Goal: Task Accomplishment & Management: Manage account settings

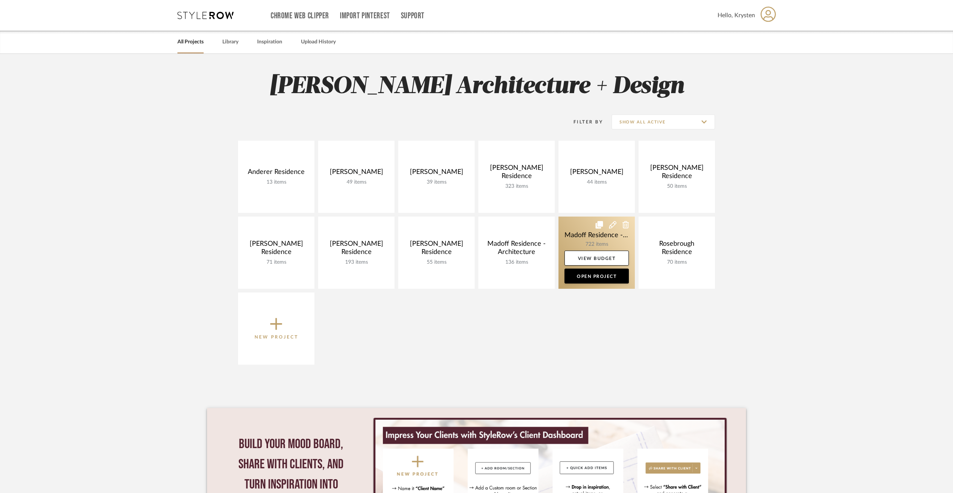
click at [574, 239] on link at bounding box center [596, 253] width 76 height 72
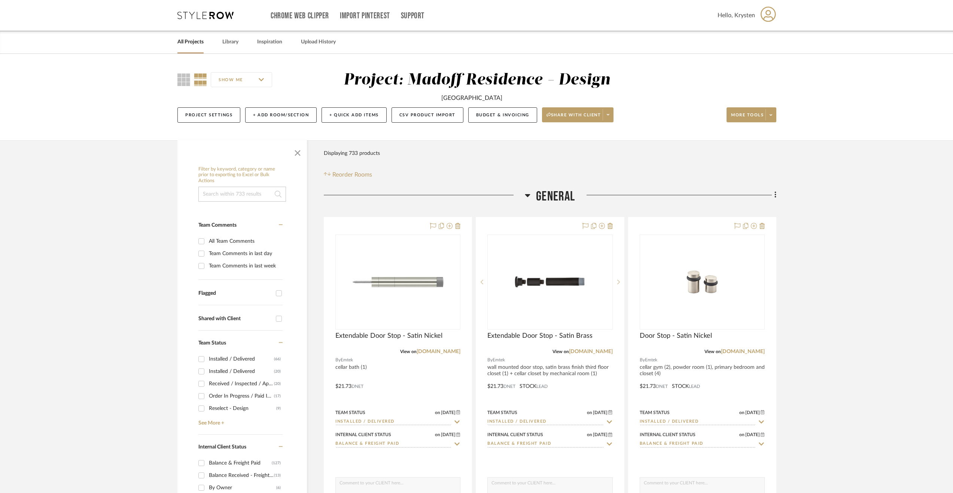
drag, startPoint x: 556, startPoint y: 201, endPoint x: 564, endPoint y: 202, distance: 8.3
click at [555, 201] on span "General" at bounding box center [555, 197] width 39 height 16
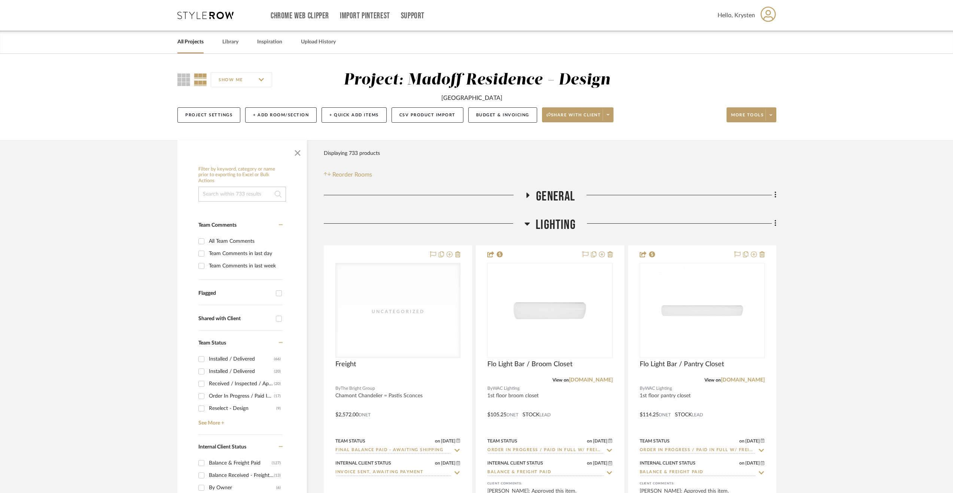
click at [557, 226] on span "Lighting" at bounding box center [555, 225] width 40 height 16
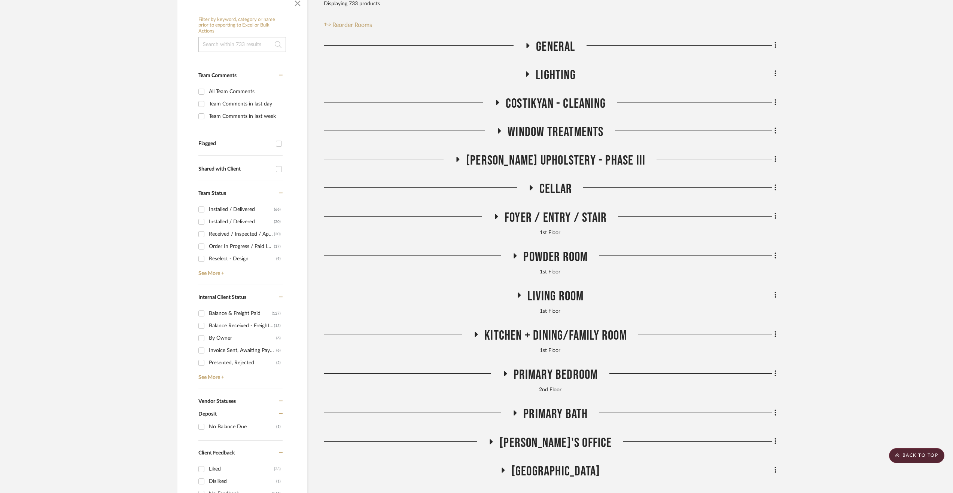
scroll to position [337, 0]
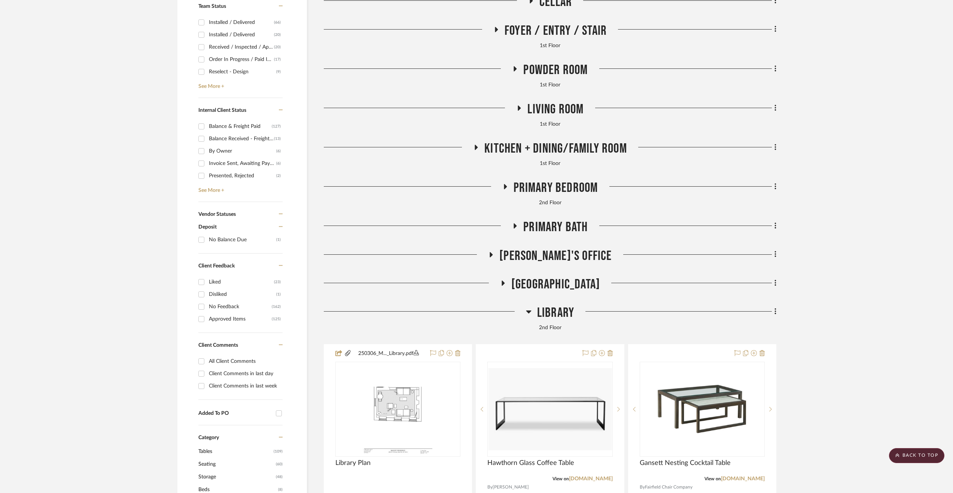
click at [543, 312] on span "Library" at bounding box center [555, 313] width 37 height 16
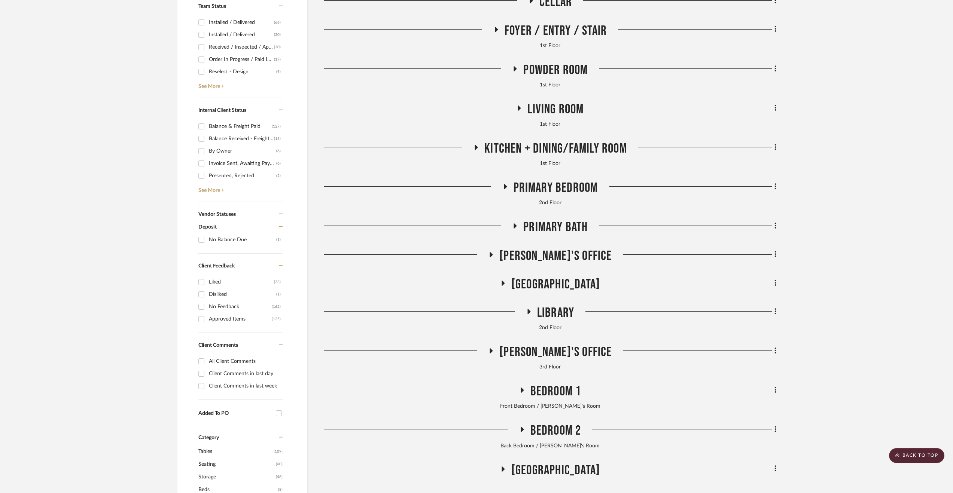
click at [535, 189] on span "Primary Bedroom" at bounding box center [555, 188] width 85 height 16
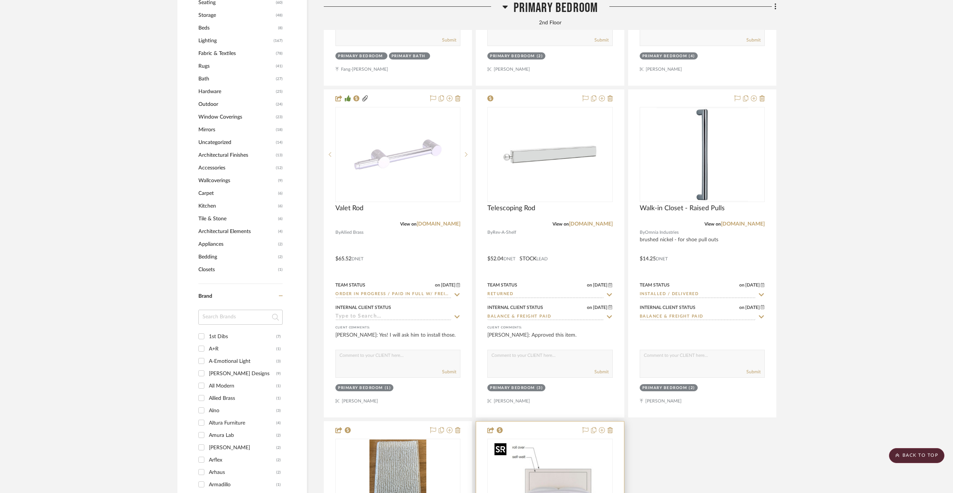
scroll to position [748, 0]
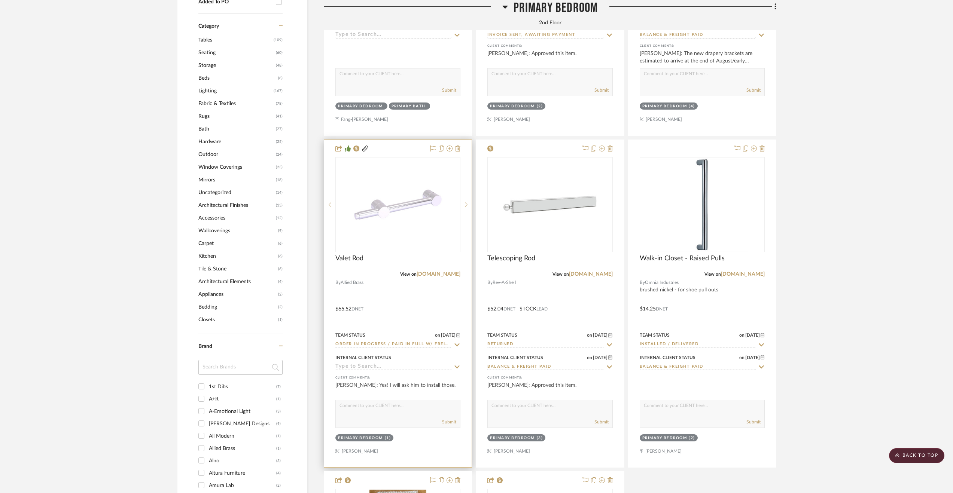
click at [402, 299] on div at bounding box center [397, 303] width 147 height 327
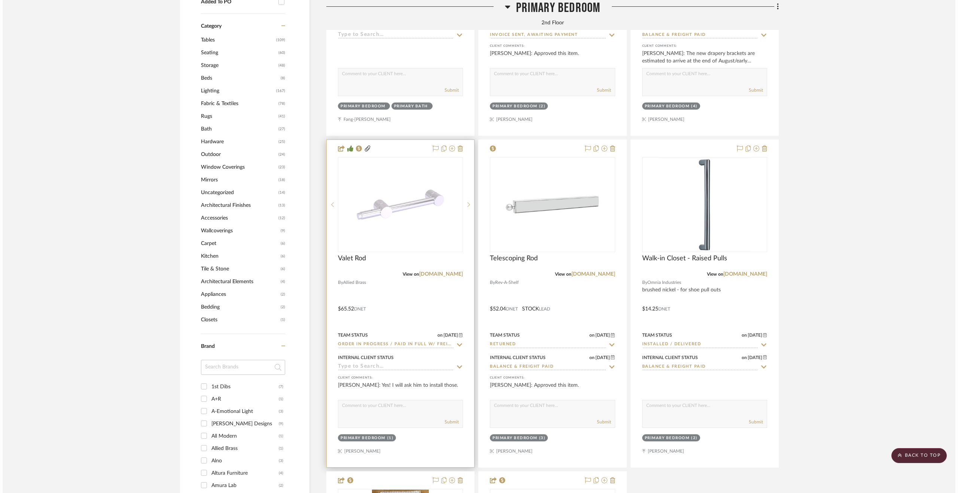
scroll to position [0, 0]
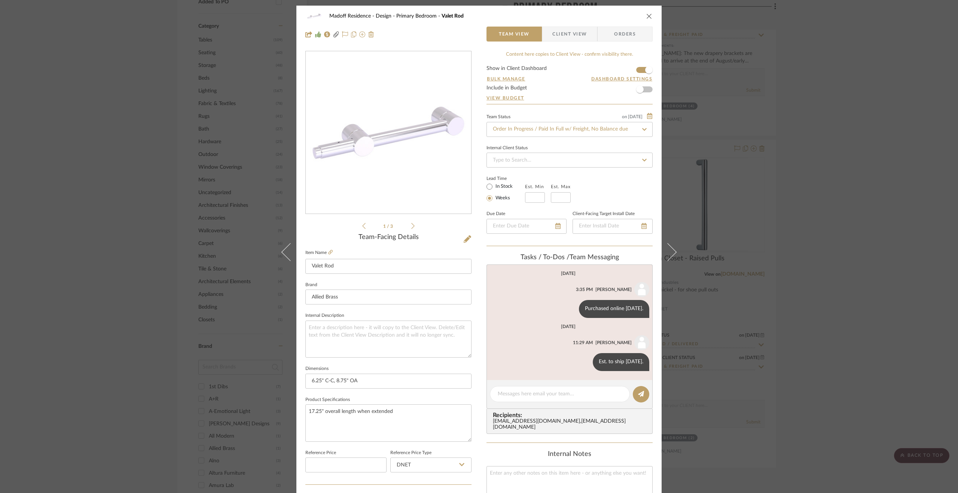
click at [408, 226] on li "1 / 3" at bounding box center [389, 225] width 46 height 9
click at [411, 226] on icon at bounding box center [412, 226] width 3 height 7
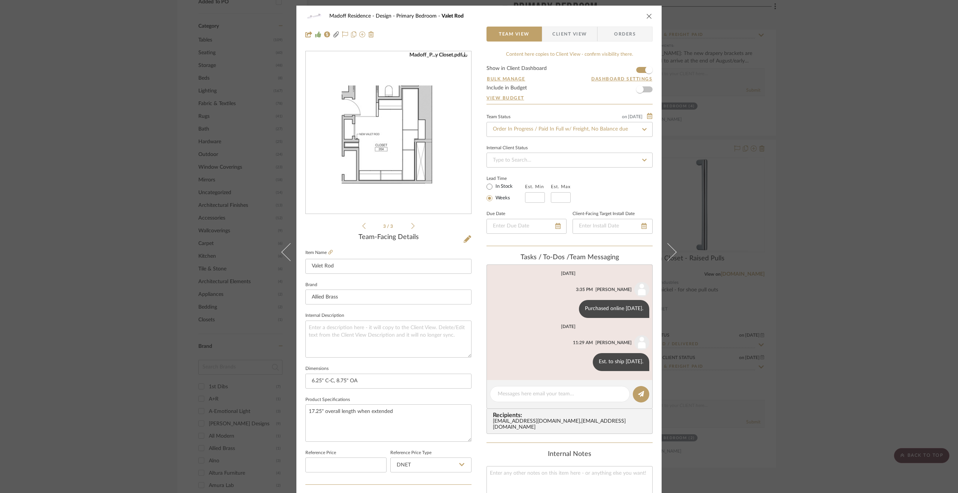
click at [411, 226] on icon at bounding box center [412, 226] width 3 height 7
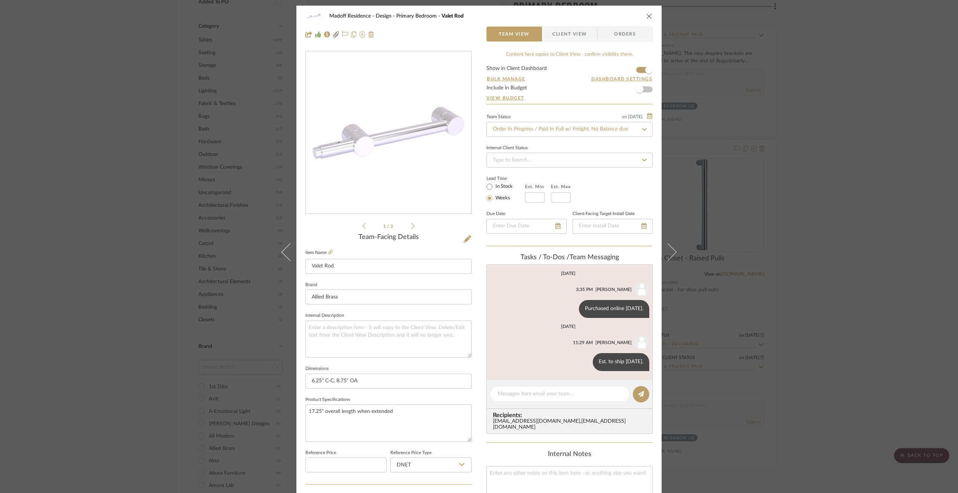
click at [411, 226] on icon at bounding box center [412, 226] width 3 height 7
click at [406, 228] on li "2 / 3" at bounding box center [389, 225] width 46 height 9
click at [411, 226] on icon at bounding box center [412, 226] width 3 height 7
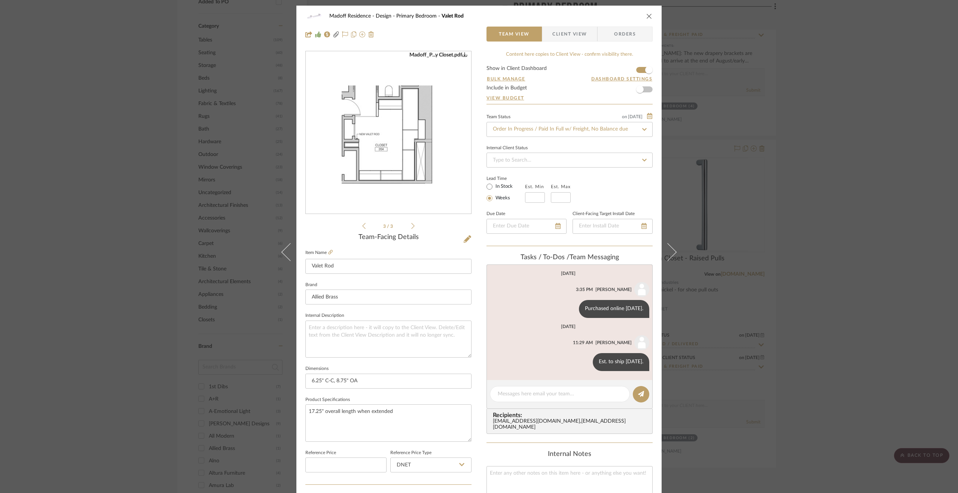
click at [886, 270] on div "Madoff Residence - Design Primary Bedroom Valet Rod Team View Client View Order…" at bounding box center [479, 246] width 958 height 493
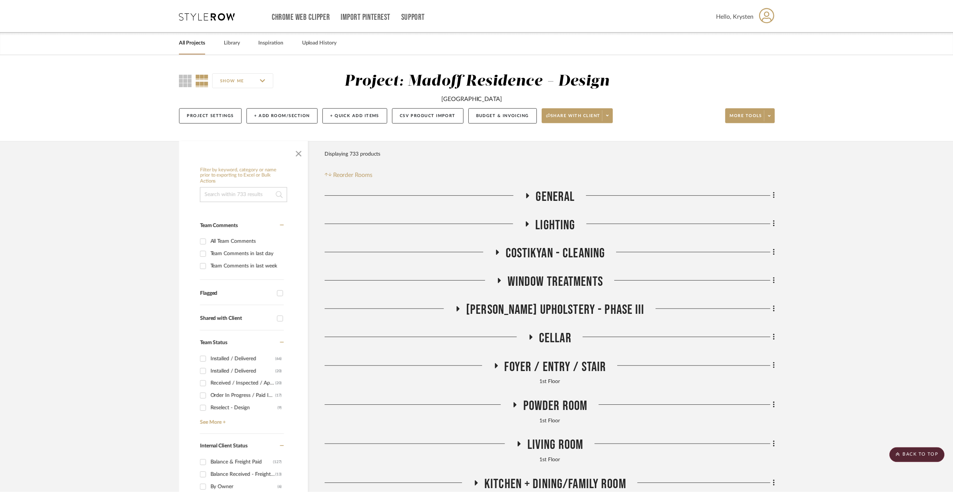
scroll to position [748, 0]
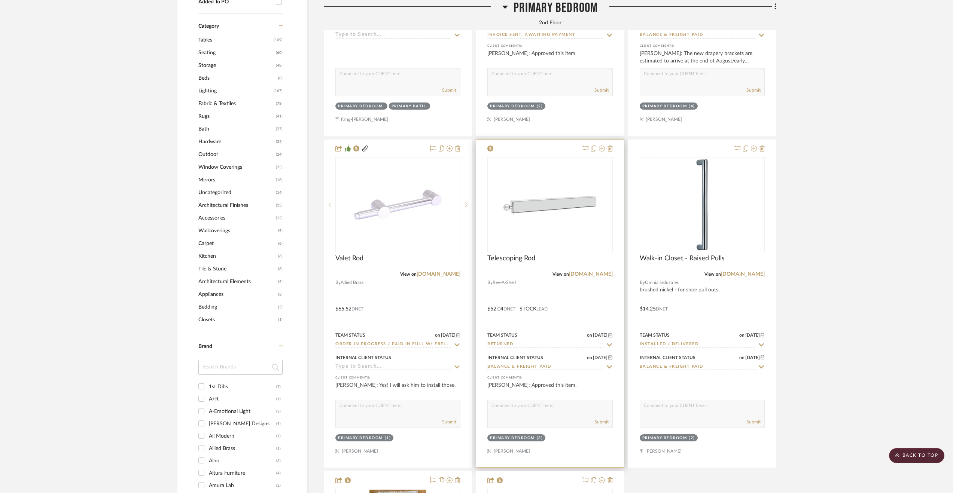
click at [577, 294] on div at bounding box center [549, 303] width 147 height 327
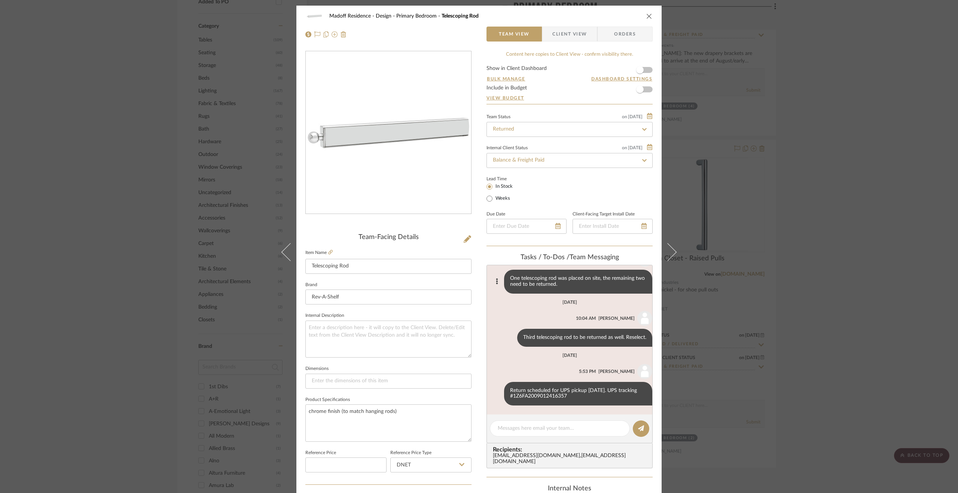
scroll to position [85, 0]
drag, startPoint x: 562, startPoint y: 395, endPoint x: 507, endPoint y: 395, distance: 54.3
click at [507, 395] on div "Return scheduled for UPS pickup 8.21.25. UPS tracking #1Z6FA2009012416357" at bounding box center [578, 394] width 148 height 24
copy div "1Z6FA2009012416357"
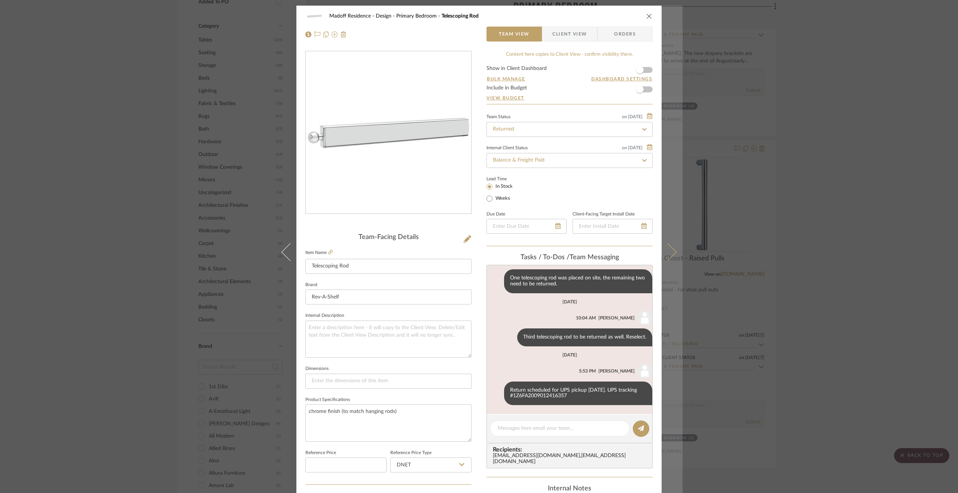
click at [668, 248] on icon at bounding box center [667, 252] width 18 height 18
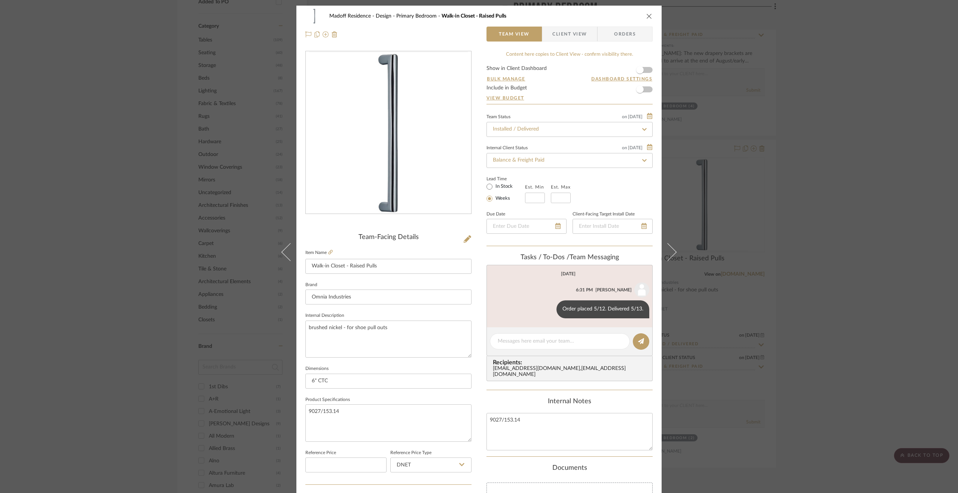
click at [865, 280] on div "Madoff Residence - Design Primary Bedroom Walk-in Closet - Raised Pulls Team Vi…" at bounding box center [479, 246] width 958 height 493
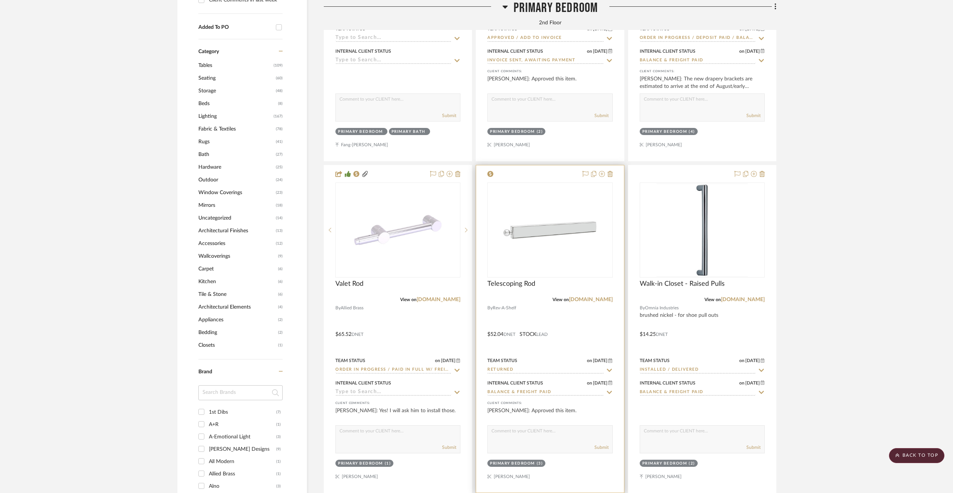
scroll to position [748, 0]
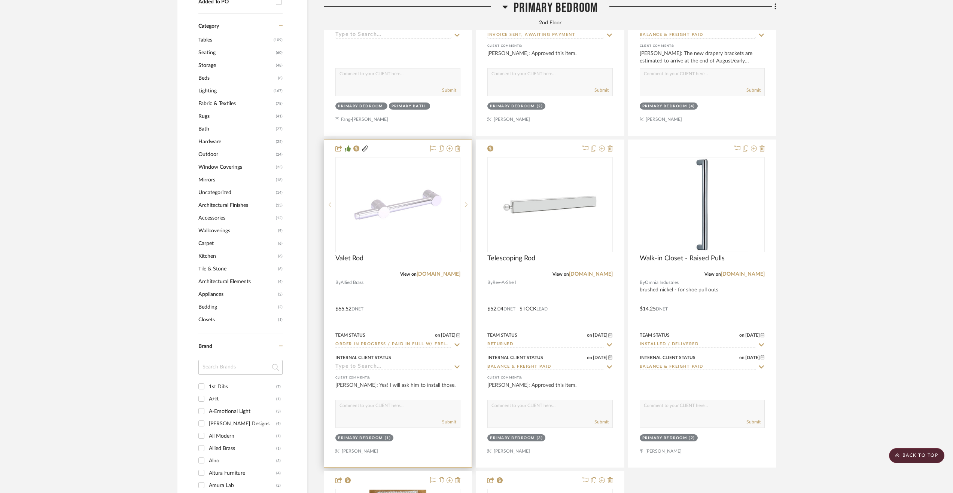
click at [409, 306] on div at bounding box center [397, 303] width 147 height 327
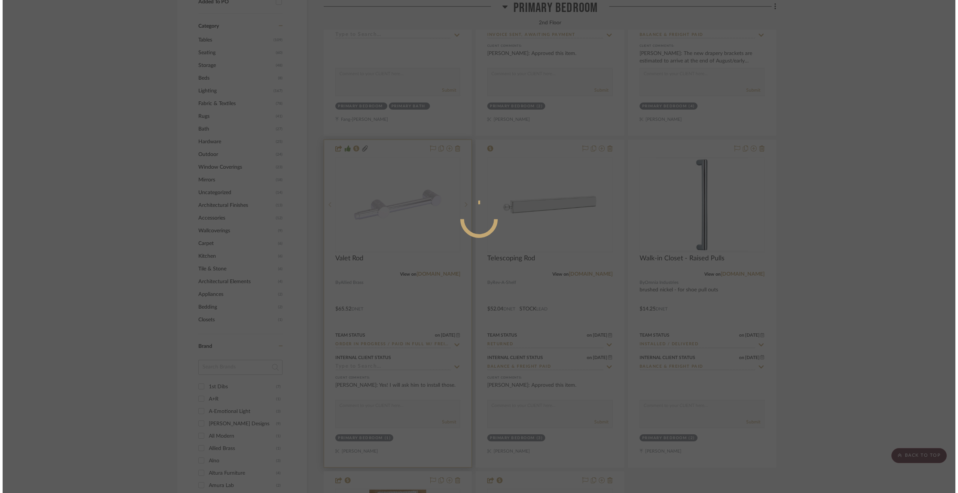
scroll to position [0, 0]
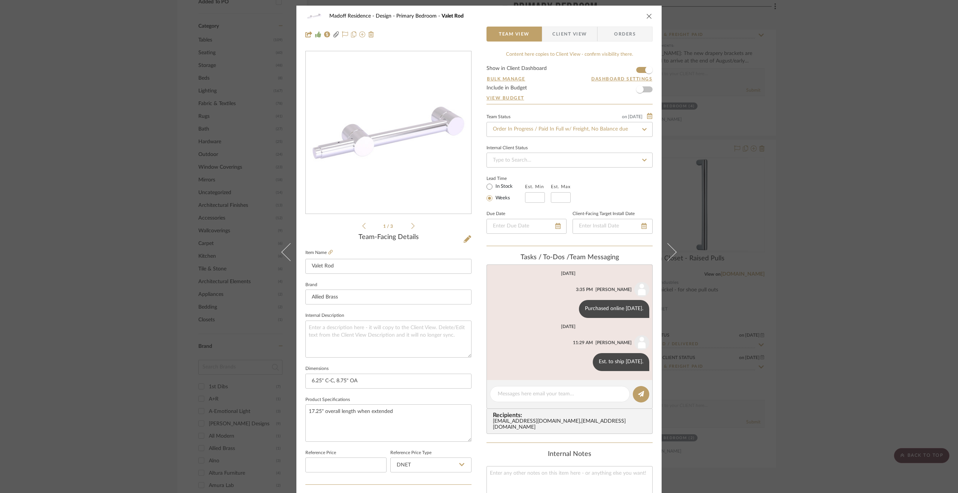
click at [825, 251] on div "Madoff Residence - Design Primary Bedroom Valet Rod Team View Client View Order…" at bounding box center [479, 246] width 958 height 493
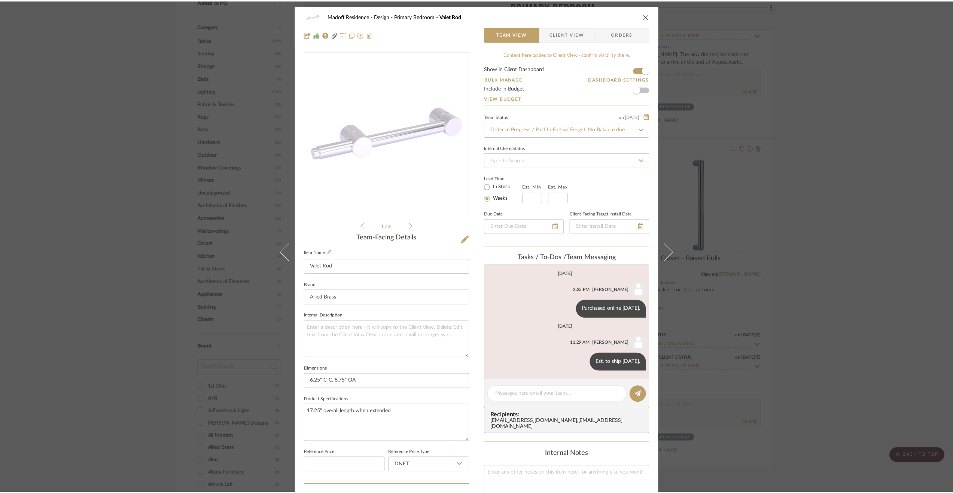
scroll to position [748, 0]
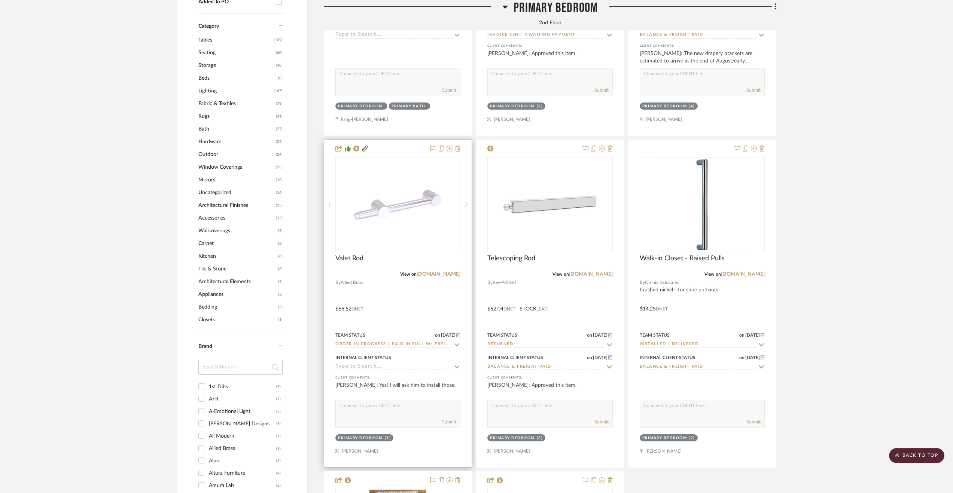
click at [429, 296] on div at bounding box center [397, 303] width 147 height 327
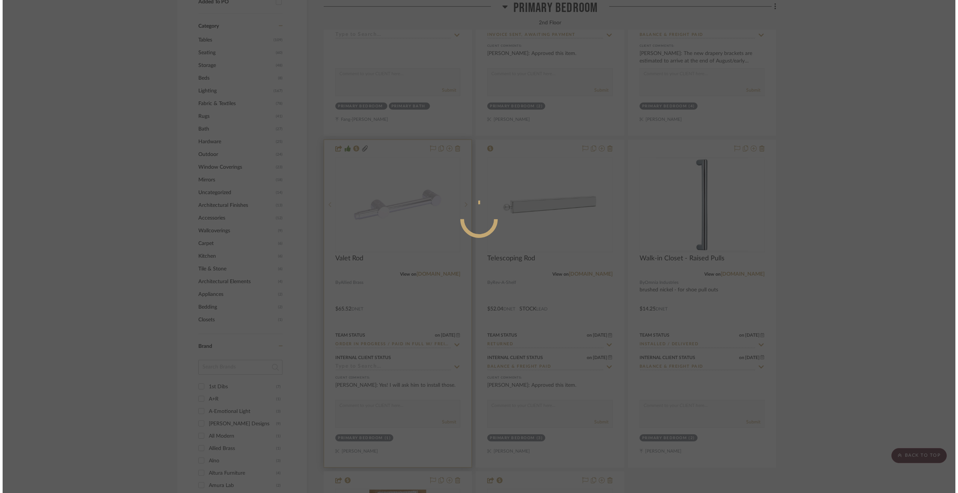
scroll to position [0, 0]
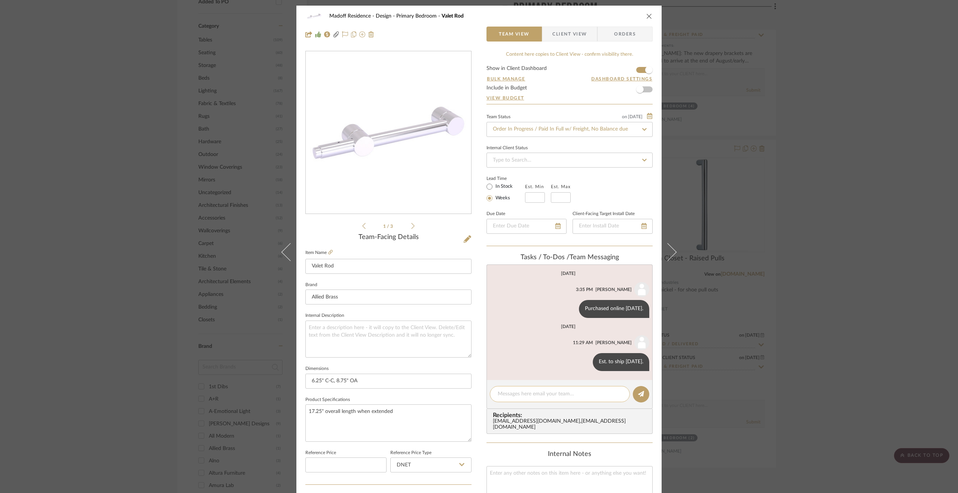
click at [528, 396] on textarea at bounding box center [560, 394] width 124 height 8
type textarea "Order cancelled 8.26.25."
click at [634, 393] on button at bounding box center [641, 394] width 16 height 16
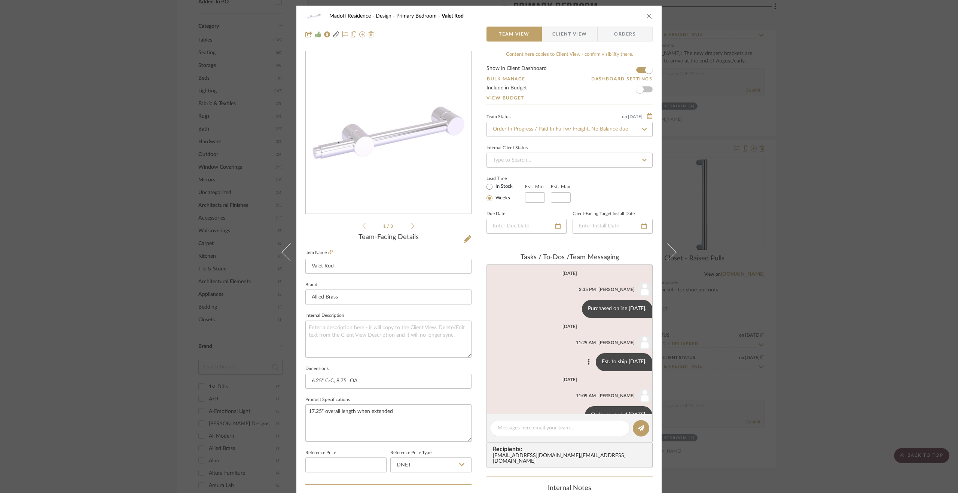
scroll to position [19, 0]
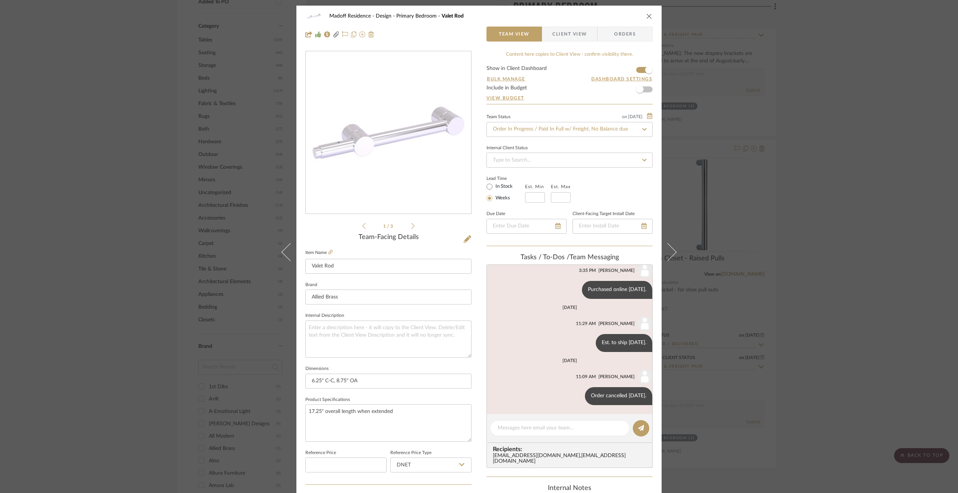
click at [737, 345] on div "Madoff Residence - Design Primary Bedroom Valet Rod Team View Client View Order…" at bounding box center [479, 246] width 958 height 493
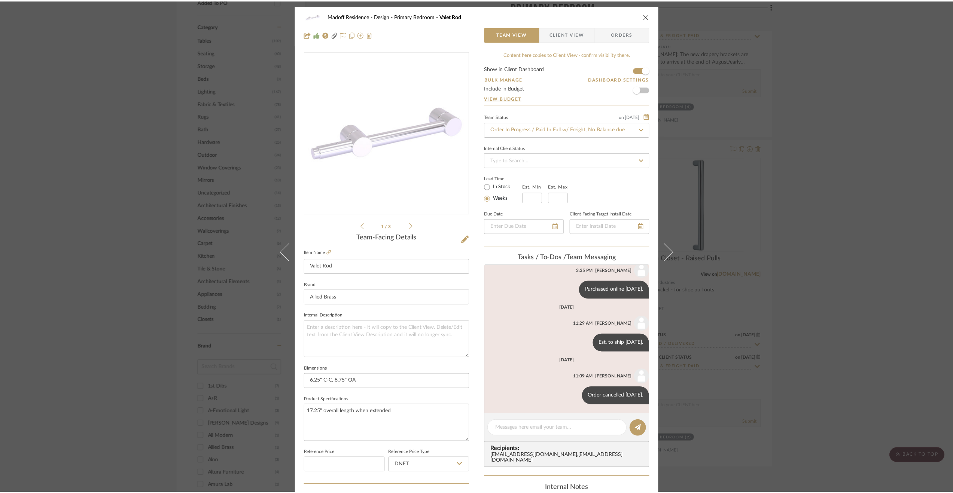
scroll to position [748, 0]
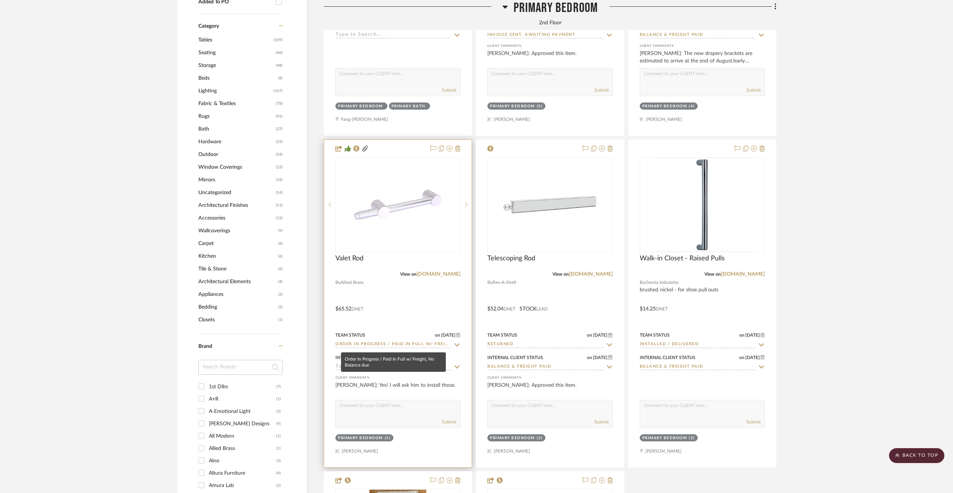
click at [370, 348] on input "Order In Progress / Paid In Full w/ Freight, No Balance due" at bounding box center [393, 344] width 116 height 7
type input "c"
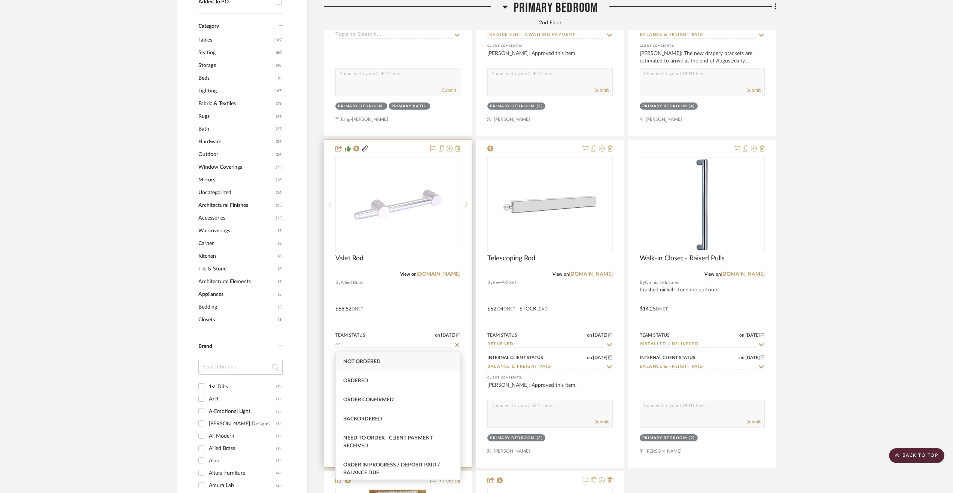
type input "o"
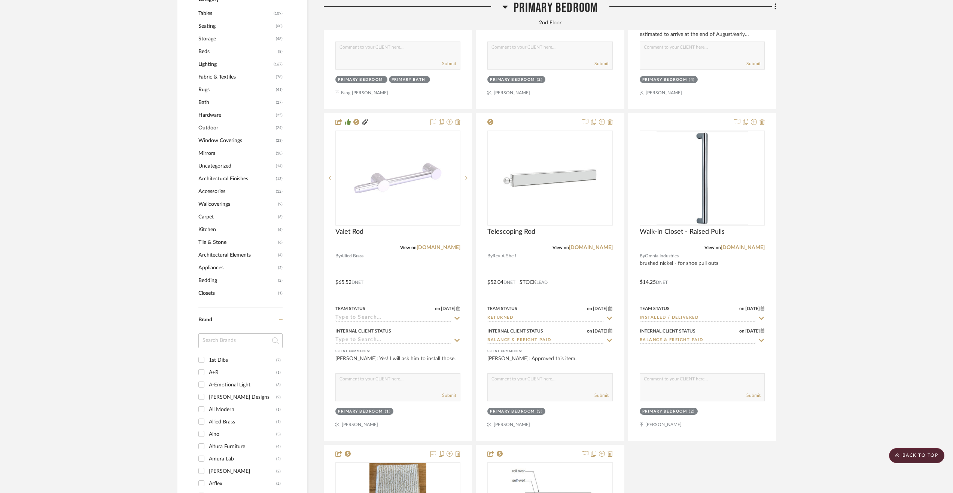
scroll to position [786, 0]
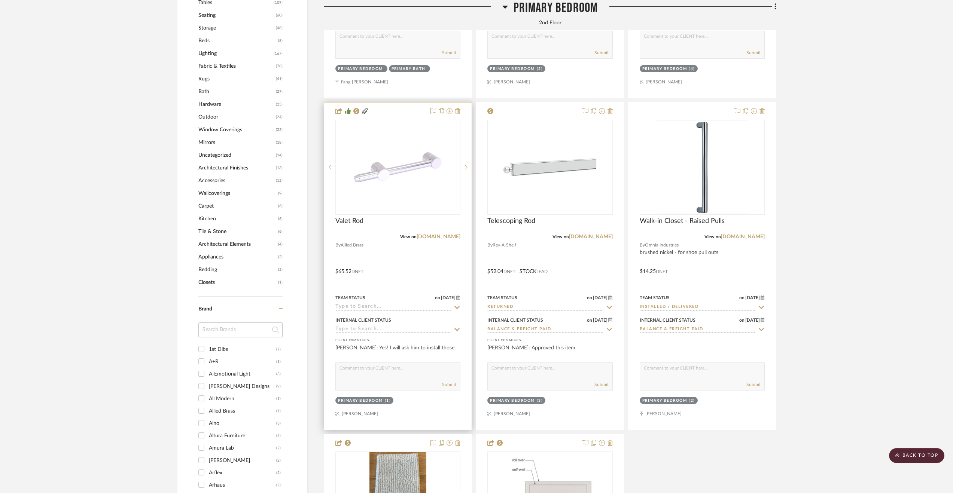
click at [379, 307] on input at bounding box center [393, 307] width 116 height 7
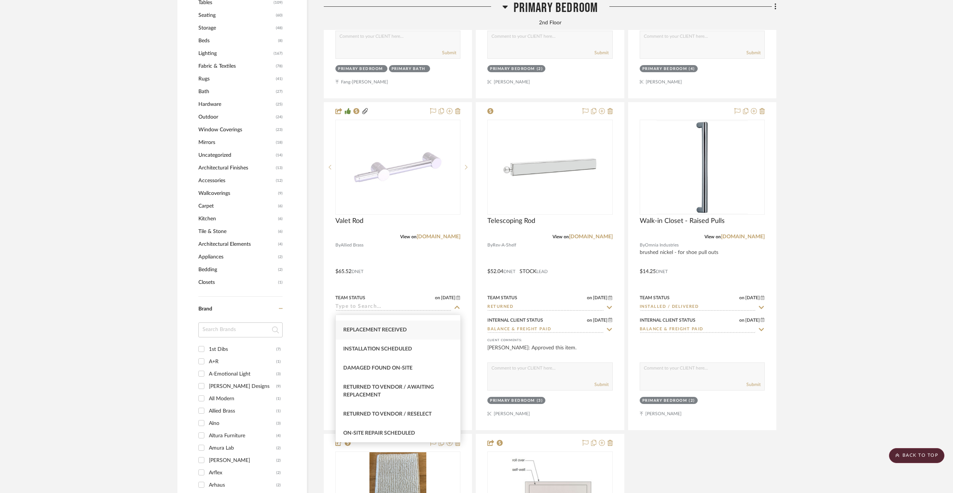
scroll to position [1274, 0]
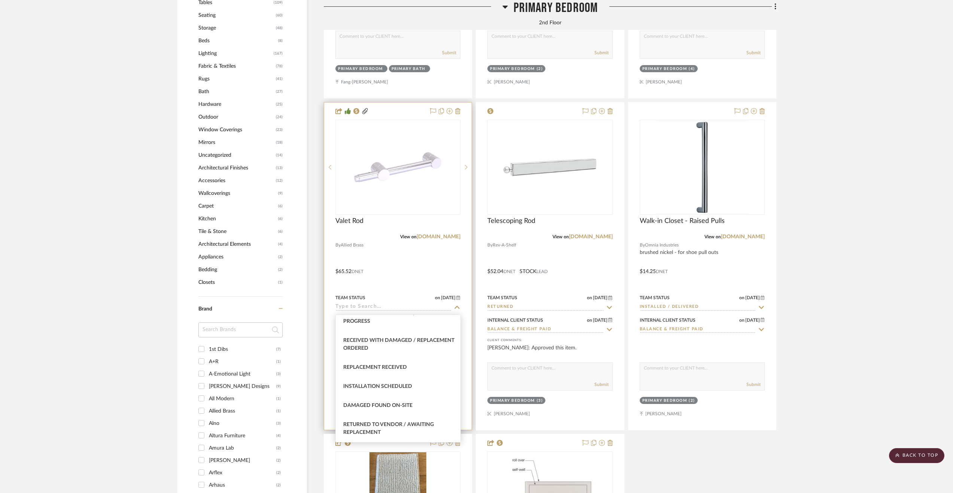
click at [444, 264] on div at bounding box center [397, 266] width 147 height 327
type input "[DATE]"
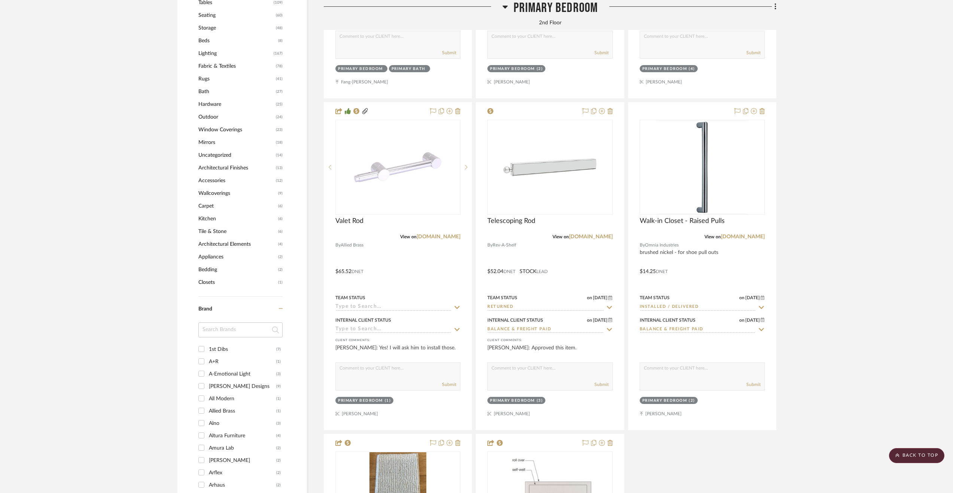
scroll to position [788, 0]
drag, startPoint x: 10, startPoint y: 491, endPoint x: 8, endPoint y: 480, distance: 11.1
click at [8, 480] on project-details-page "SHOW ME Project: Madoff Residence - Design West Village Townhouse Project Setti…" at bounding box center [476, 238] width 953 height 1945
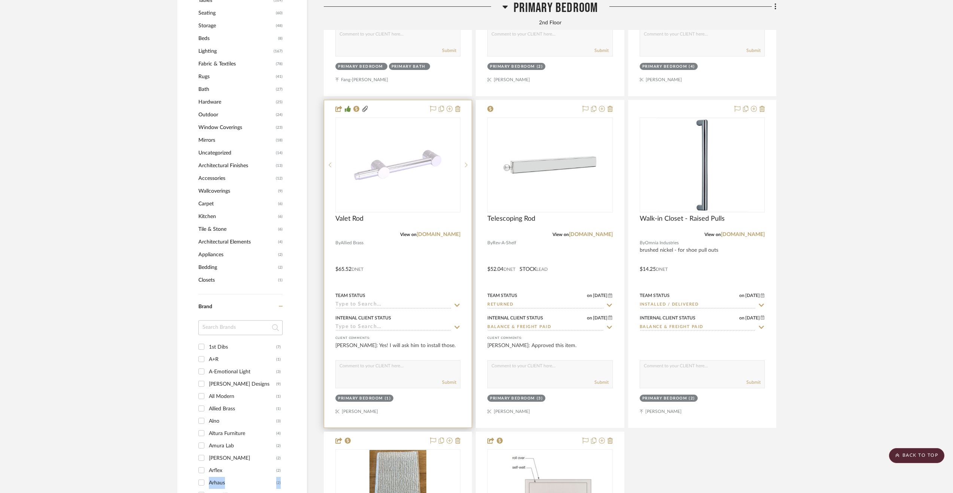
click at [387, 327] on input at bounding box center [393, 327] width 116 height 7
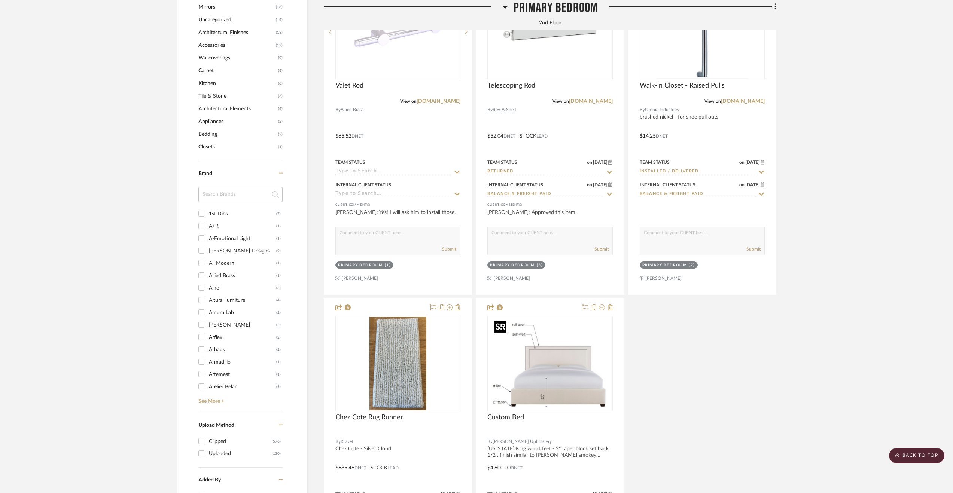
scroll to position [975, 0]
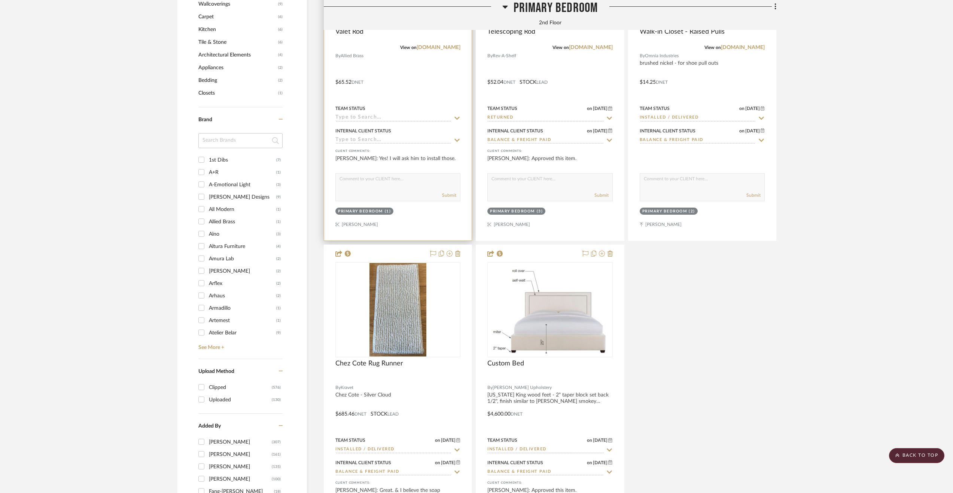
click at [457, 139] on icon at bounding box center [456, 140] width 7 height 6
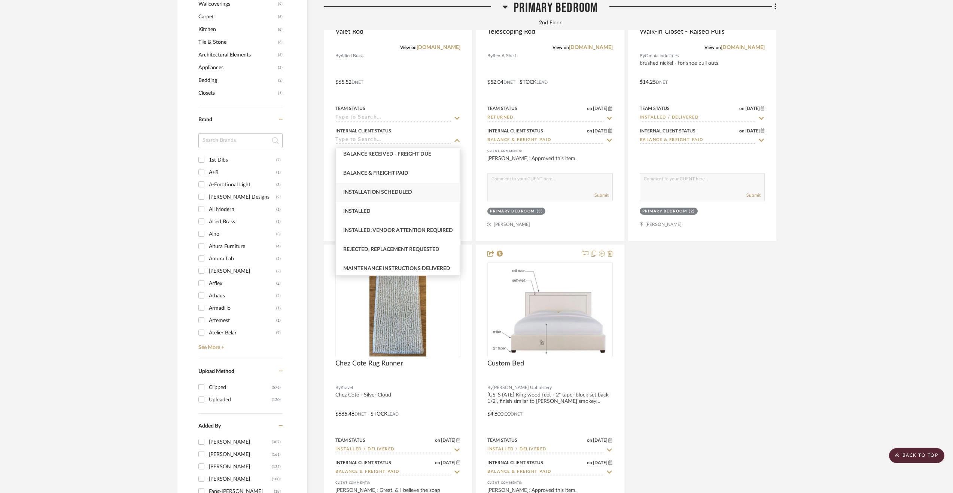
scroll to position [138, 0]
click at [389, 216] on div "Balance & Freight Paid" at bounding box center [398, 210] width 125 height 19
type input "[DATE]"
type input "Balance & Freight Paid"
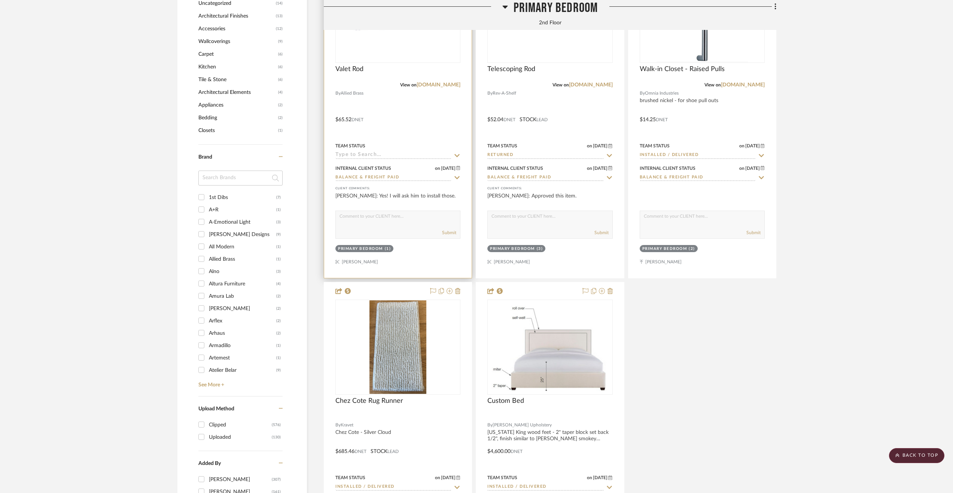
scroll to position [788, 0]
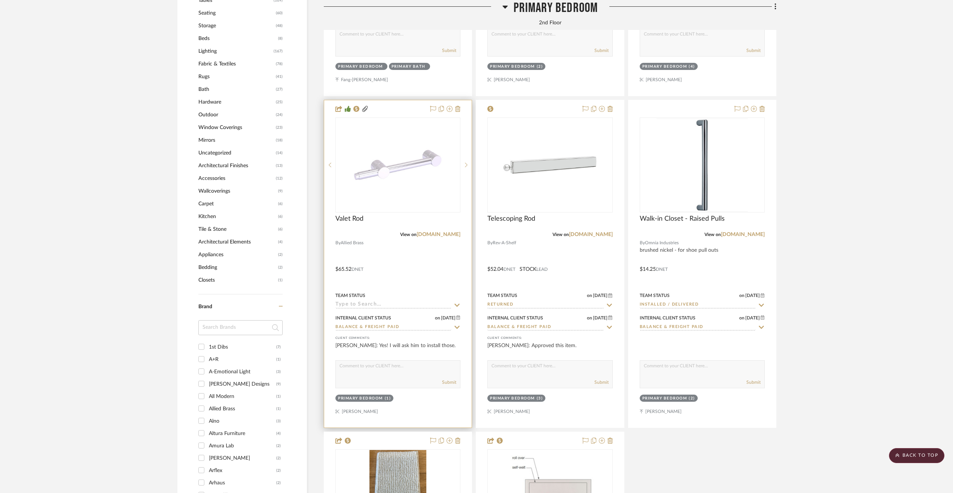
click at [366, 308] on input at bounding box center [393, 305] width 116 height 7
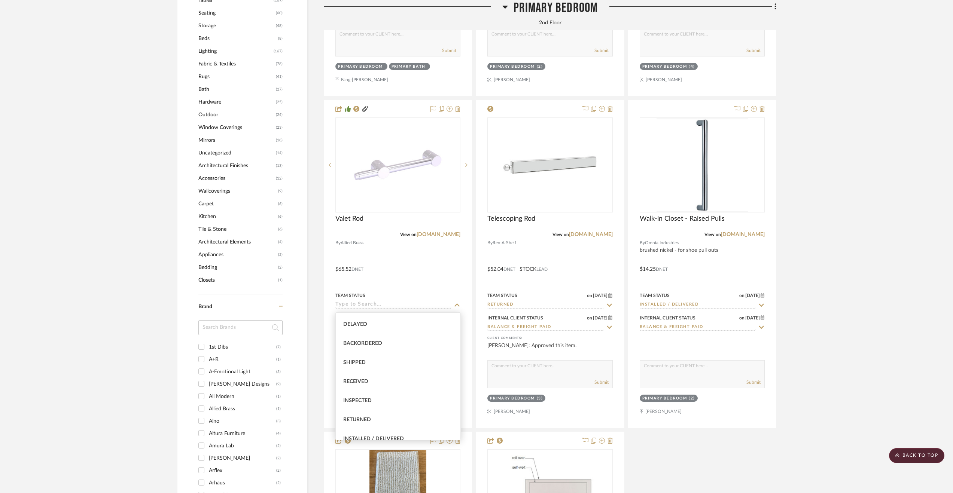
scroll to position [75, 0]
click at [393, 413] on div "Returned" at bounding box center [398, 419] width 125 height 19
type input "Returned"
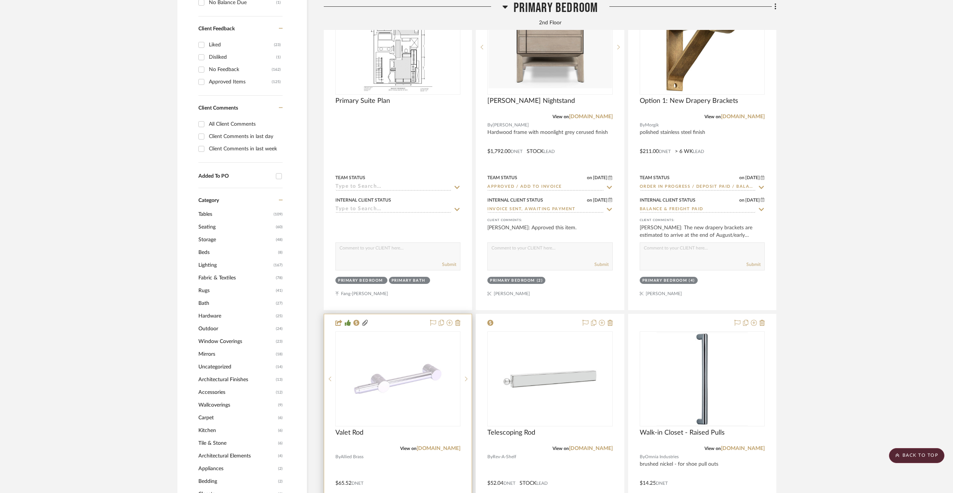
scroll to position [526, 0]
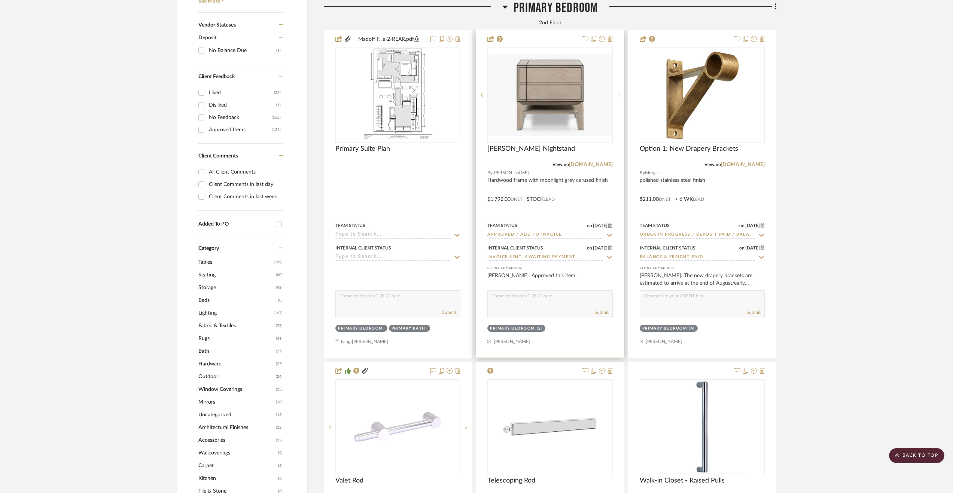
click at [525, 239] on div at bounding box center [549, 193] width 147 height 327
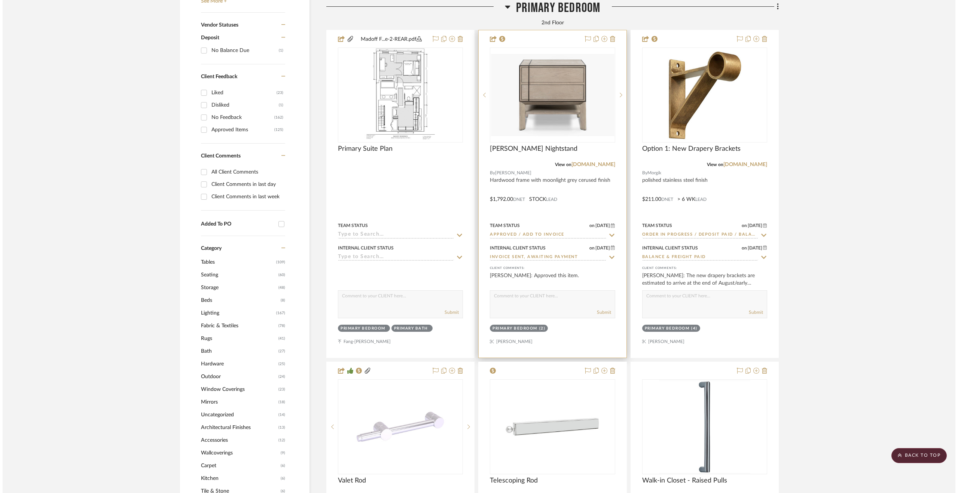
scroll to position [0, 0]
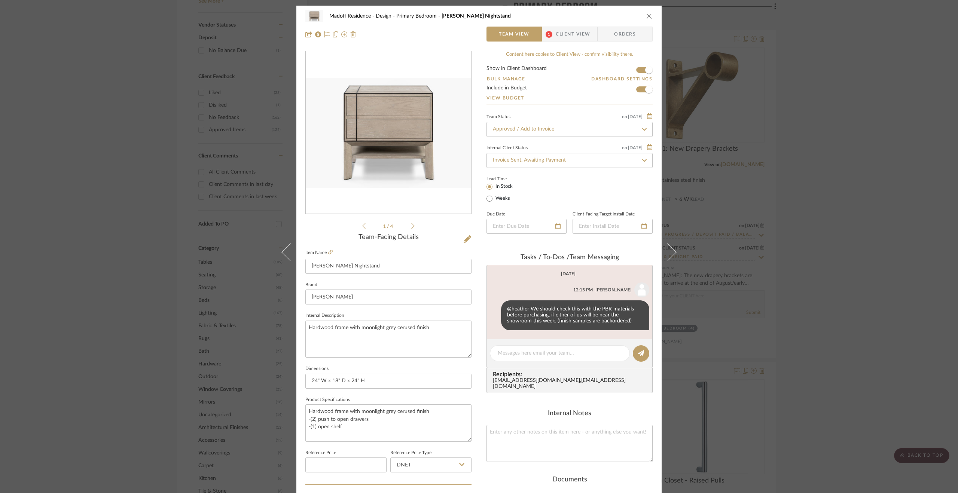
click at [898, 309] on div "Madoff Residence - Design Primary Bedroom Burke Nightstand Team View 1 Client V…" at bounding box center [479, 246] width 958 height 493
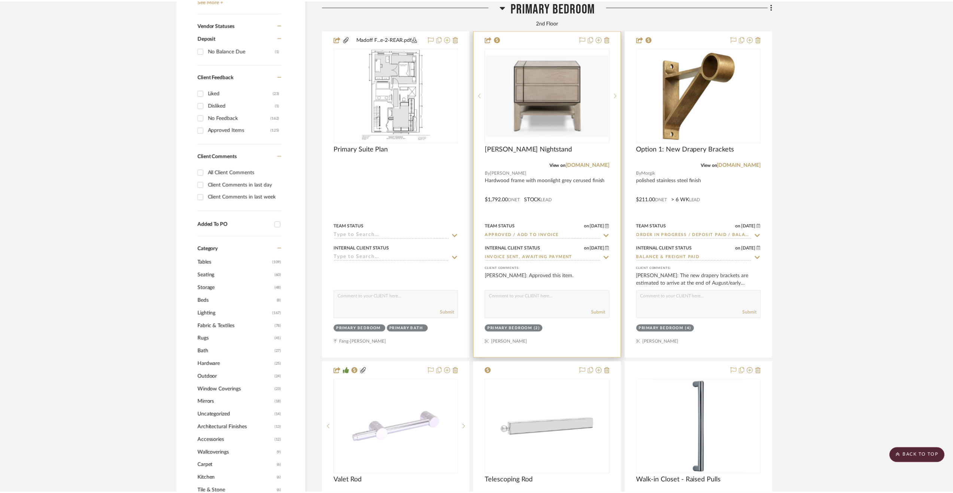
scroll to position [526, 0]
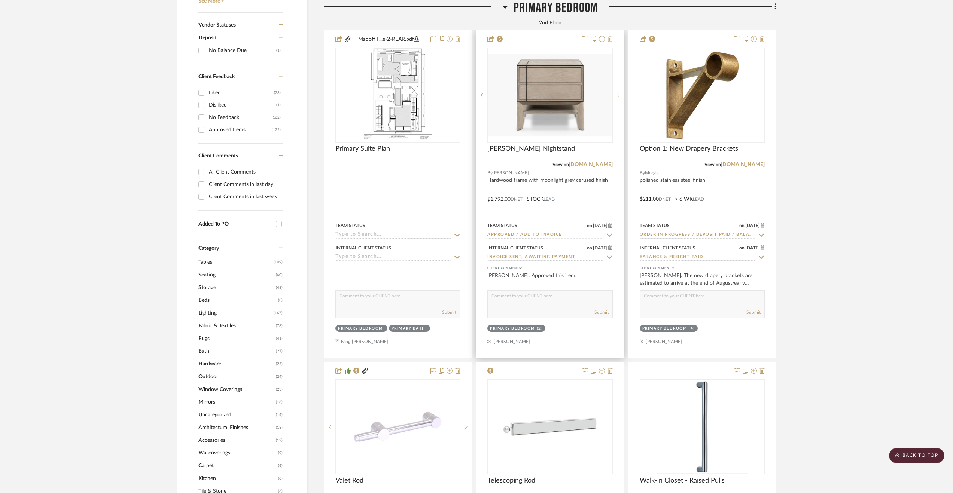
click at [540, 234] on input "Approved / Add to Invoice" at bounding box center [545, 235] width 116 height 7
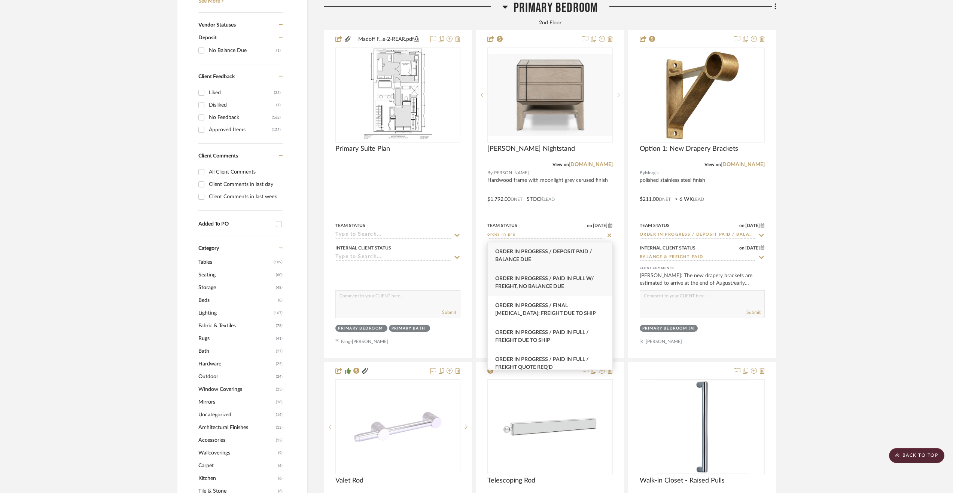
type input "order in pro"
click at [574, 278] on span "Order In Progress / Paid In Full w/ Freight, No Balance due" at bounding box center [544, 282] width 99 height 13
type input "[DATE]"
type input "Order In Progress / Paid In Full w/ Freight, No Balance due"
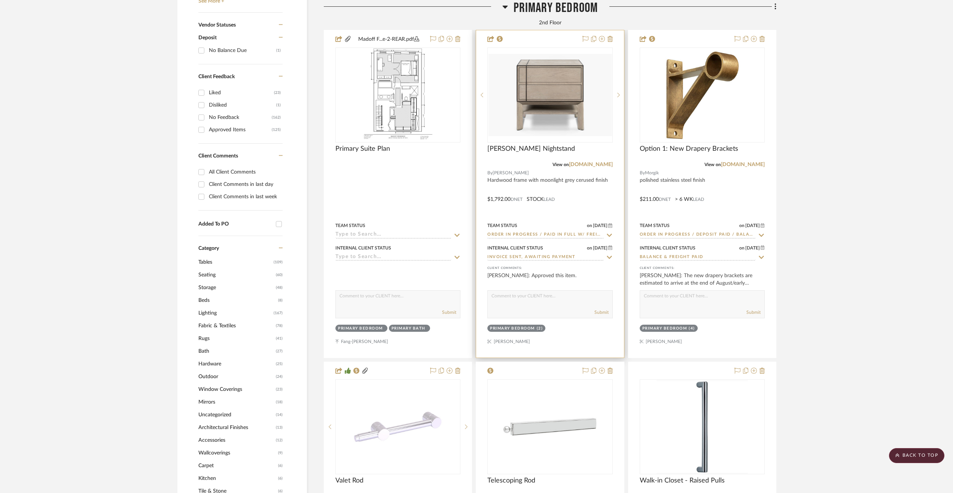
click at [588, 198] on div at bounding box center [549, 193] width 147 height 327
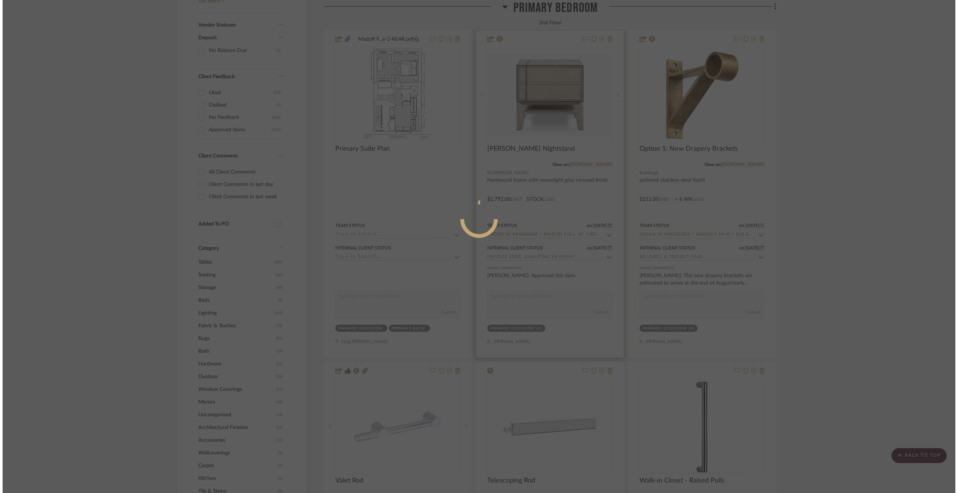
scroll to position [0, 0]
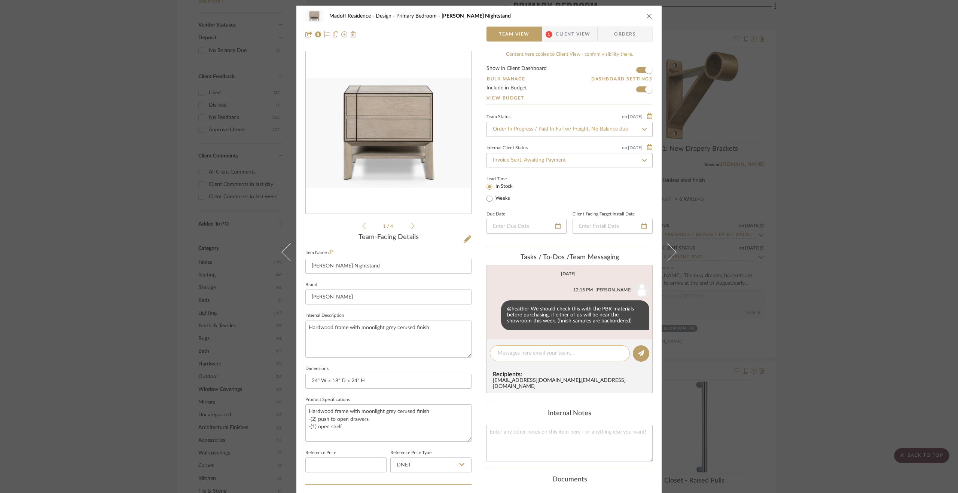
click at [541, 350] on textarea at bounding box center [560, 353] width 124 height 8
click at [493, 314] on icon at bounding box center [494, 315] width 2 height 6
click at [456, 321] on span "Delete" at bounding box center [456, 324] width 31 height 6
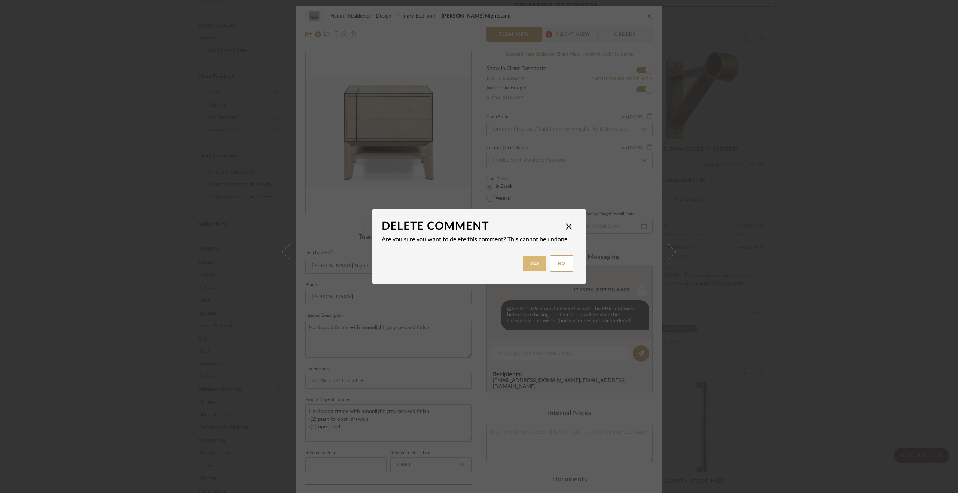
click at [536, 261] on button "Yes" at bounding box center [535, 263] width 24 height 15
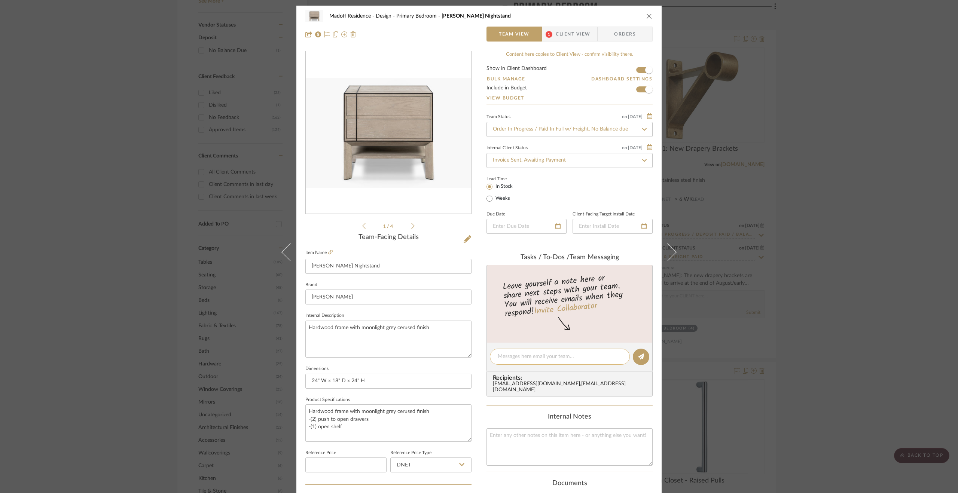
click at [513, 354] on textarea at bounding box center [560, 357] width 124 height 8
drag, startPoint x: 535, startPoint y: 356, endPoint x: 509, endPoint y: 355, distance: 26.2
click at [509, 355] on textarea "Order in progress 8.26.25" at bounding box center [560, 357] width 124 height 8
click at [540, 357] on textarea "Order paid in full ($8.26.25" at bounding box center [560, 357] width 124 height 8
click at [590, 354] on textarea "Order paid in full ($4,130.25) 8.26.25" at bounding box center [560, 357] width 124 height 8
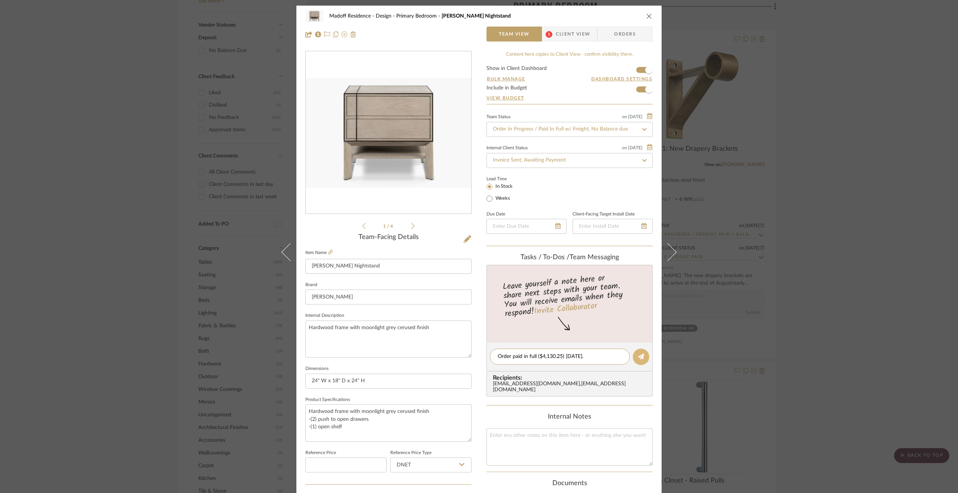
type textarea "Order paid in full ($4,130.25) 8.26.25."
click at [642, 354] on button at bounding box center [641, 357] width 16 height 16
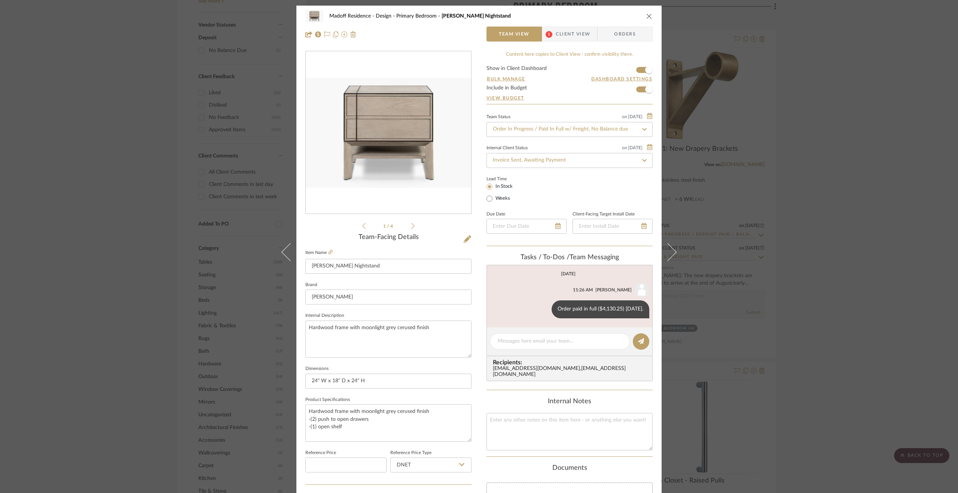
click at [407, 228] on li "1 / 4" at bounding box center [389, 225] width 46 height 9
click at [411, 227] on icon at bounding box center [412, 226] width 3 height 6
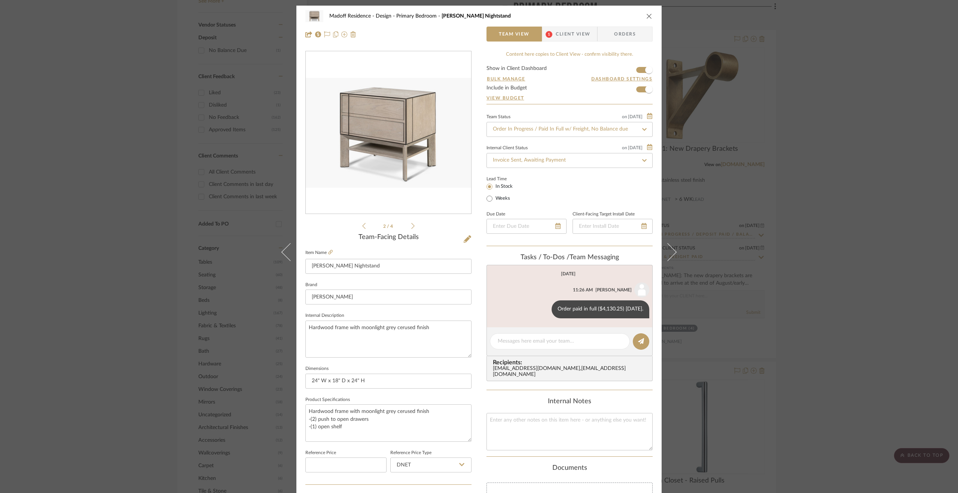
click at [411, 227] on icon at bounding box center [412, 226] width 3 height 6
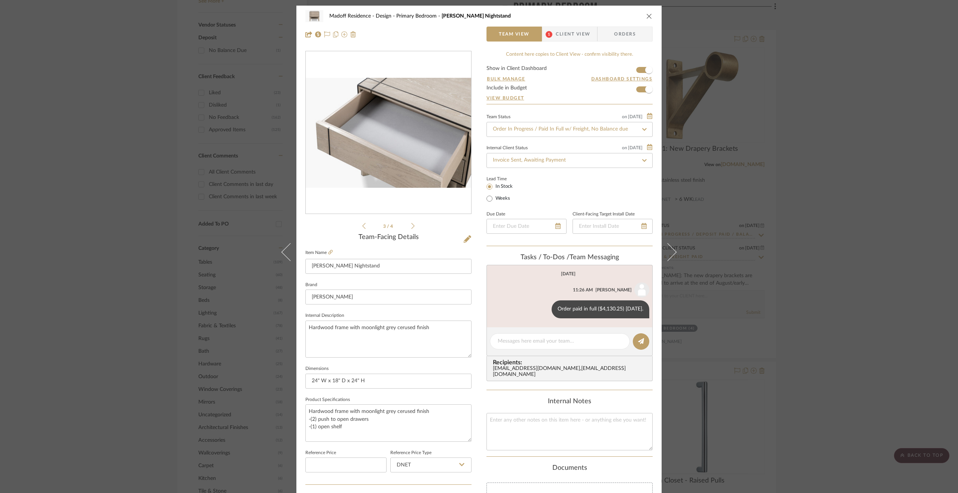
click at [411, 227] on icon at bounding box center [412, 226] width 3 height 6
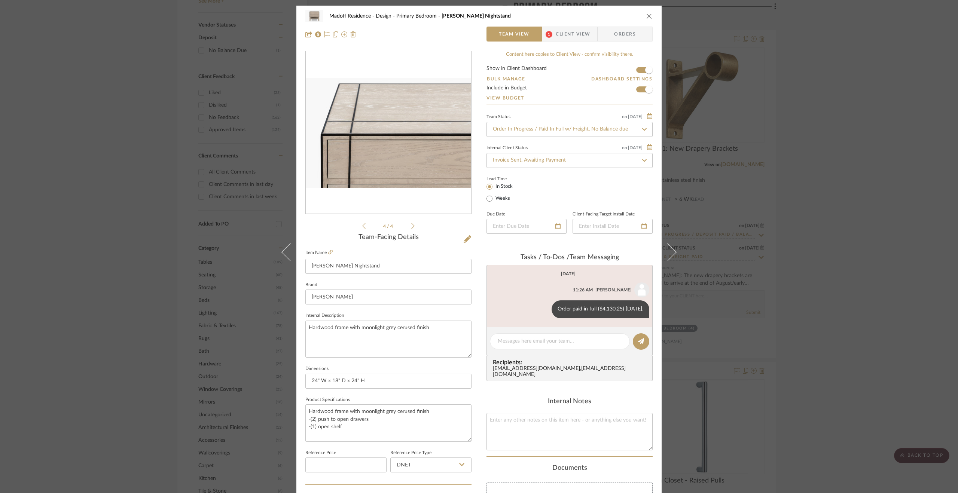
click at [411, 228] on icon at bounding box center [412, 226] width 3 height 7
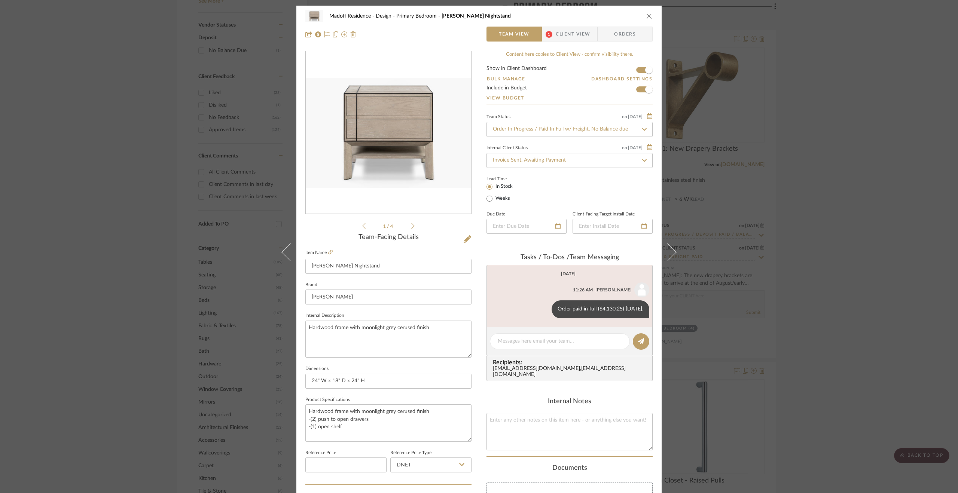
click at [933, 275] on div "Madoff Residence - Design Primary Bedroom Burke Nightstand Team View 1 Client V…" at bounding box center [479, 246] width 958 height 493
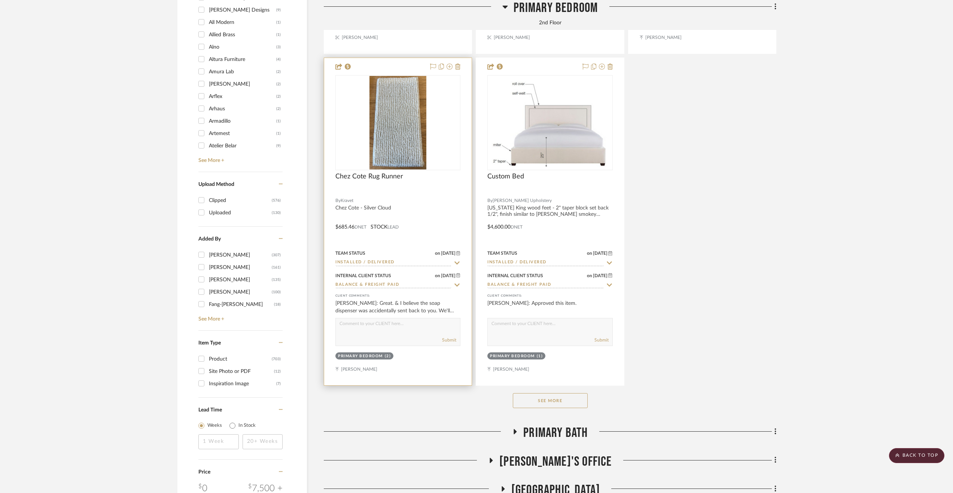
scroll to position [1274, 0]
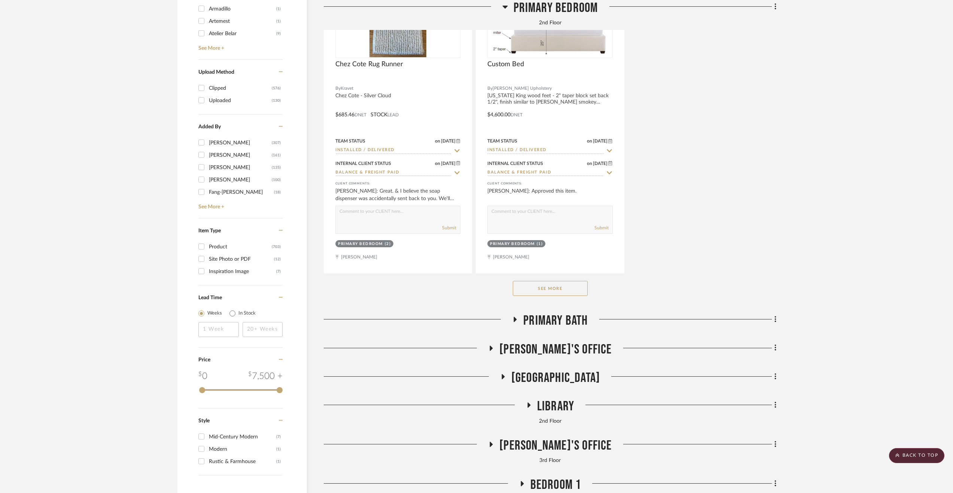
click at [578, 315] on span "Primary Bath" at bounding box center [555, 321] width 64 height 16
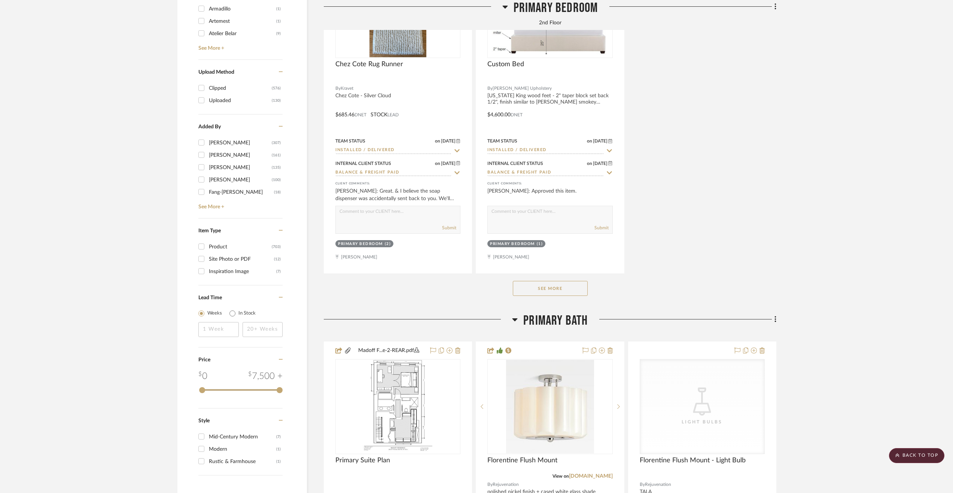
click at [577, 317] on span "Primary Bath" at bounding box center [555, 321] width 64 height 16
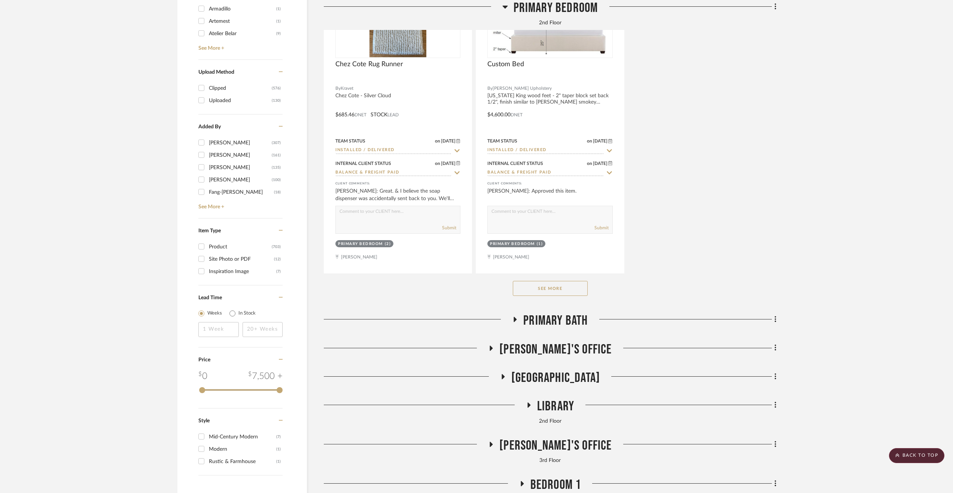
click at [561, 352] on span "[PERSON_NAME]'s Office" at bounding box center [555, 350] width 112 height 16
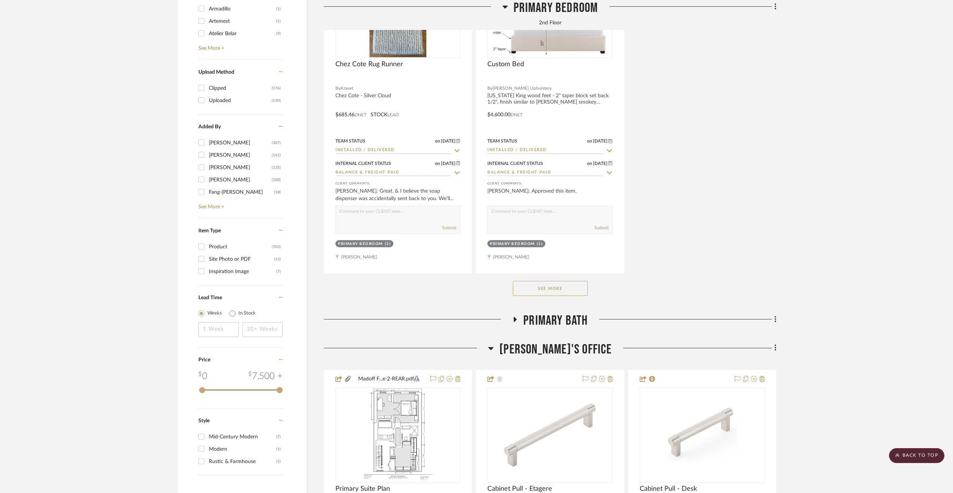
click at [554, 345] on span "[PERSON_NAME]'s Office" at bounding box center [555, 350] width 112 height 16
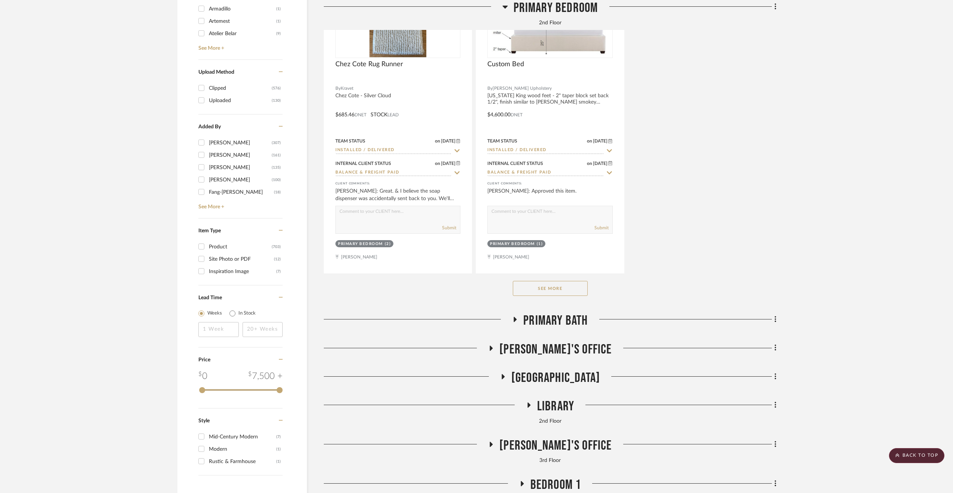
click at [554, 345] on span "[PERSON_NAME]'s Office" at bounding box center [555, 350] width 112 height 16
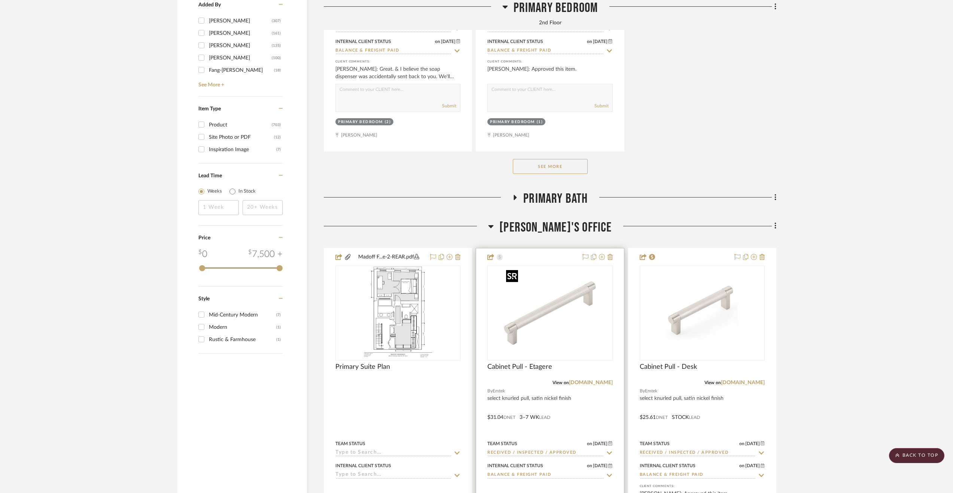
scroll to position [1461, 0]
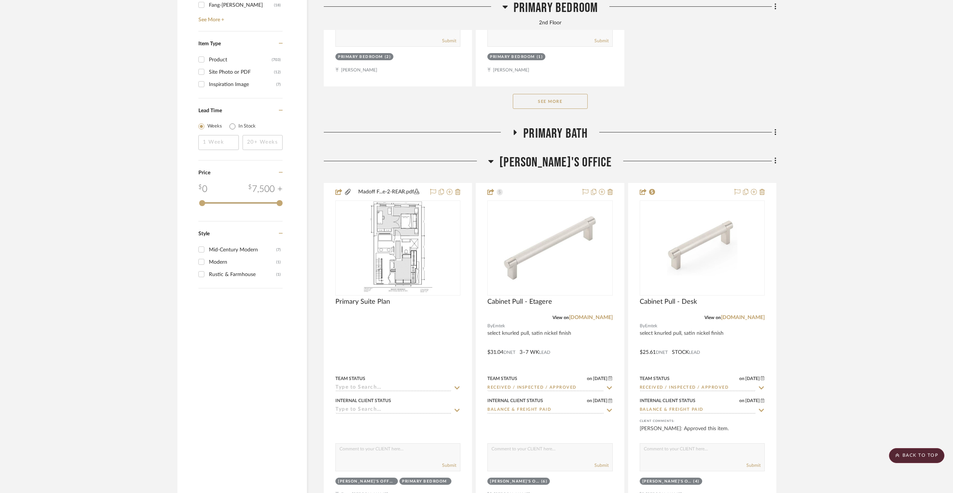
click at [531, 164] on span "[PERSON_NAME]'s Office" at bounding box center [555, 163] width 112 height 16
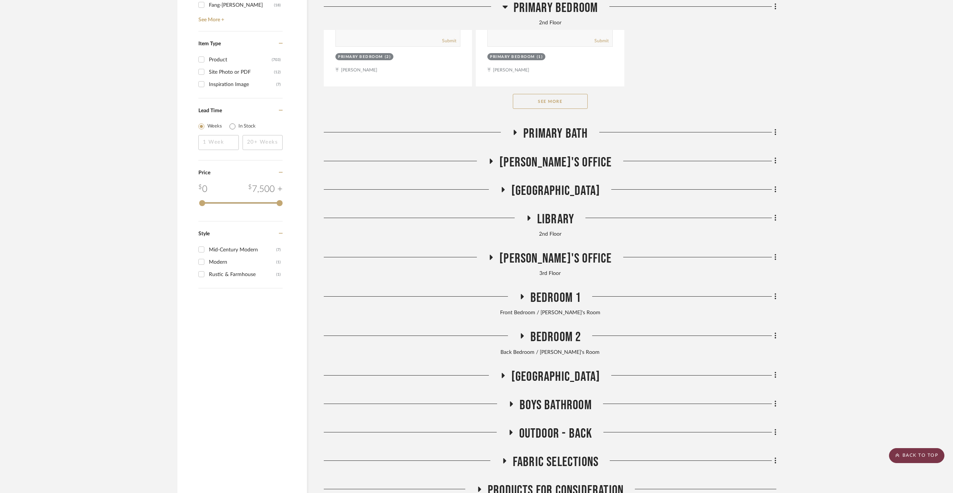
click at [925, 454] on scroll-to-top-button "BACK TO TOP" at bounding box center [916, 455] width 55 height 15
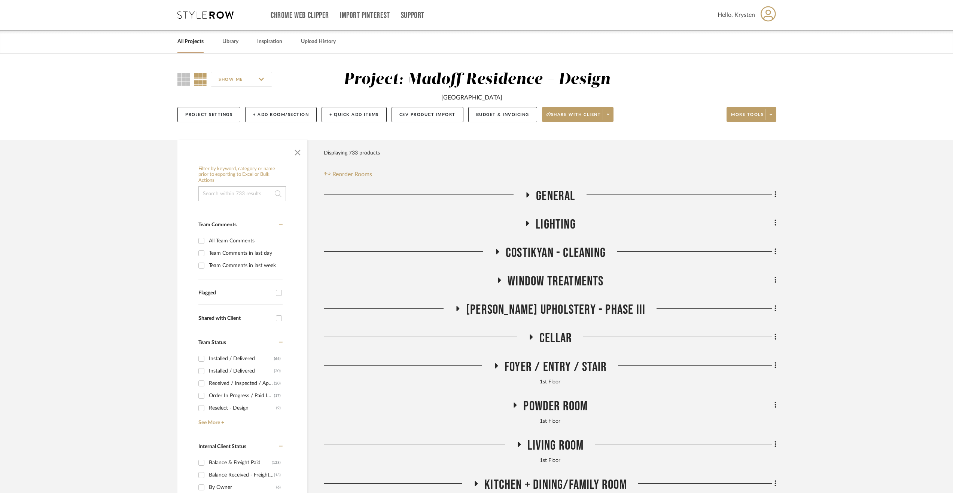
scroll to position [0, 0]
click at [197, 45] on link "All Projects" at bounding box center [190, 42] width 26 height 10
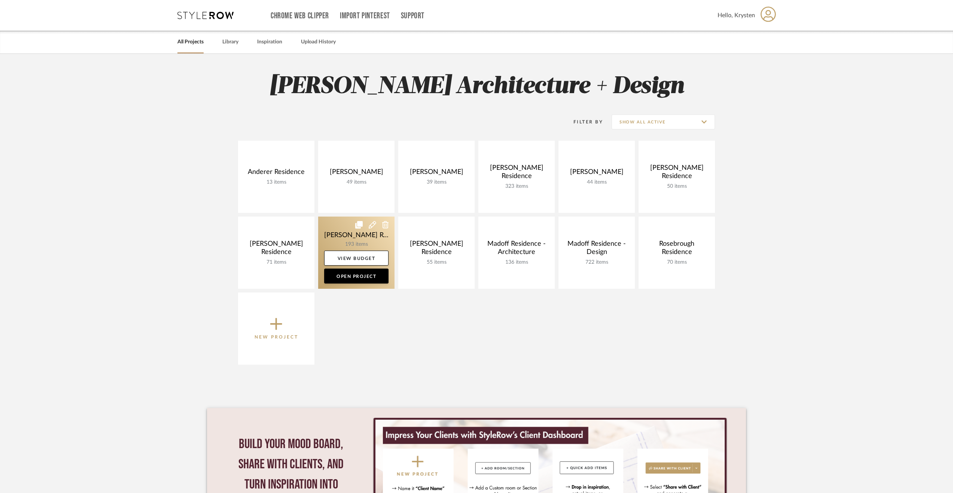
click at [341, 230] on link at bounding box center [356, 253] width 76 height 72
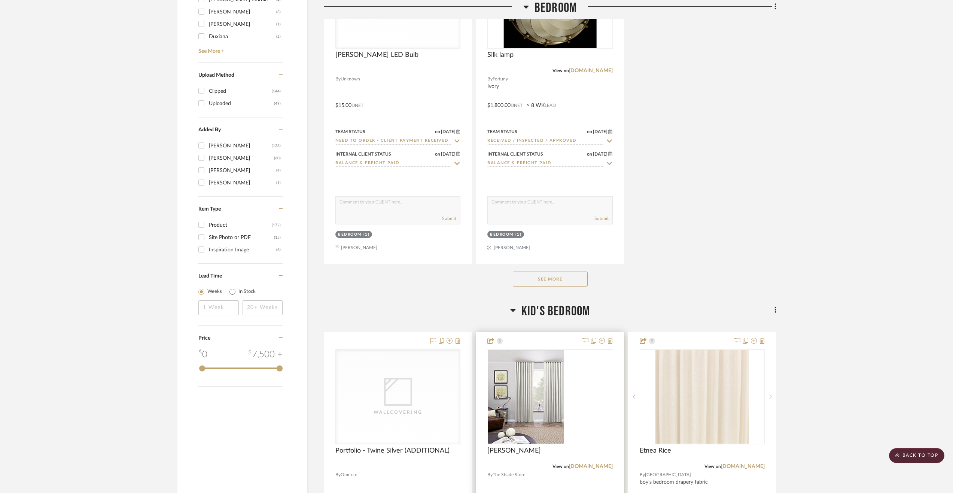
scroll to position [1197, 0]
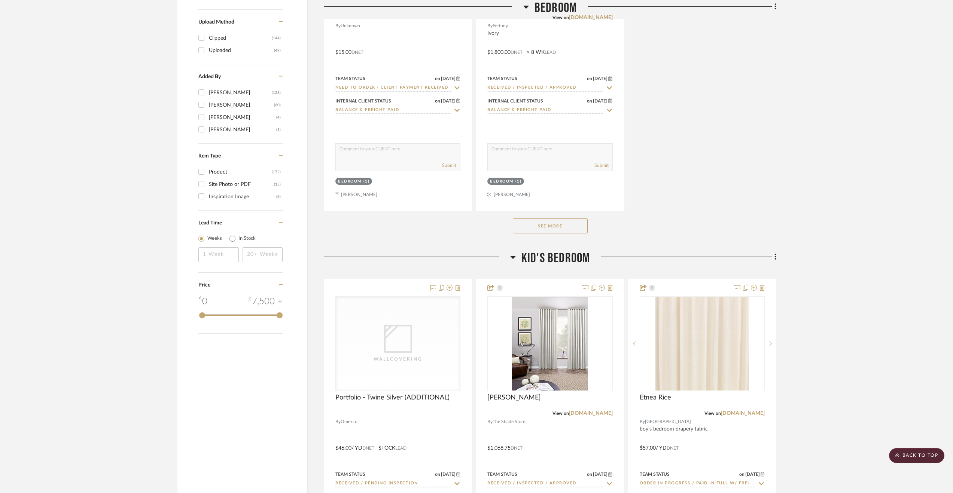
click at [551, 231] on button "See More" at bounding box center [550, 226] width 75 height 15
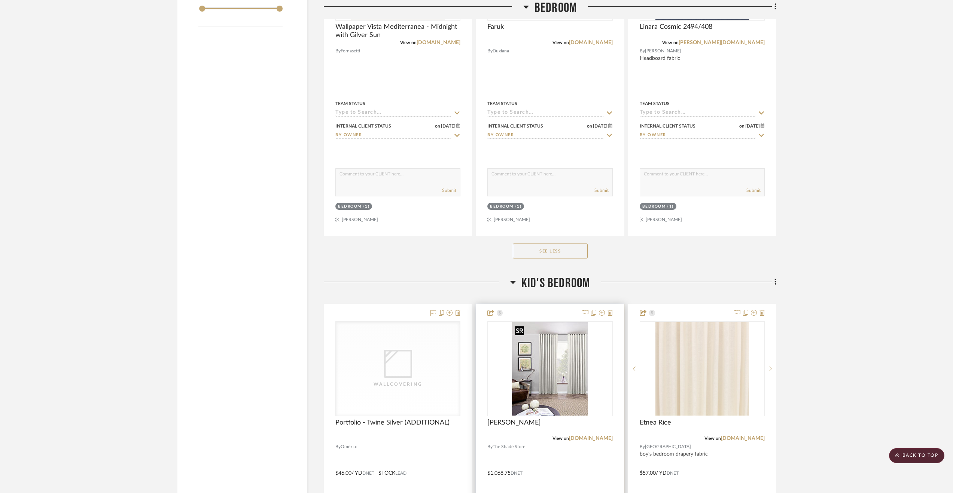
scroll to position [1609, 0]
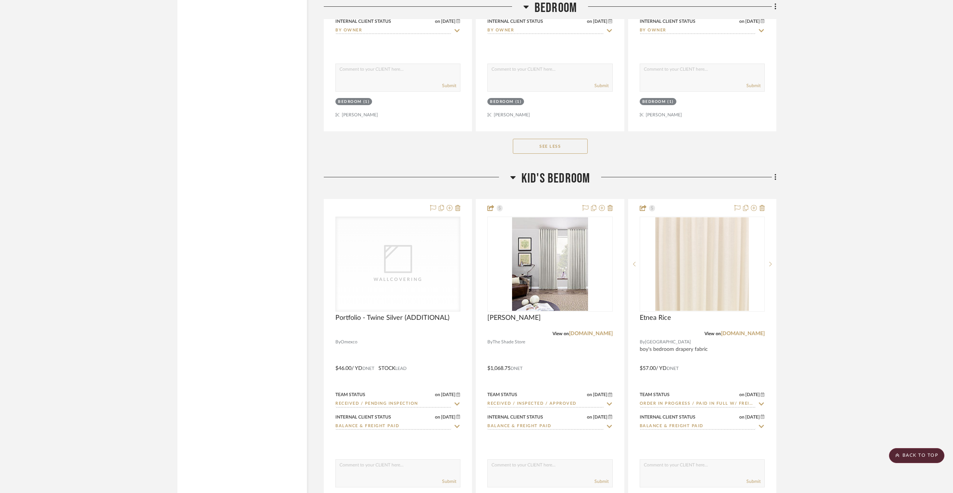
click at [544, 177] on span "Kid's Bedroom" at bounding box center [555, 179] width 69 height 16
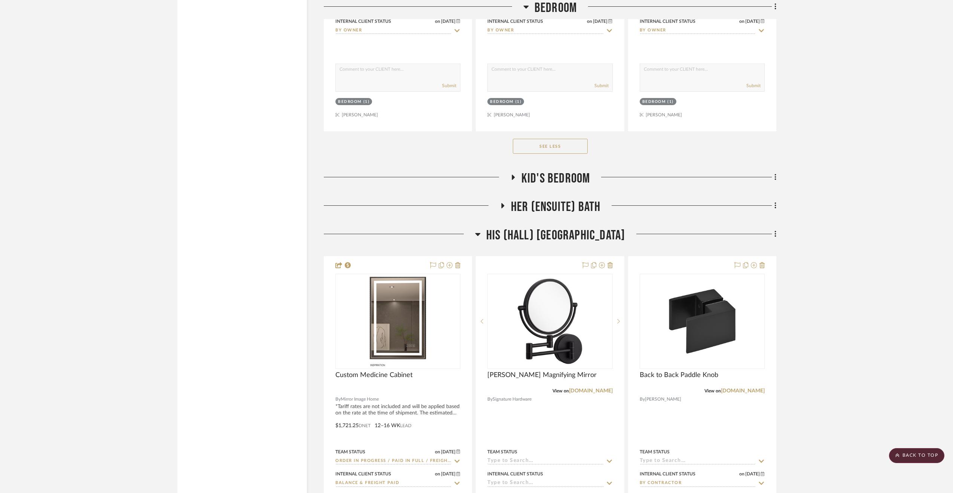
click at [555, 237] on span "His (Hall) [GEOGRAPHIC_DATA]" at bounding box center [555, 235] width 139 height 16
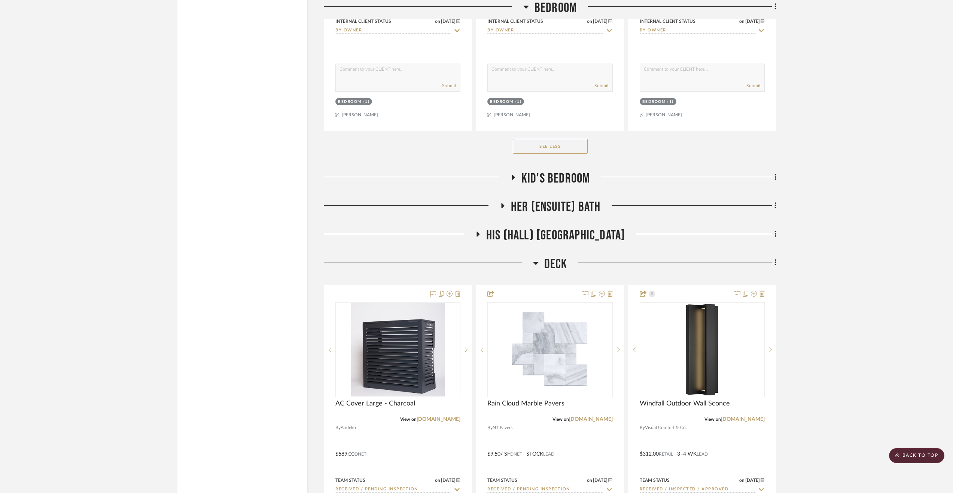
click at [551, 264] on span "Deck" at bounding box center [555, 264] width 23 height 16
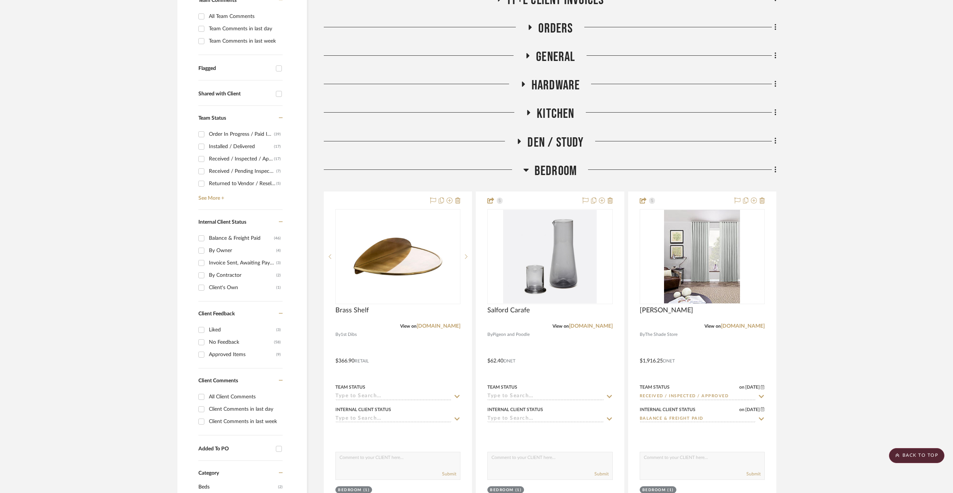
scroll to position [143, 0]
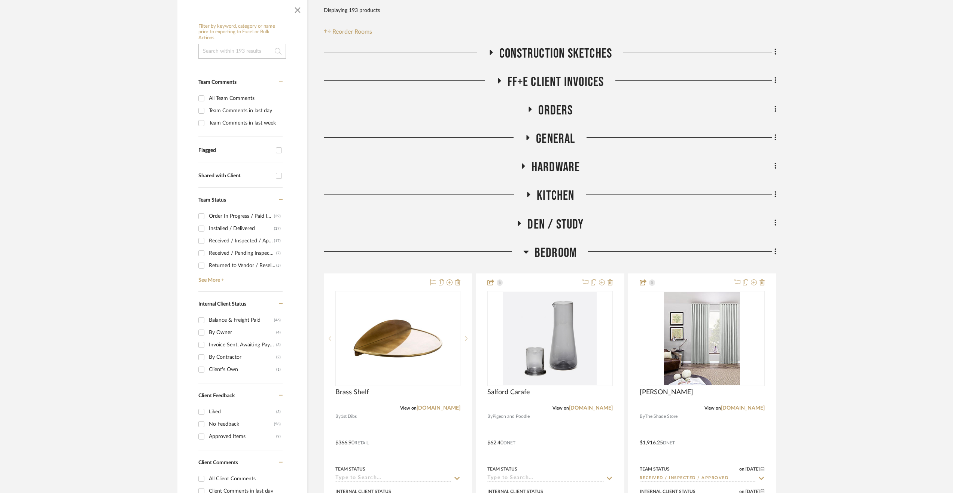
click at [555, 174] on span "Hardware" at bounding box center [555, 167] width 49 height 16
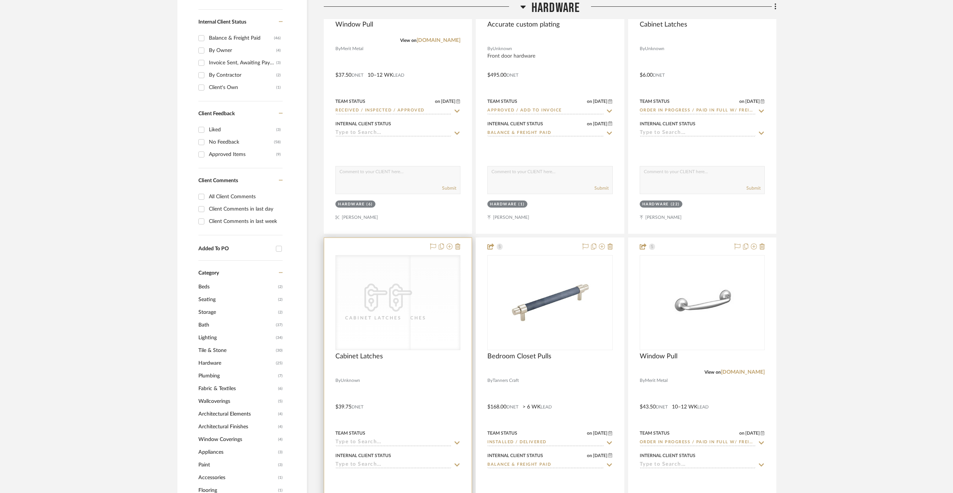
scroll to position [517, 0]
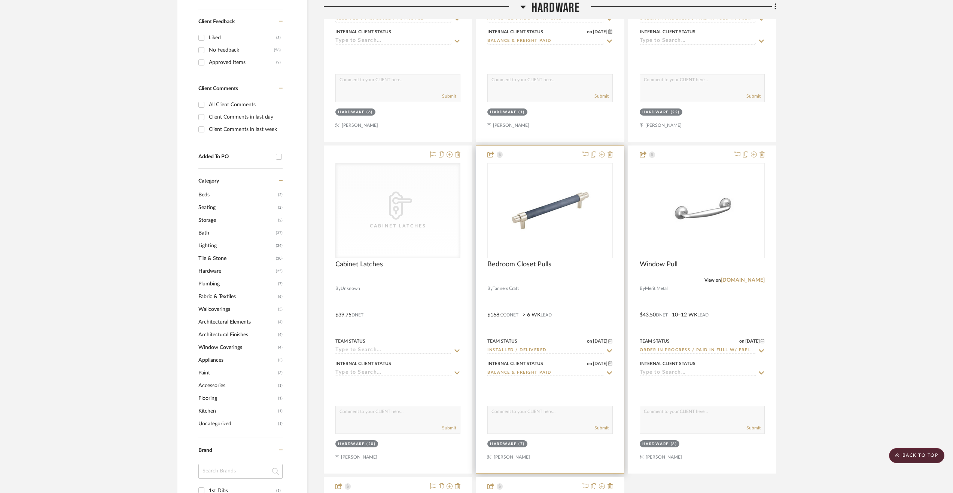
click at [553, 271] on div "Bedroom Closet Pulls" at bounding box center [549, 268] width 125 height 16
click at [568, 213] on img "0" at bounding box center [550, 211] width 94 height 94
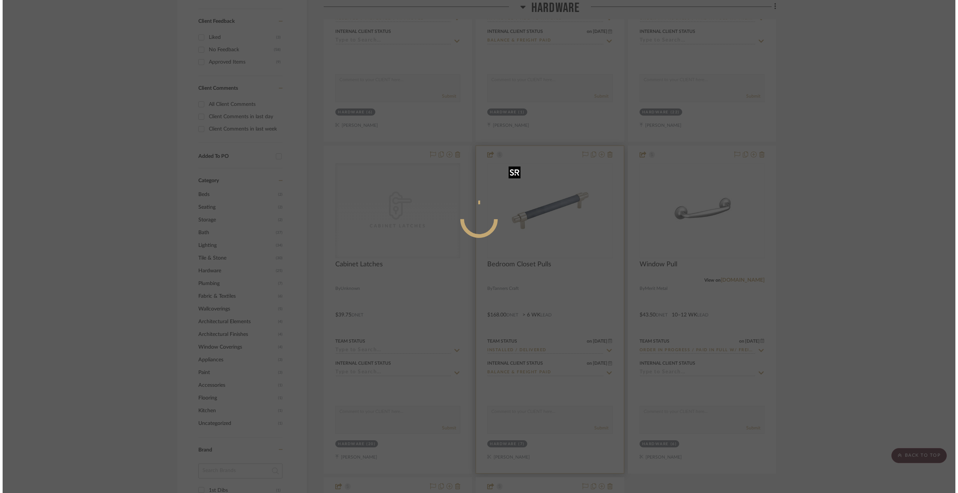
scroll to position [0, 0]
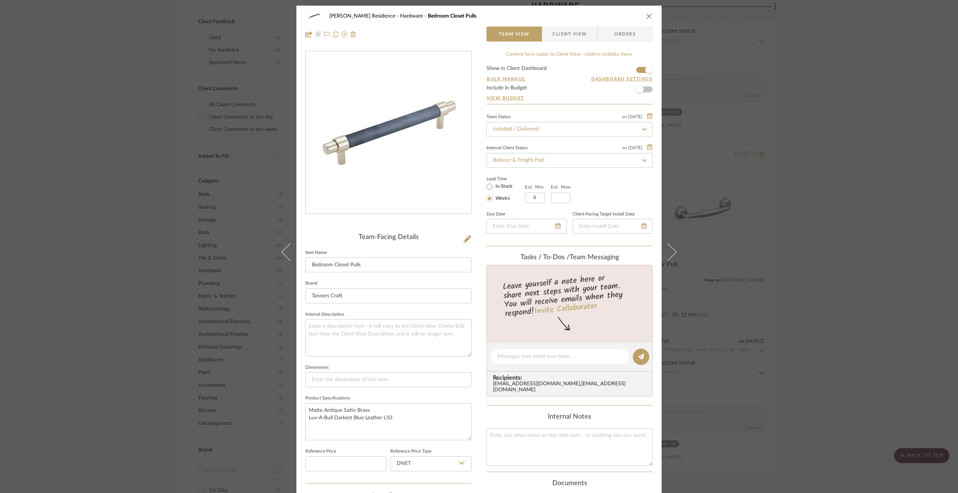
click at [887, 312] on div "Kiely Residence Hardware Bedroom Closet Pulls Team View Client View Orders Team…" at bounding box center [479, 246] width 958 height 493
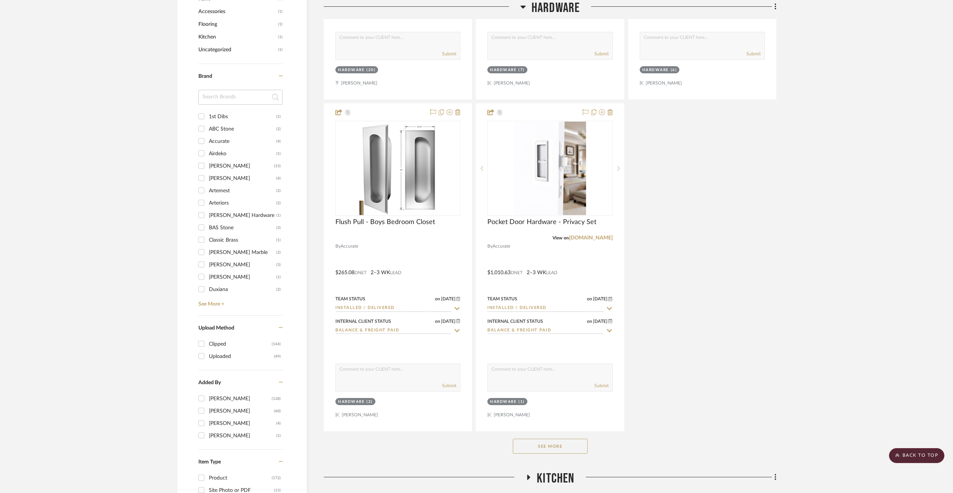
scroll to position [929, 0]
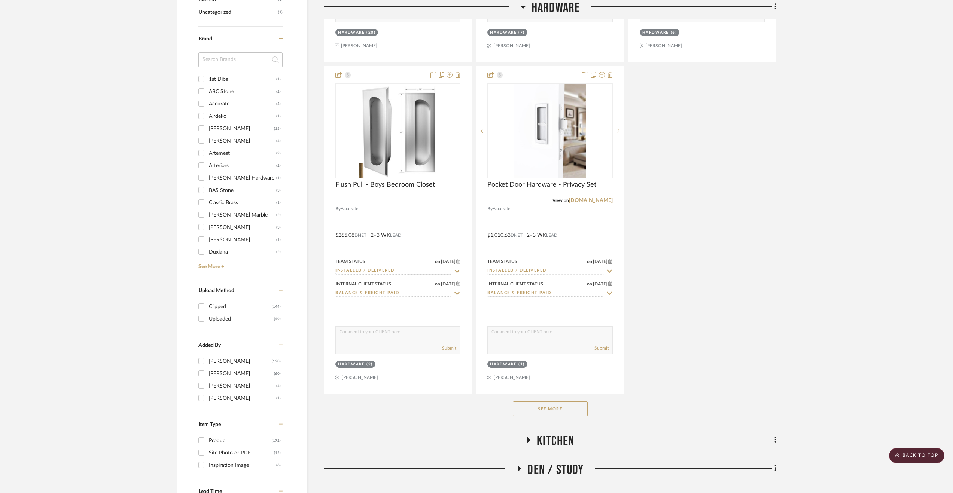
click at [555, 408] on button "See More" at bounding box center [550, 408] width 75 height 15
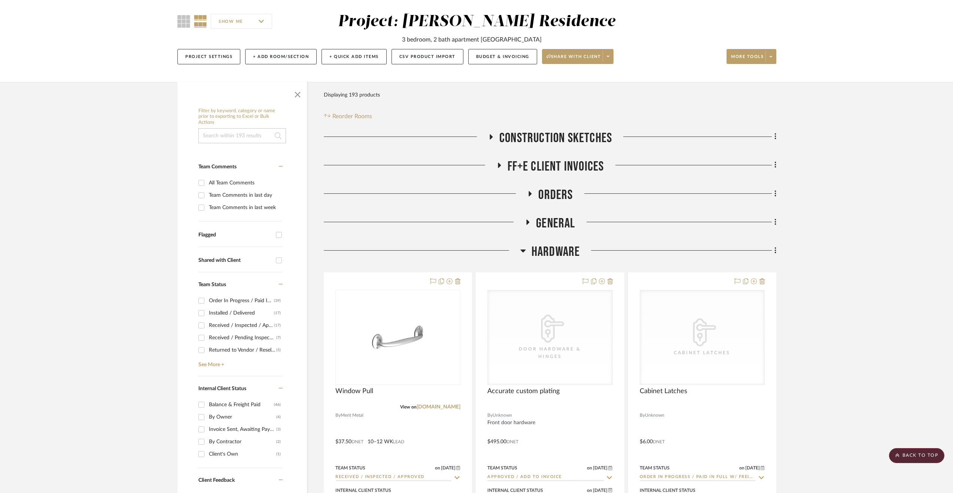
scroll to position [31, 0]
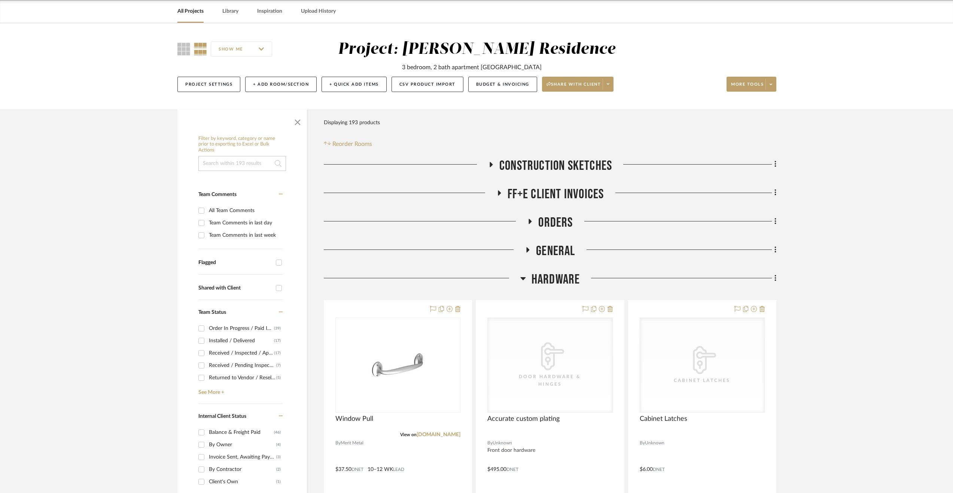
click at [574, 281] on span "Hardware" at bounding box center [555, 280] width 49 height 16
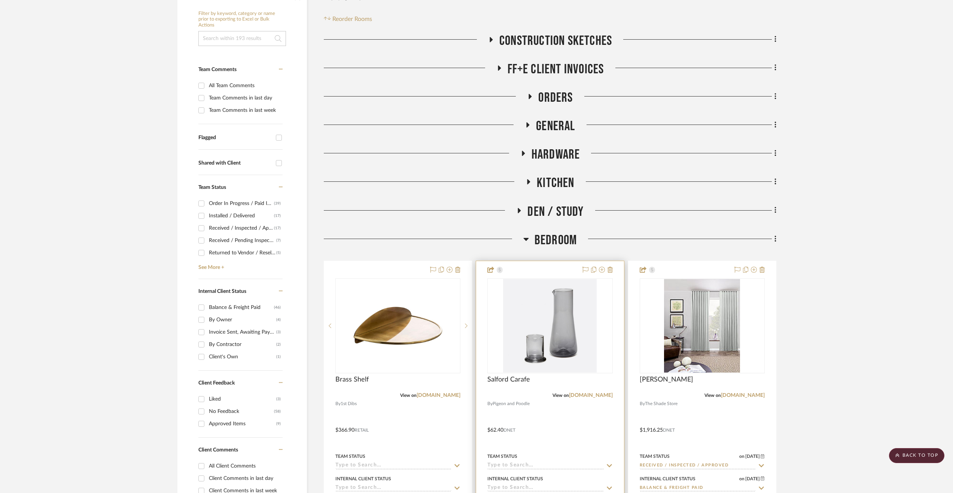
scroll to position [106, 0]
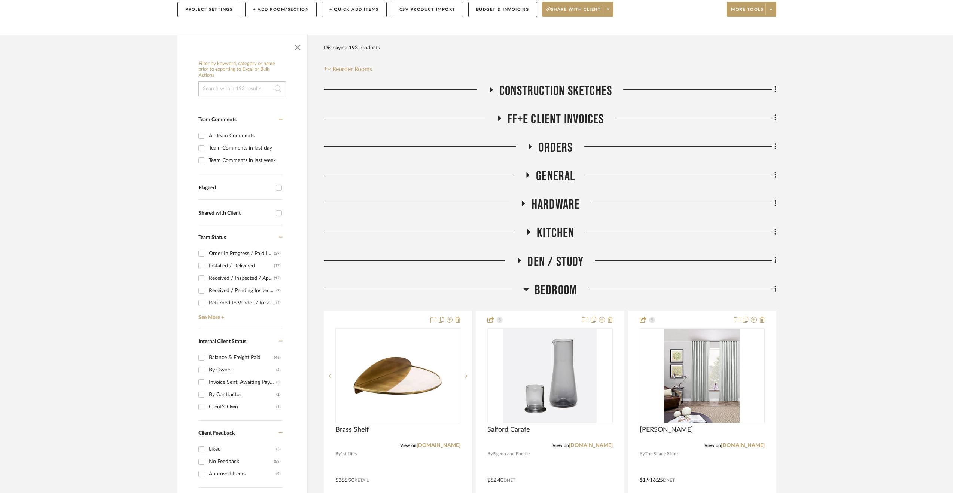
click at [542, 205] on span "Hardware" at bounding box center [555, 205] width 49 height 16
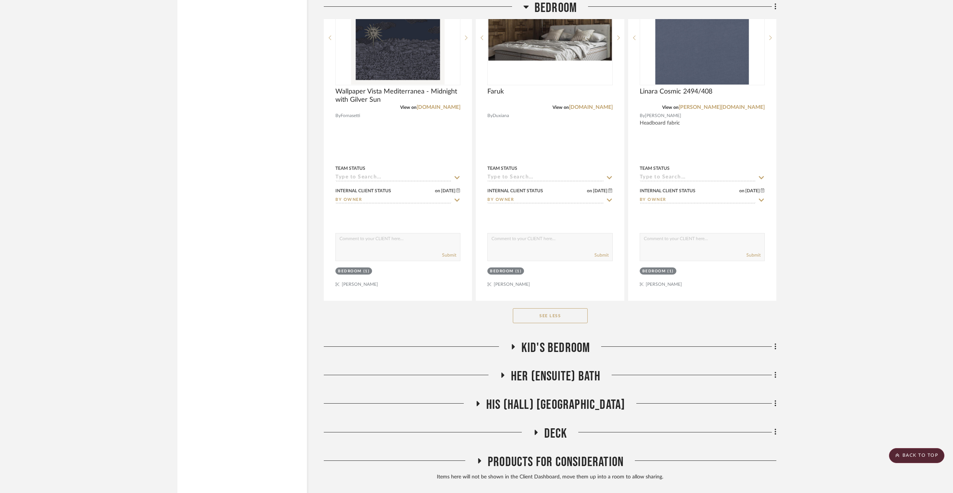
scroll to position [3180, 0]
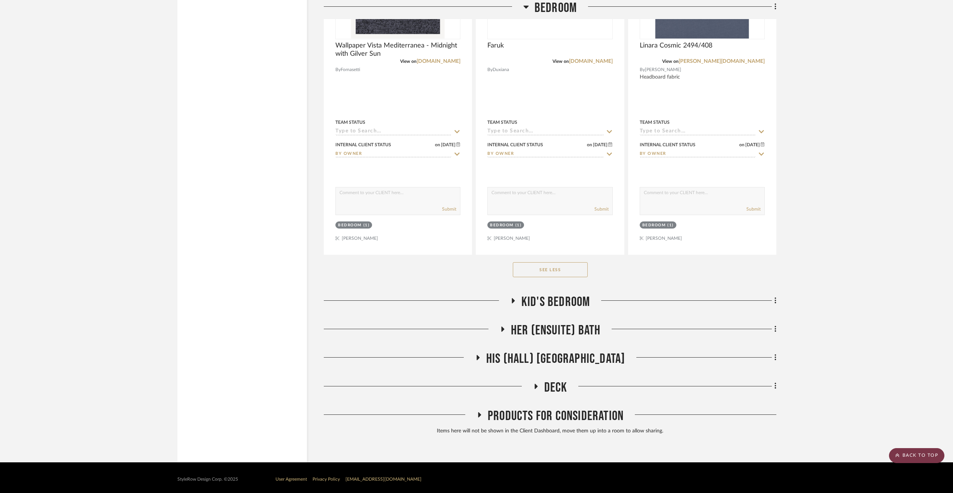
click at [912, 451] on scroll-to-top-button "BACK TO TOP" at bounding box center [916, 455] width 55 height 15
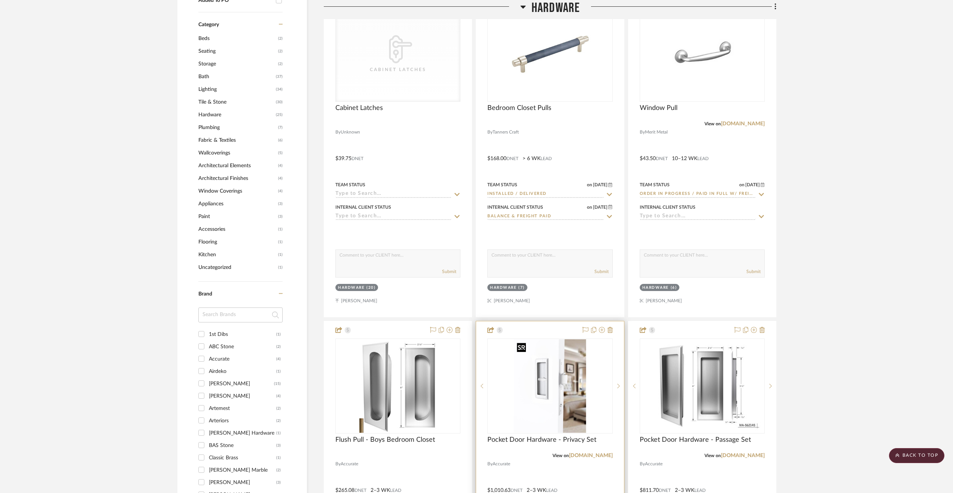
scroll to position [861, 0]
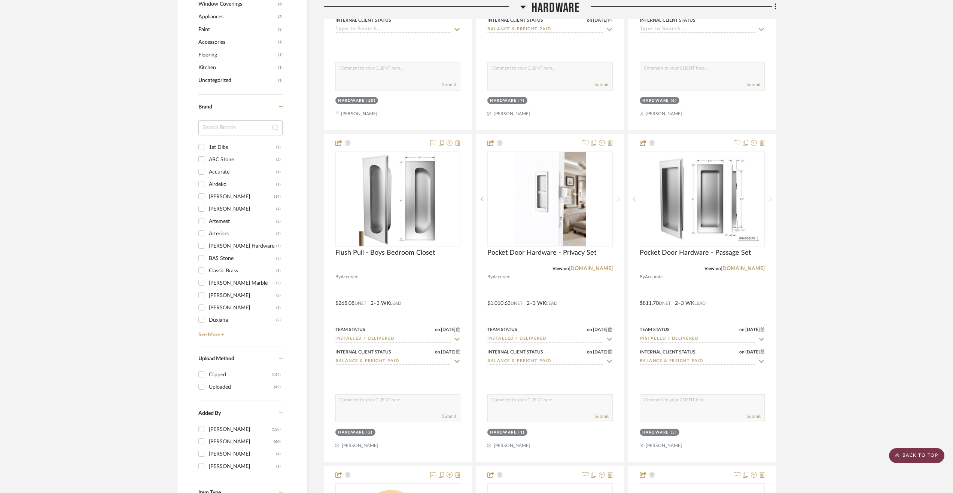
click at [916, 455] on scroll-to-top-button "BACK TO TOP" at bounding box center [916, 455] width 55 height 15
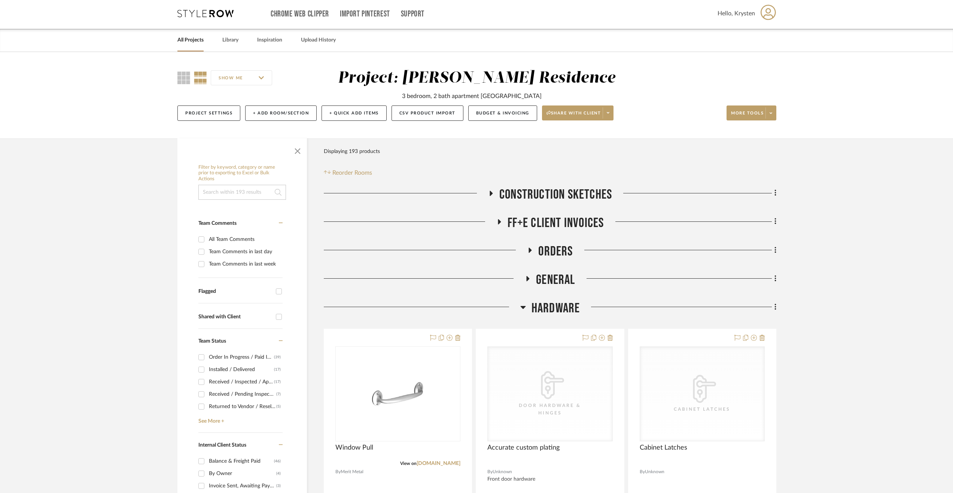
scroll to position [0, 0]
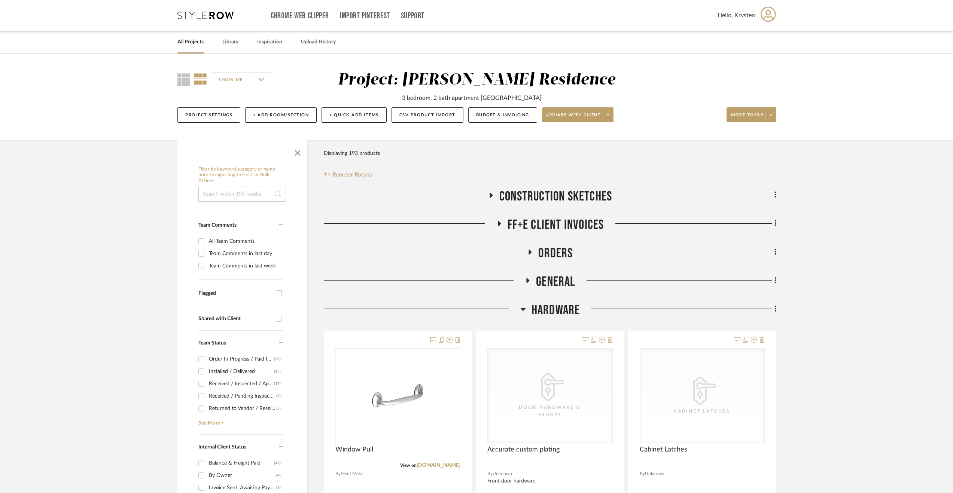
click at [194, 44] on link "All Projects" at bounding box center [190, 42] width 26 height 10
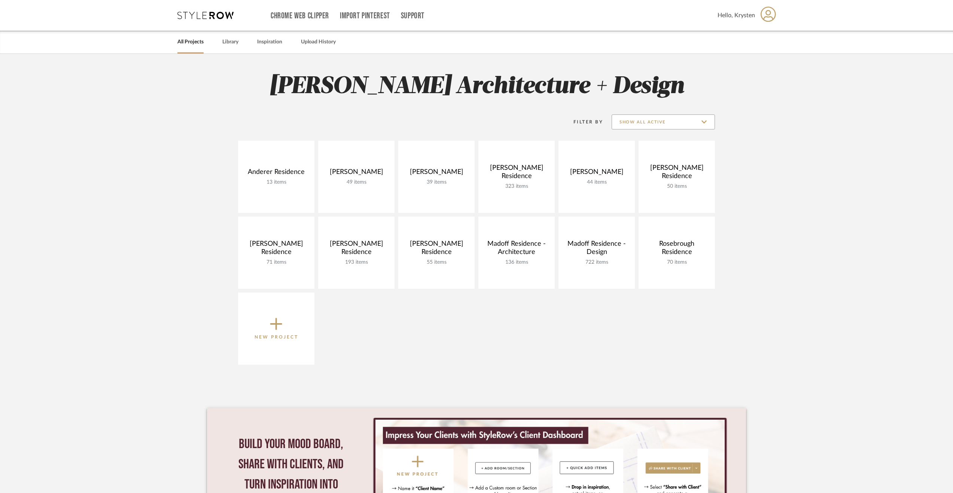
click at [658, 122] on input "Show All Active" at bounding box center [662, 121] width 103 height 15
click at [652, 175] on span "Archived" at bounding box center [664, 177] width 89 height 6
type input "Archived"
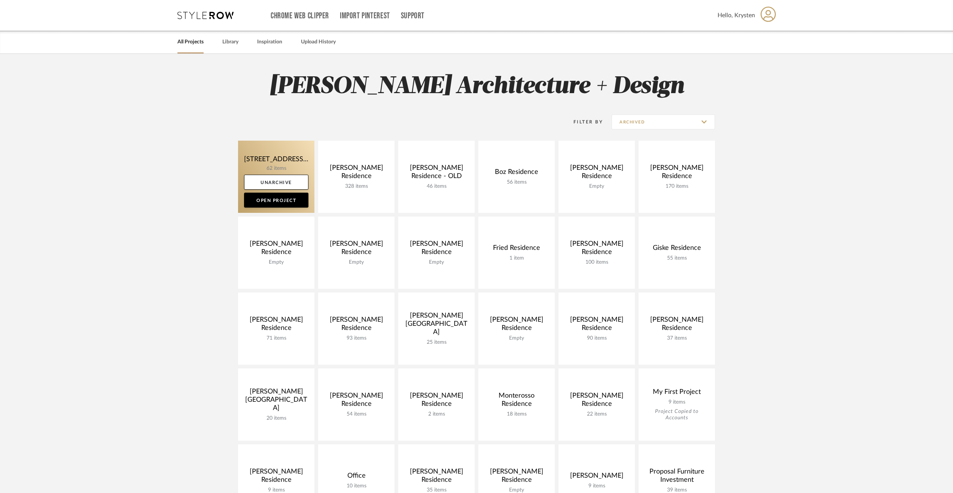
click at [272, 152] on link at bounding box center [276, 177] width 76 height 72
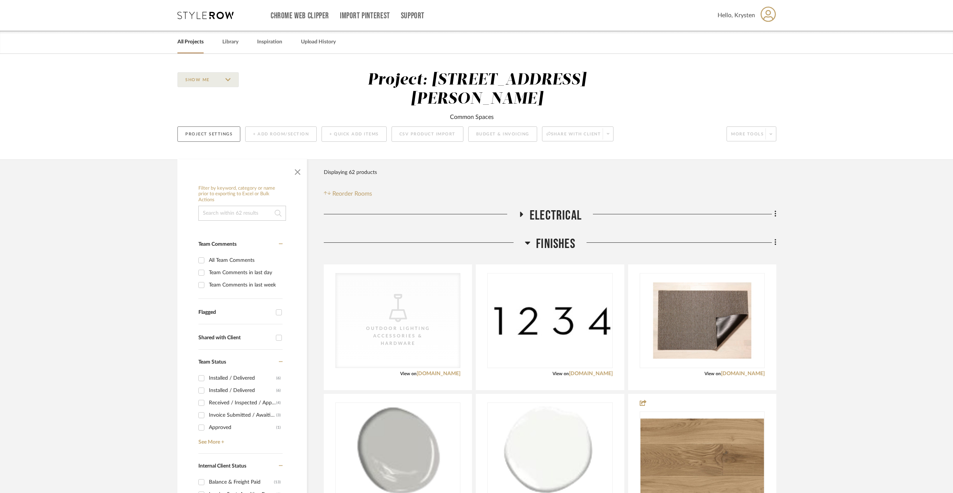
click at [219, 126] on button "Project Settings" at bounding box center [208, 133] width 63 height 15
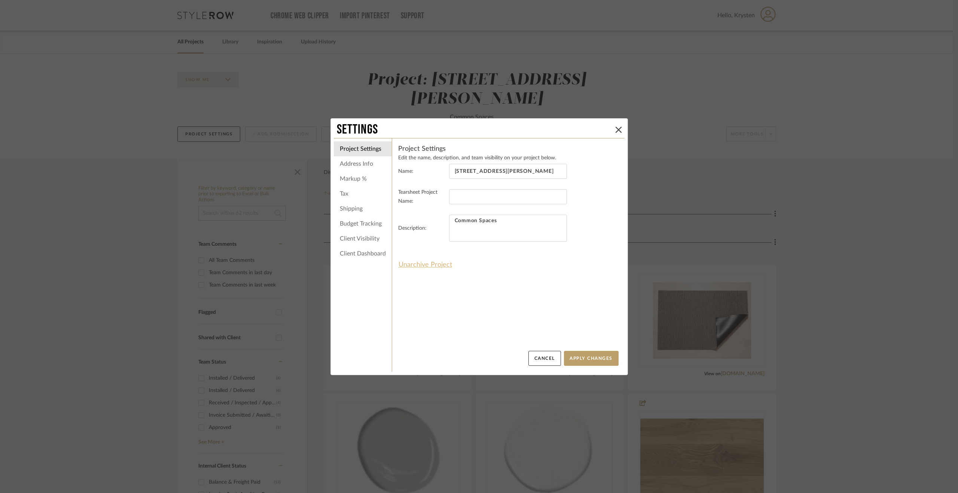
click at [437, 267] on button "Unarchive Project" at bounding box center [425, 265] width 54 height 13
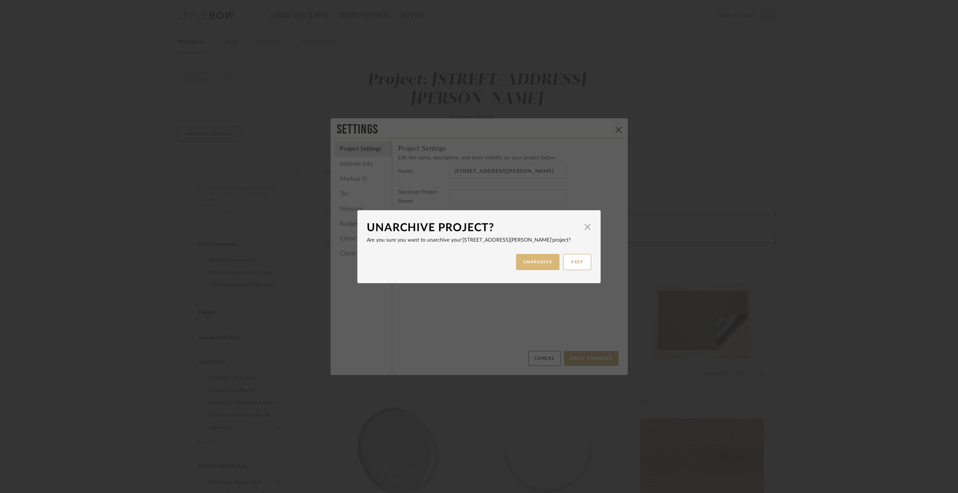
click at [545, 262] on button "UNARCHIVE" at bounding box center [538, 262] width 44 height 16
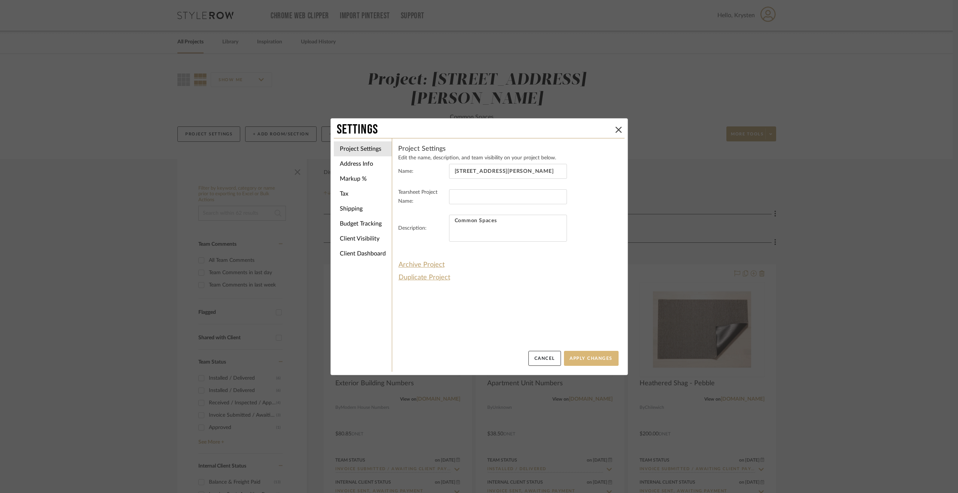
click at [599, 360] on button "Apply Changes" at bounding box center [591, 358] width 55 height 15
click at [617, 128] on icon at bounding box center [618, 130] width 6 height 6
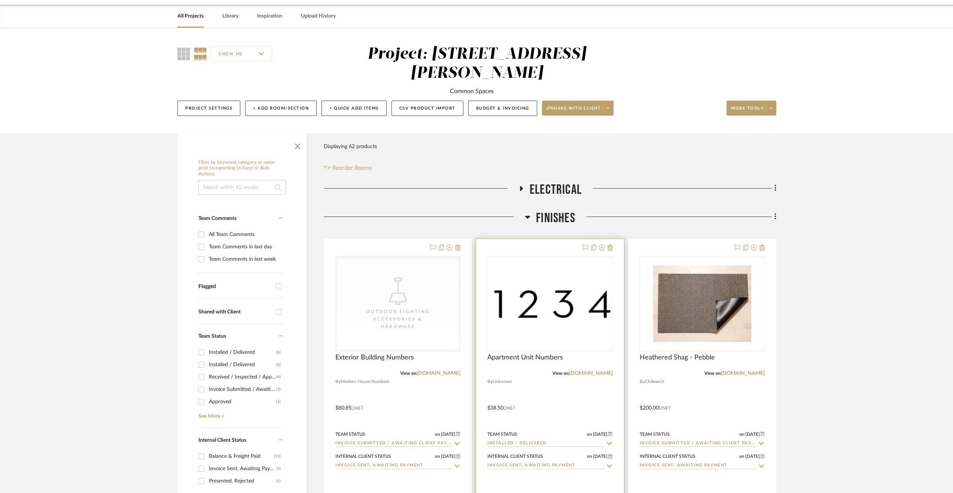
scroll to position [37, 0]
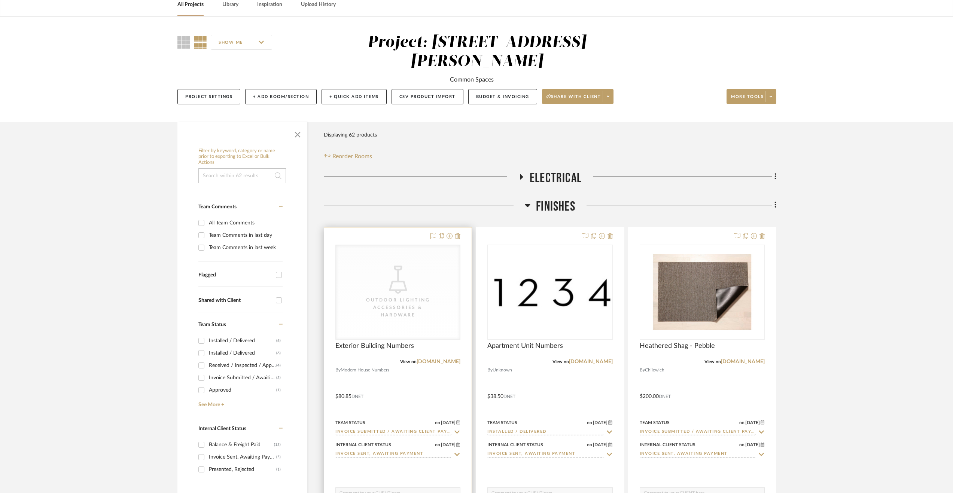
click at [418, 358] on div at bounding box center [397, 390] width 147 height 327
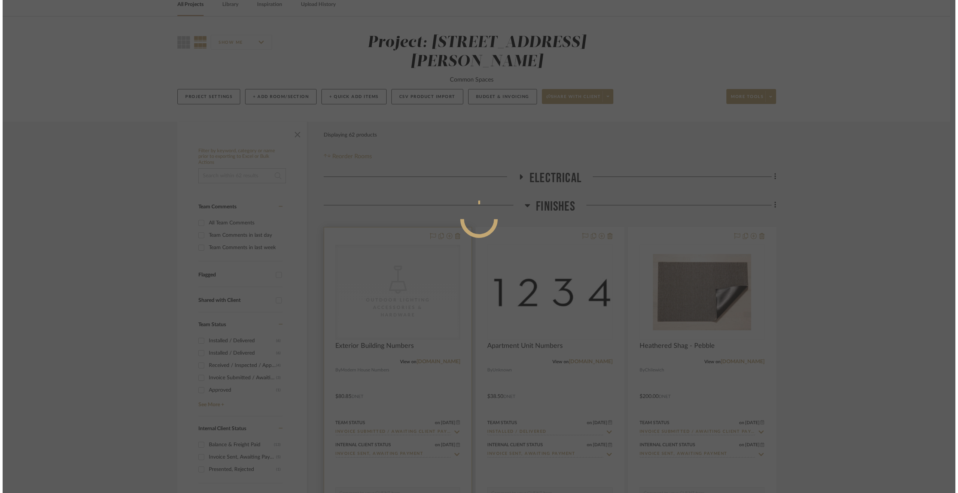
scroll to position [0, 0]
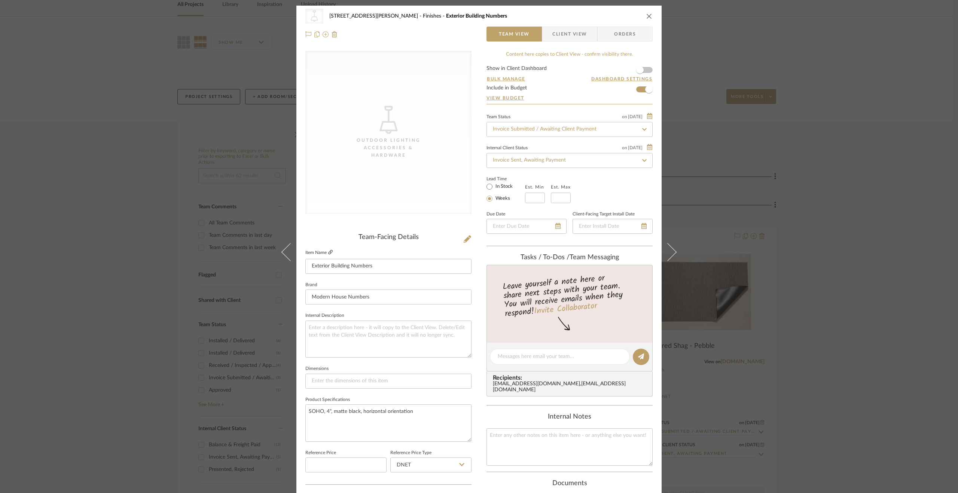
click at [329, 250] on icon at bounding box center [330, 252] width 4 height 4
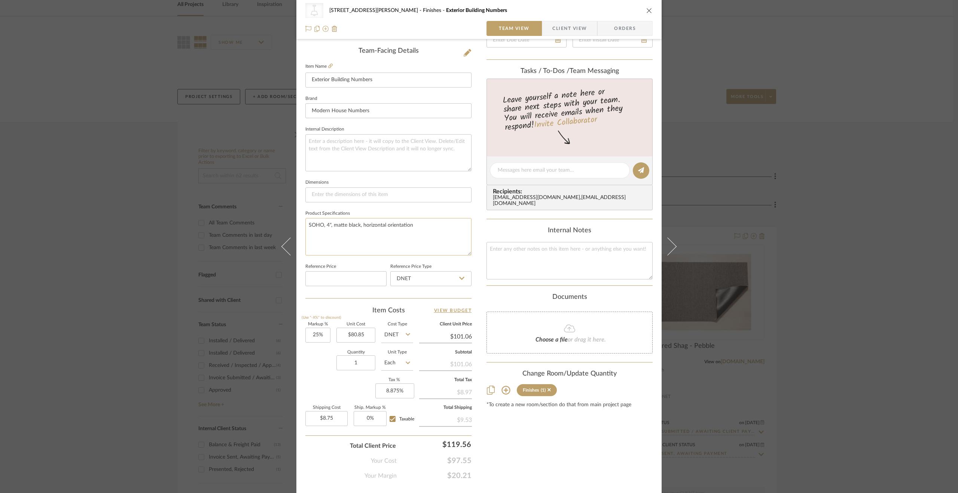
scroll to position [187, 0]
click at [829, 277] on div "CategoryIconLighting Created with Sketch. Outdoor Lighting Accessories & Hardwa…" at bounding box center [479, 246] width 958 height 493
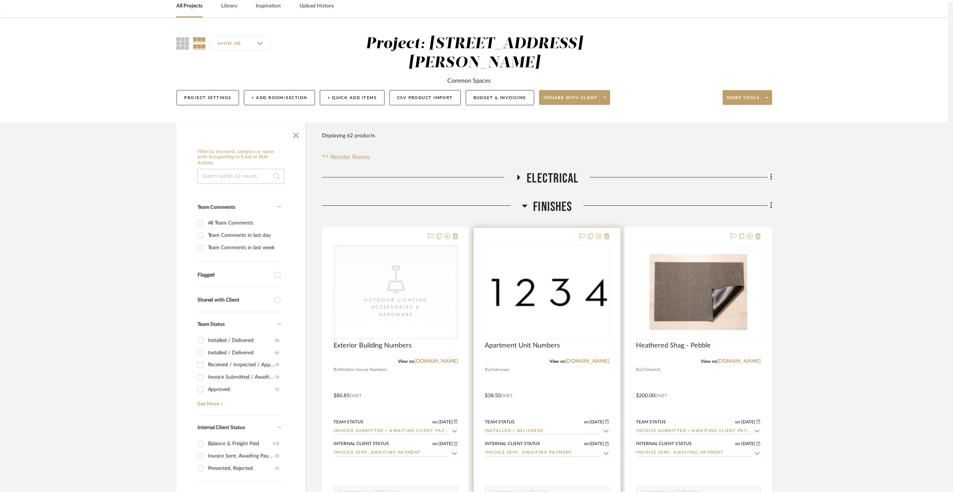
scroll to position [37, 0]
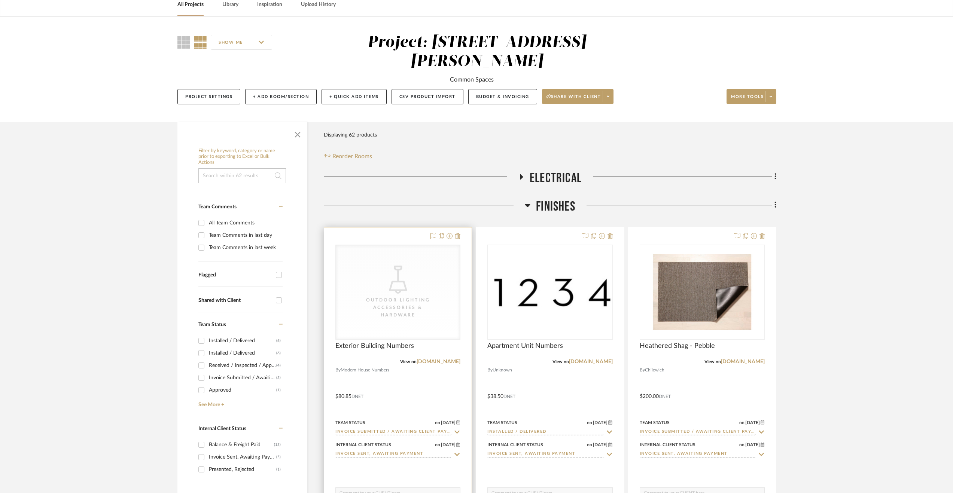
click at [399, 451] on input "Invoice Sent, Awaiting Payment" at bounding box center [393, 454] width 116 height 7
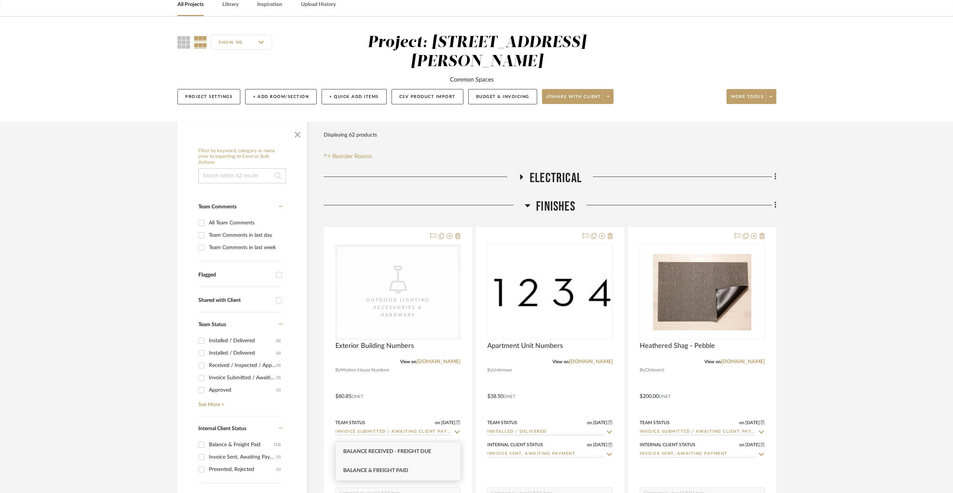
type input "balance"
click at [394, 462] on div "Balance & Freight Paid" at bounding box center [398, 470] width 125 height 19
type input "[DATE]"
type input "Balance & Freight Paid"
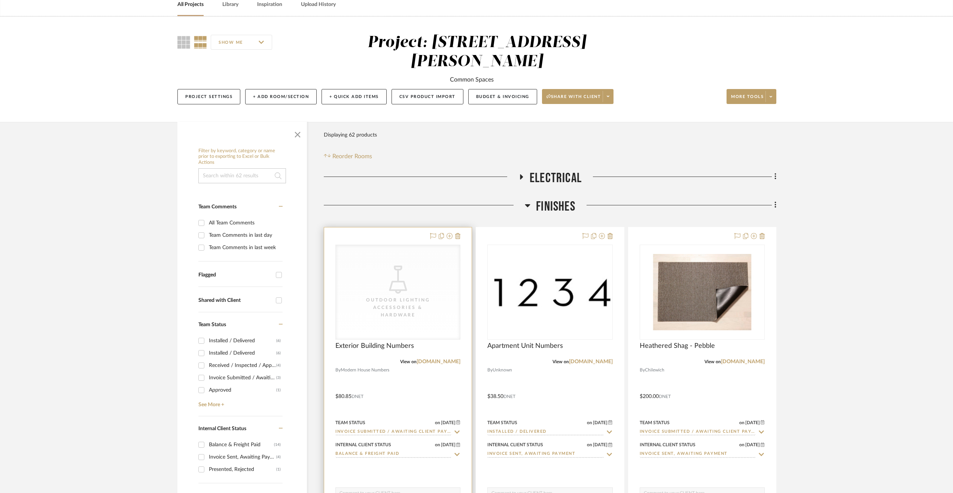
click at [418, 372] on div at bounding box center [397, 390] width 147 height 327
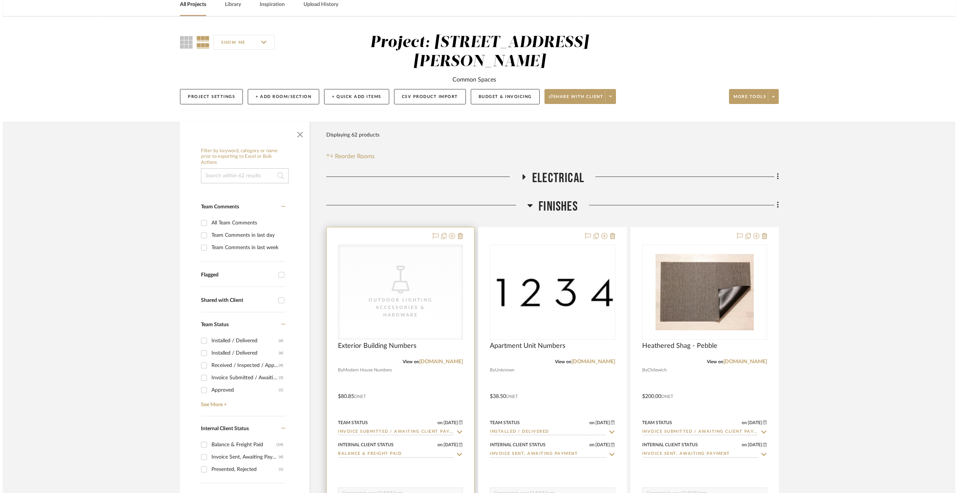
scroll to position [0, 0]
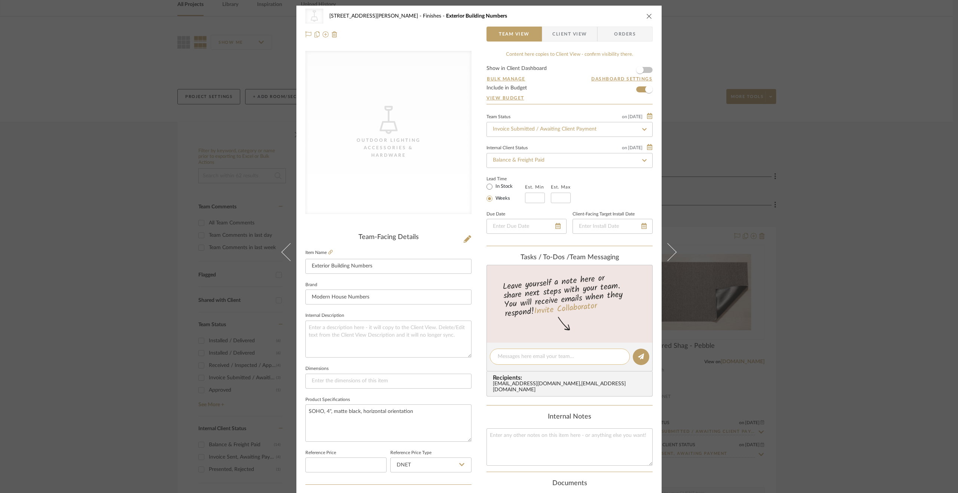
click at [534, 354] on textarea at bounding box center [560, 357] width 124 height 8
type textarea "Order paid in full 8.26.25. Shipping to MA+D office"
click at [638, 358] on icon at bounding box center [641, 357] width 6 height 6
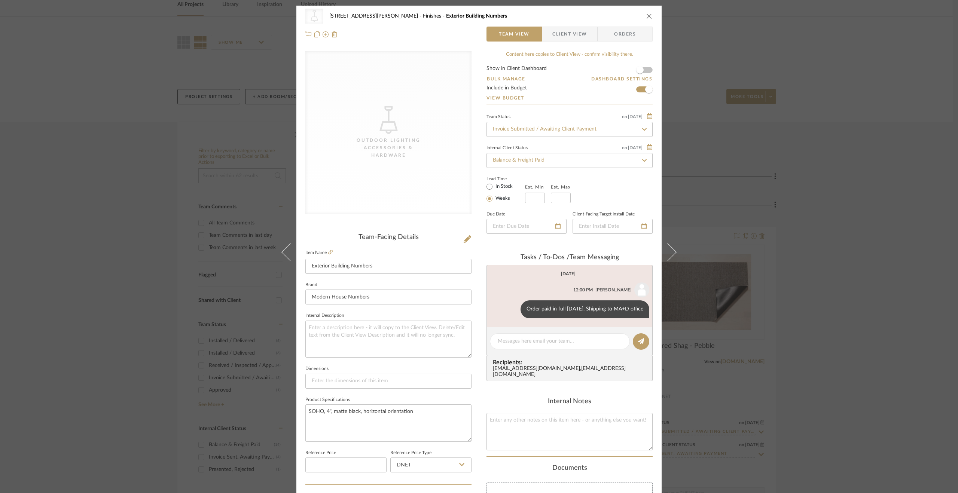
click at [831, 348] on div "CategoryIconLighting Created with Sketch. Outdoor Lighting Accessories & Hardwa…" at bounding box center [479, 246] width 958 height 493
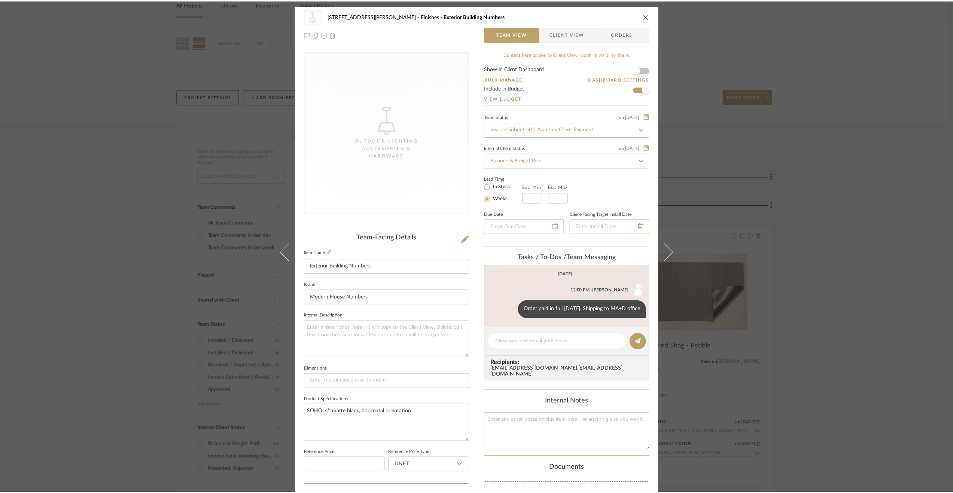
scroll to position [37, 0]
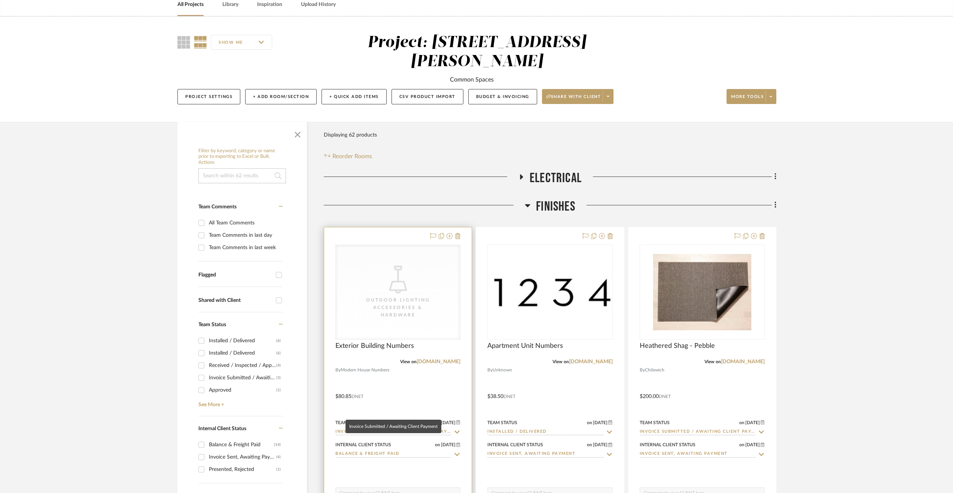
click at [353, 429] on input "Invoice Submitted / Awaiting Client Payment" at bounding box center [393, 432] width 116 height 7
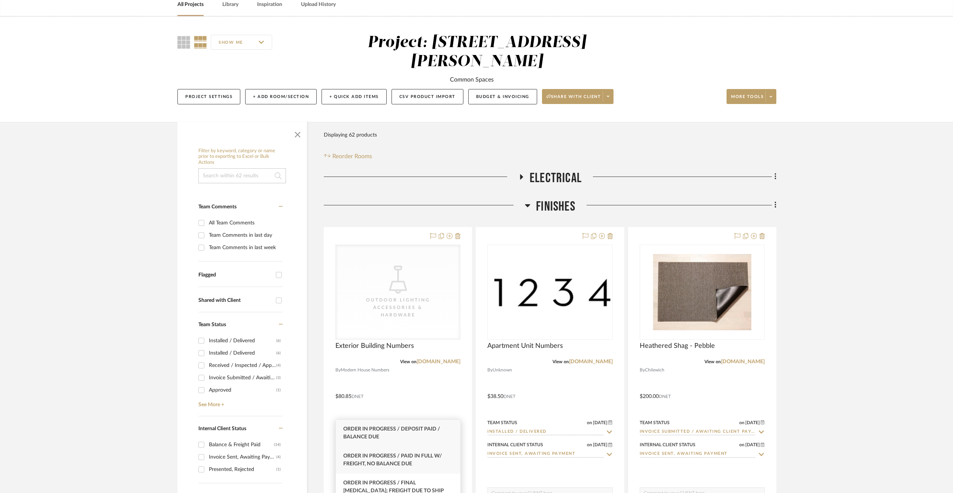
type input "order in p"
click at [412, 450] on div "Order In Progress / Paid In Full w/ Freight, No Balance due" at bounding box center [398, 460] width 125 height 27
type input "[DATE]"
type input "Order In Progress / Paid In Full w/ Freight, No Balance due"
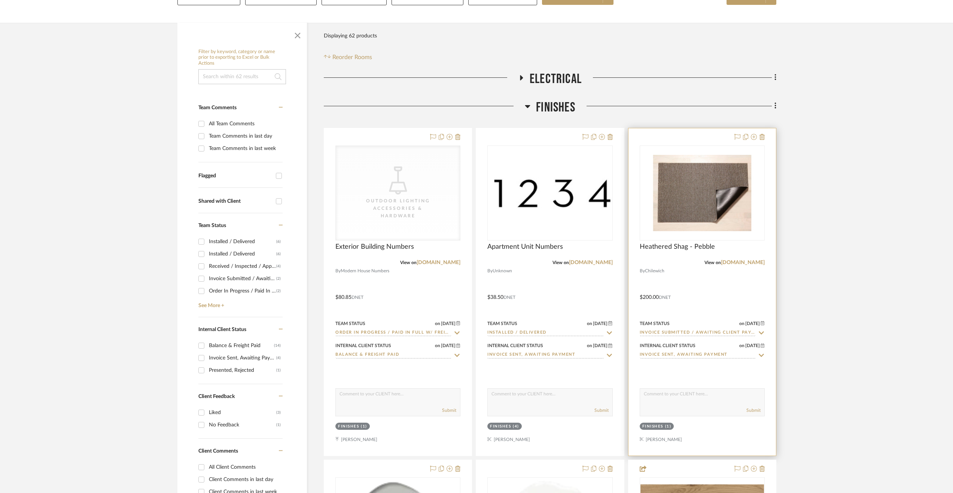
scroll to position [150, 0]
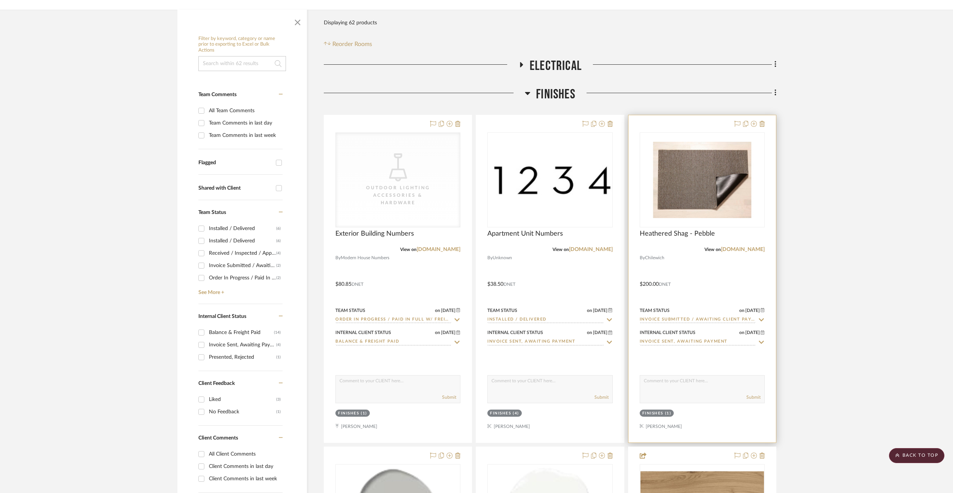
click at [691, 339] on input "Invoice Sent, Awaiting Payment" at bounding box center [697, 342] width 116 height 7
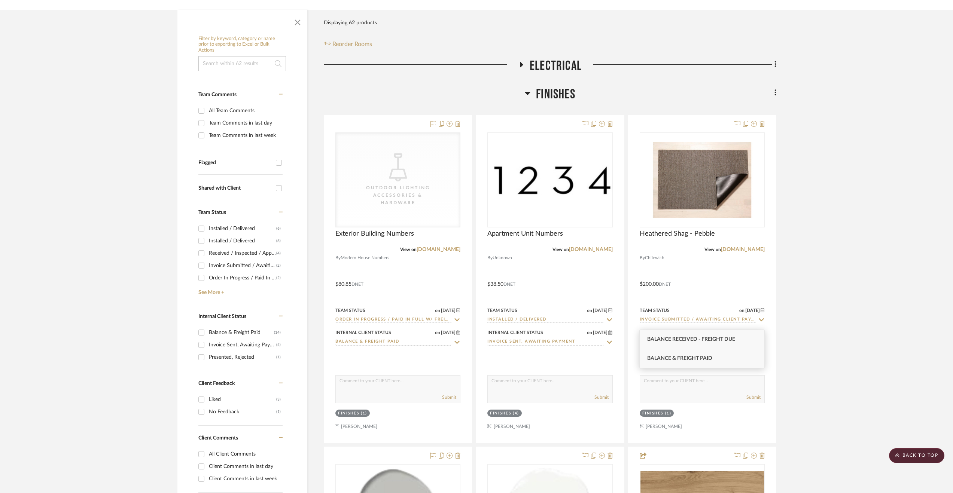
type input "balance"
click at [687, 354] on div "Balance & Freight Paid" at bounding box center [701, 358] width 125 height 19
type input "[DATE]"
type input "Balance & Freight Paid"
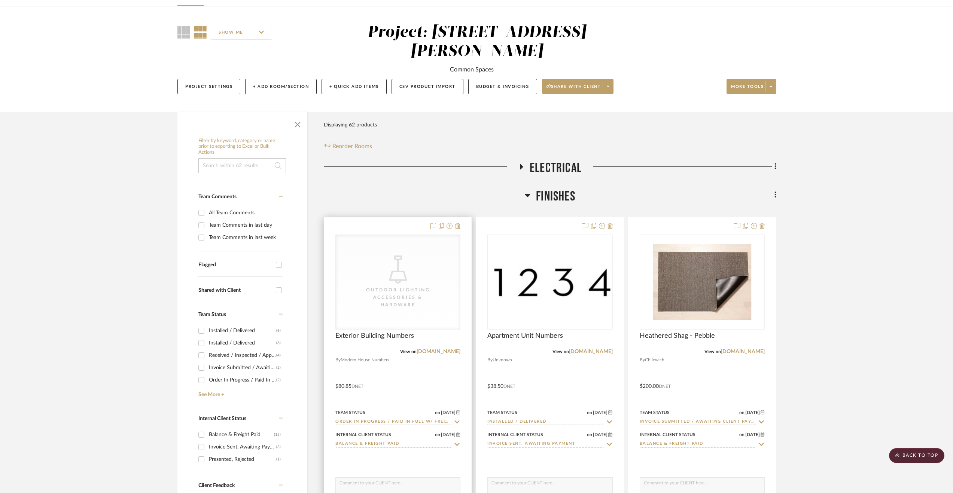
scroll to position [0, 0]
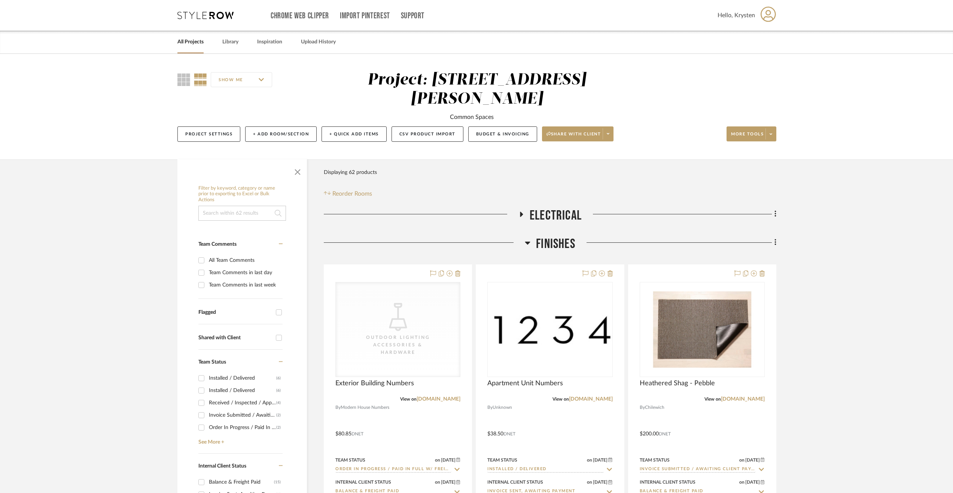
click at [544, 236] on span "Finishes" at bounding box center [555, 244] width 39 height 16
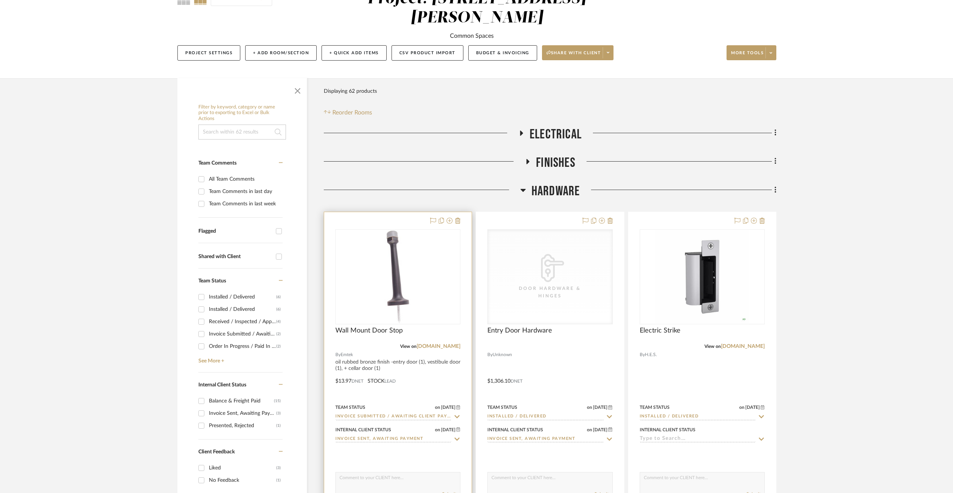
scroll to position [150, 0]
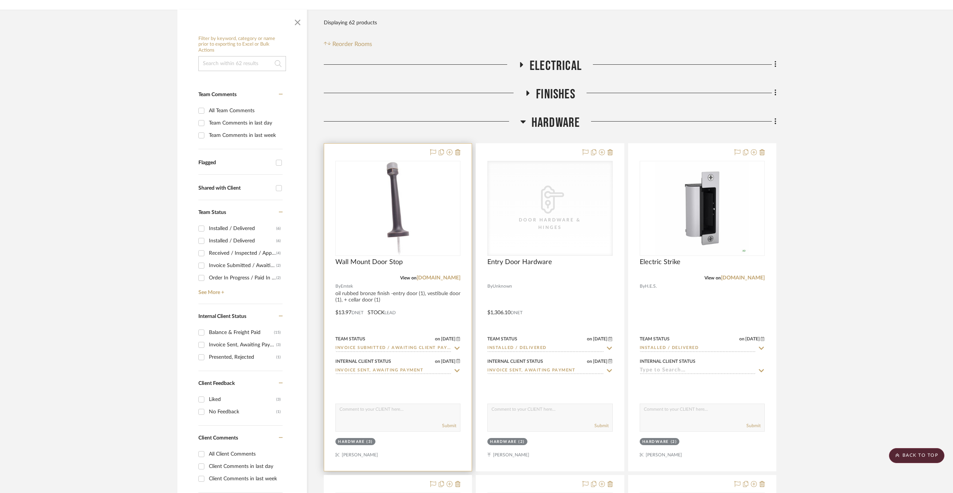
click at [436, 290] on div at bounding box center [397, 307] width 147 height 327
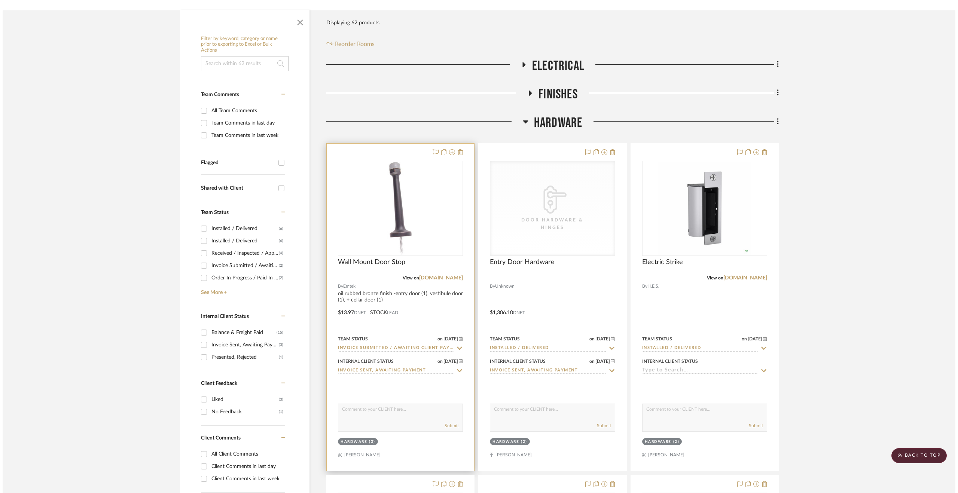
scroll to position [0, 0]
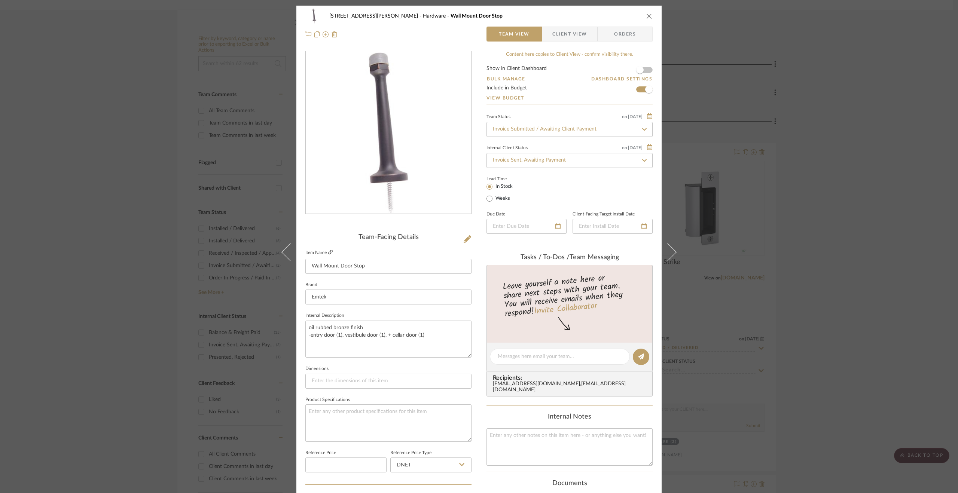
click at [328, 254] on icon at bounding box center [330, 252] width 4 height 4
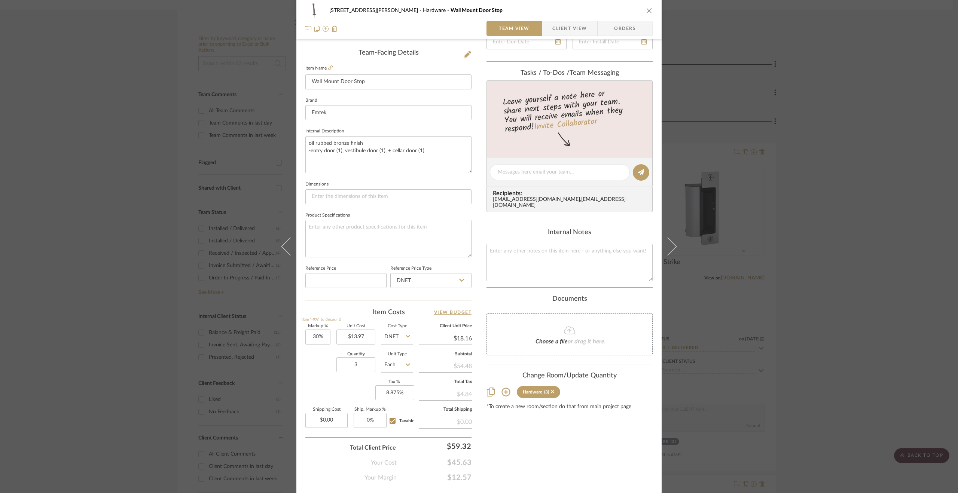
scroll to position [187, 0]
click at [763, 292] on div "119 Henry Street Hardware Wall Mount Door Stop Team View Client View Orders Tea…" at bounding box center [479, 246] width 958 height 493
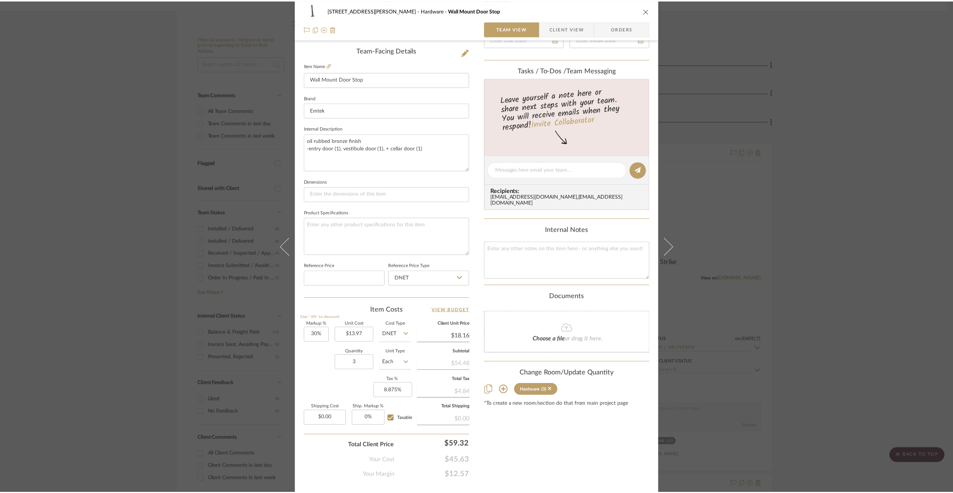
scroll to position [150, 0]
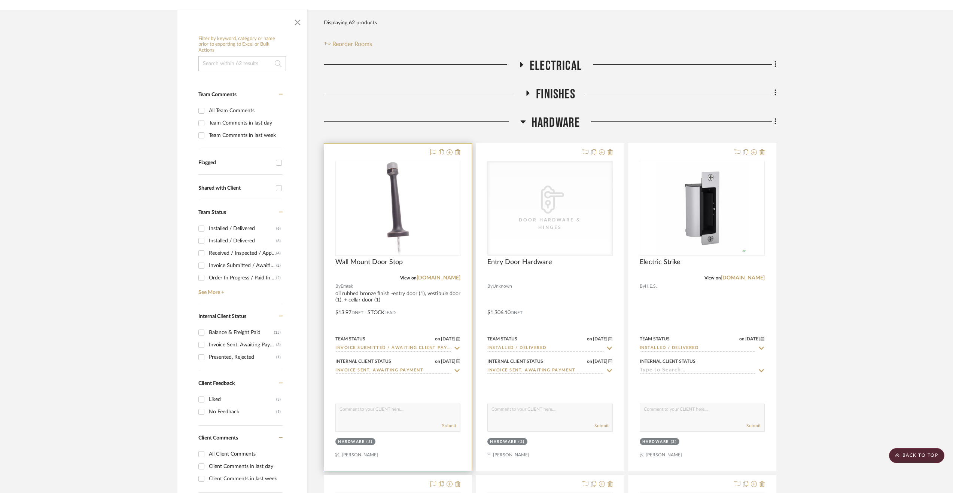
click at [384, 367] on input "Invoice Sent, Awaiting Payment" at bounding box center [393, 370] width 116 height 7
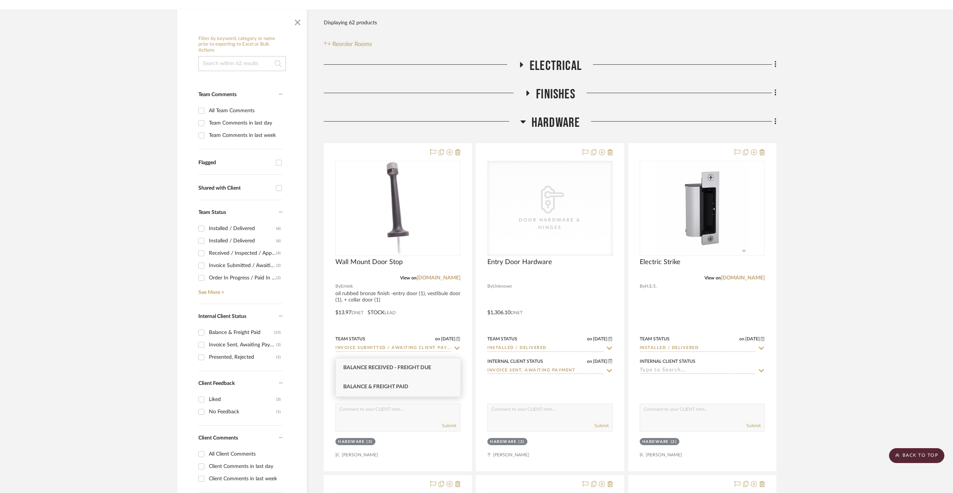
type input "balance"
click at [409, 389] on div "Balance & Freight Paid" at bounding box center [398, 387] width 125 height 19
type input "[DATE]"
type input "Balance & Freight Paid"
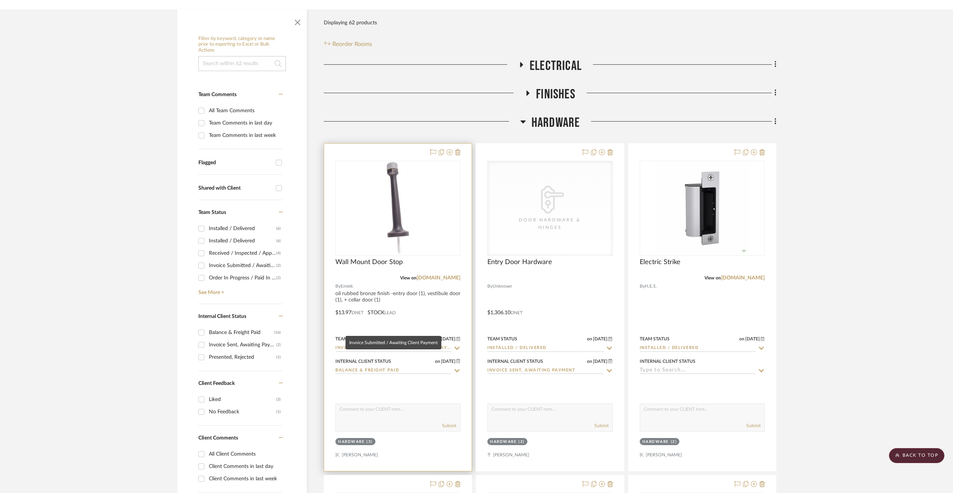
click at [412, 345] on input "Invoice Submitted / Awaiting Client Payment" at bounding box center [393, 348] width 116 height 7
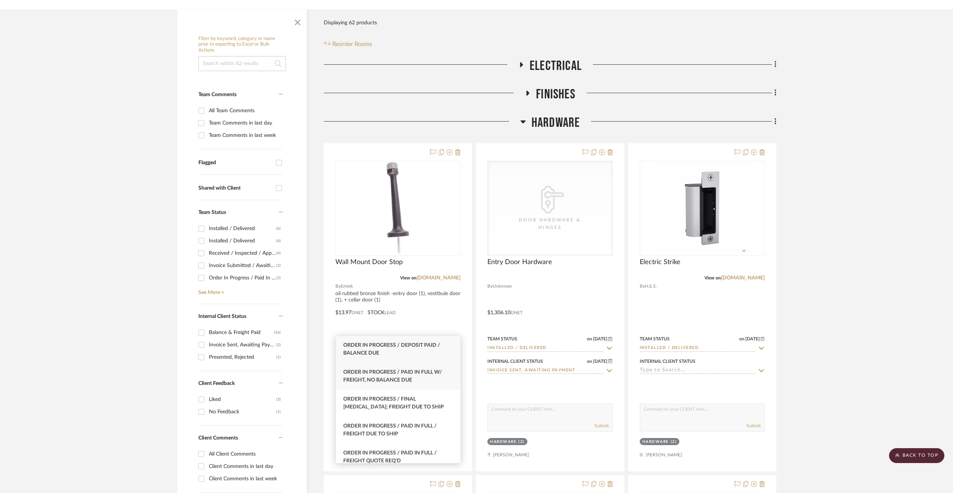
type input "order in pro"
click at [401, 386] on div "Order In Progress / Paid In Full w/ Freight, No Balance due" at bounding box center [398, 376] width 125 height 27
type input "[DATE]"
type input "Order In Progress / Paid In Full w/ Freight, No Balance due"
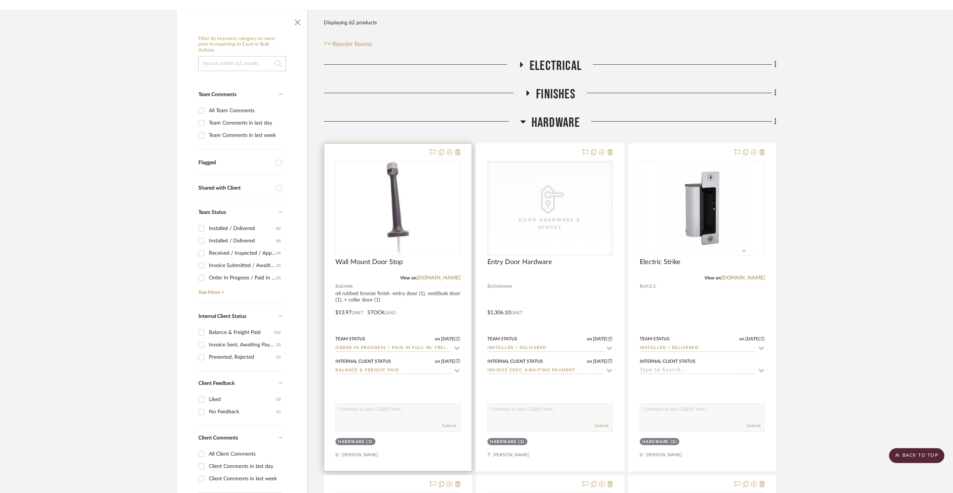
click at [422, 295] on div at bounding box center [397, 307] width 147 height 327
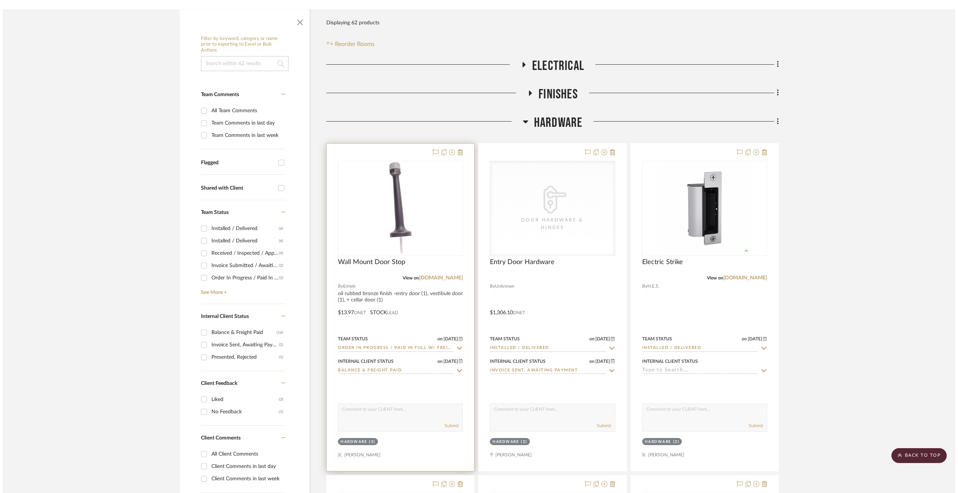
scroll to position [0, 0]
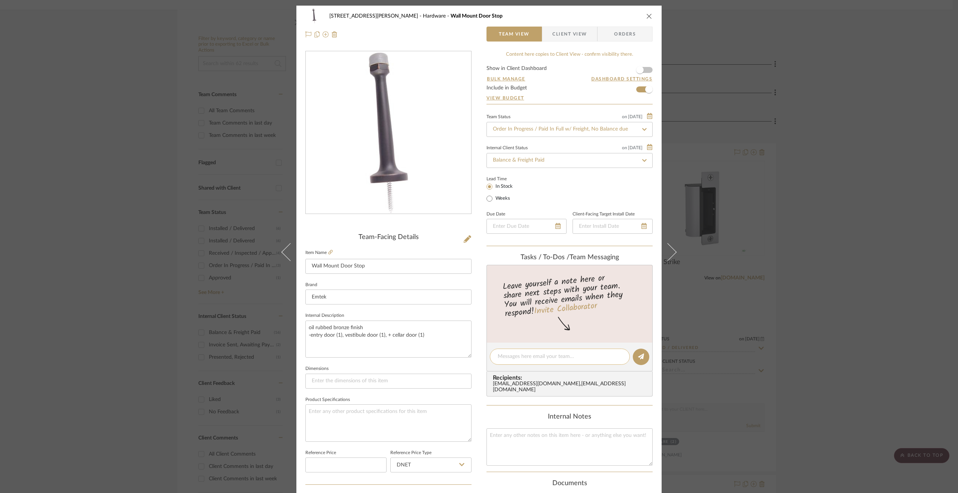
click at [538, 357] on textarea at bounding box center [560, 357] width 124 height 8
type textarea "Order paid in full 8.26.25. Shipping to MAD office"
click at [804, 240] on div "119 Henry Street Hardware Wall Mount Door Stop Team View Client View Orders Tea…" at bounding box center [479, 246] width 958 height 493
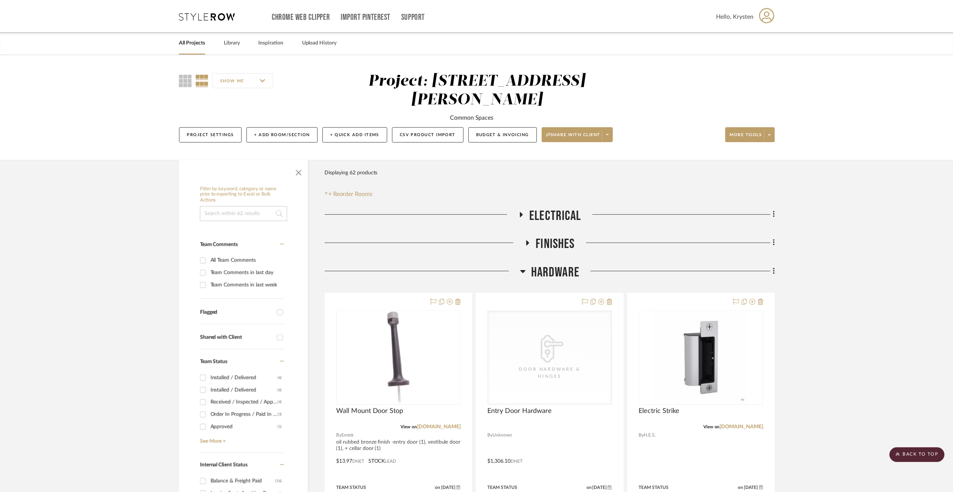
scroll to position [150, 0]
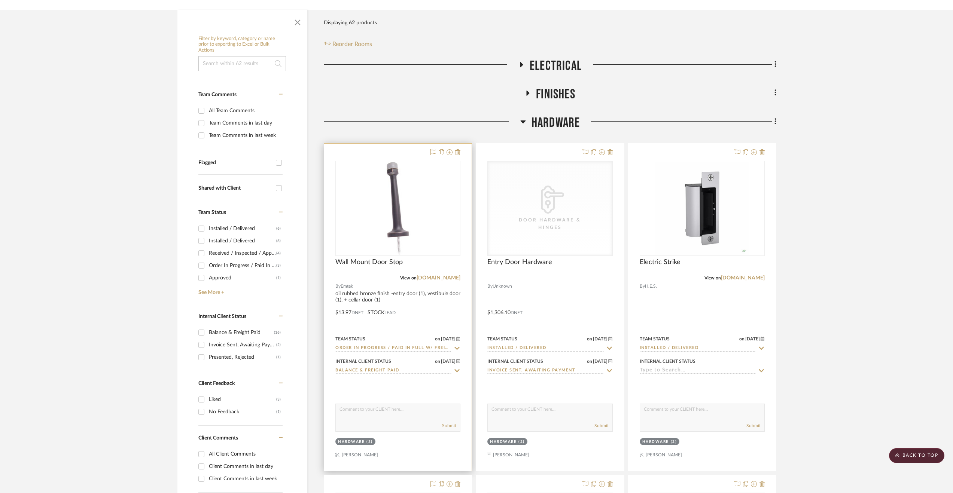
click at [451, 293] on div at bounding box center [397, 307] width 147 height 327
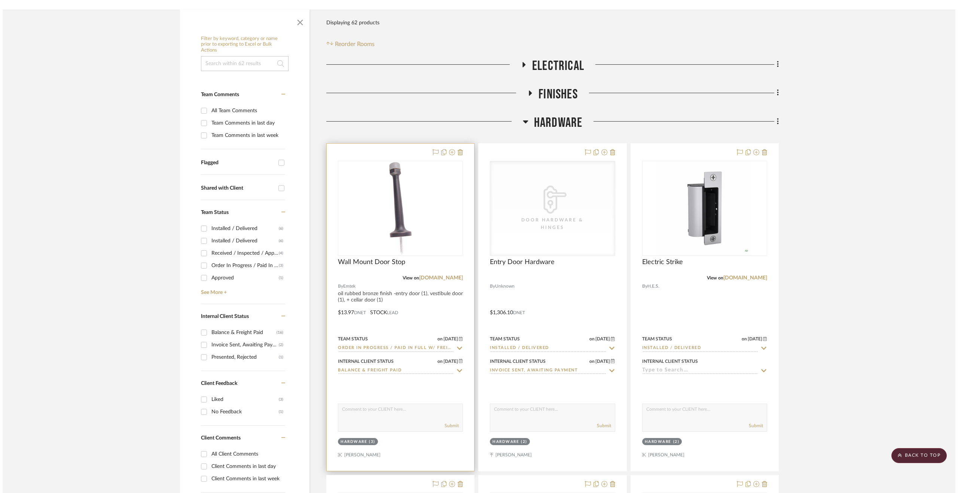
scroll to position [0, 0]
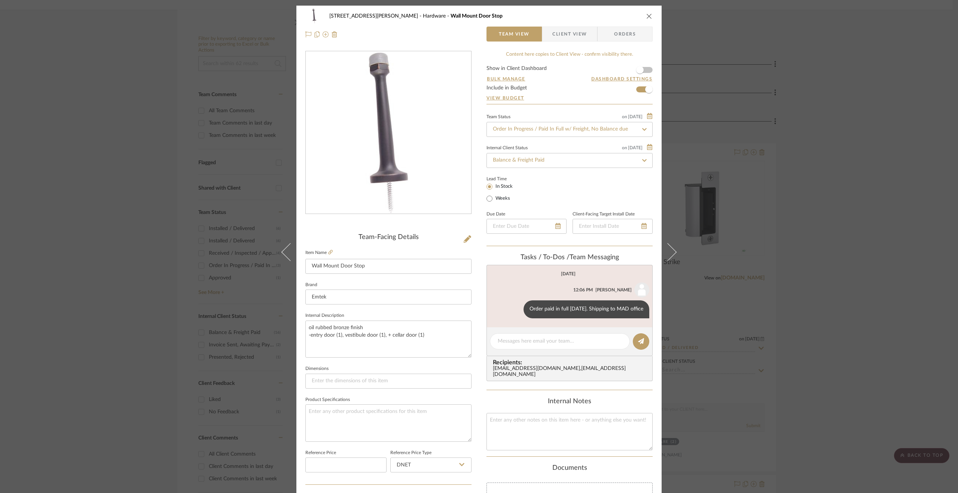
click at [907, 293] on div "119 Henry Street Hardware Wall Mount Door Stop Team View Client View Orders Tea…" at bounding box center [479, 246] width 958 height 493
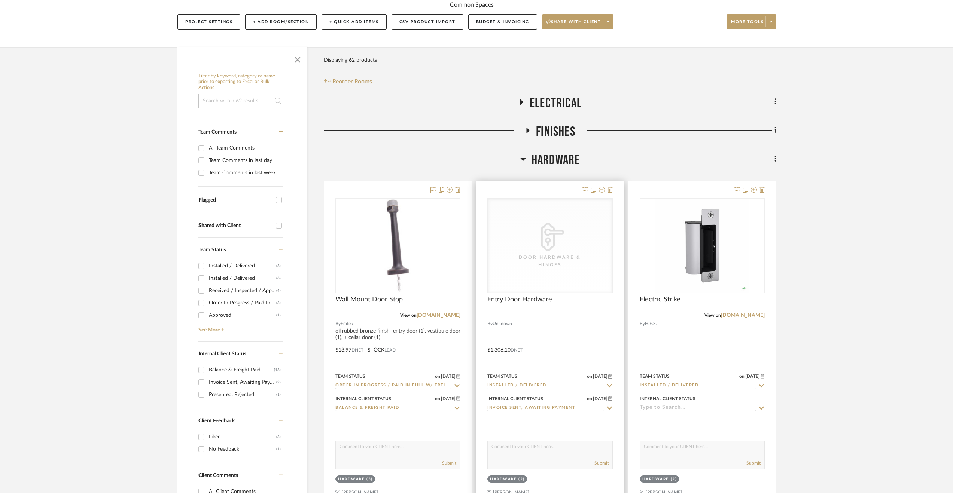
scroll to position [37, 0]
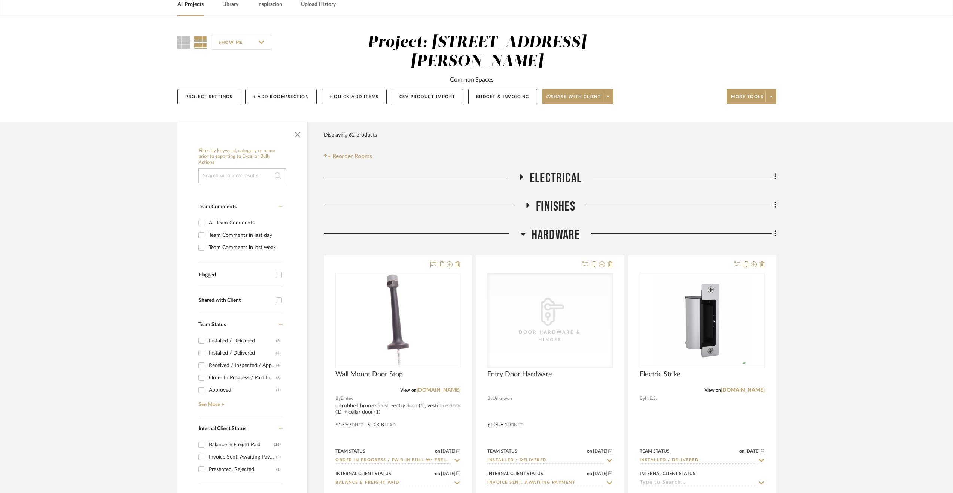
click at [557, 199] on span "Finishes" at bounding box center [555, 207] width 39 height 16
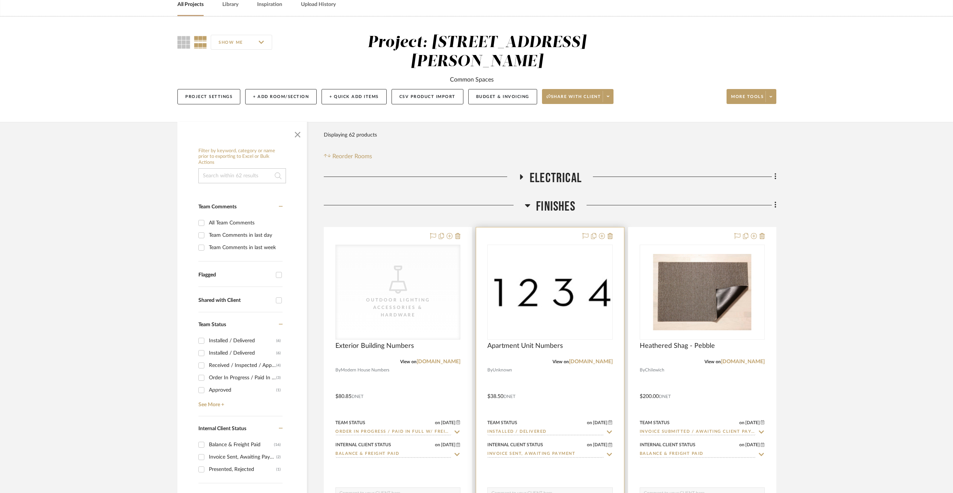
click at [534, 451] on input "Invoice Sent, Awaiting Payment" at bounding box center [545, 454] width 116 height 7
type input "balance"
click at [553, 464] on div "Balance & Freight Paid" at bounding box center [550, 470] width 125 height 19
type input "[DATE]"
type input "Balance & Freight Paid"
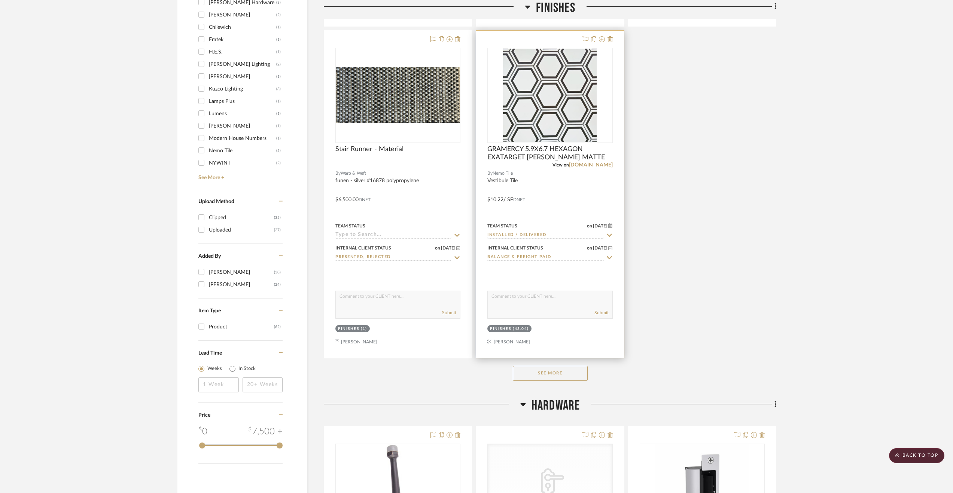
scroll to position [1160, 0]
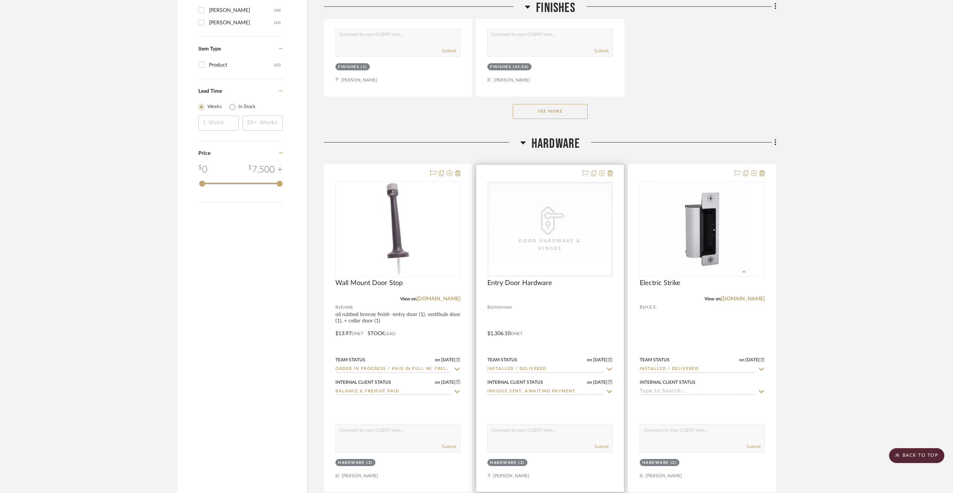
click at [504, 379] on div "Internal Client Status" at bounding box center [515, 382] width 56 height 7
click at [506, 388] on input "Invoice Sent, Awaiting Payment" at bounding box center [545, 391] width 116 height 7
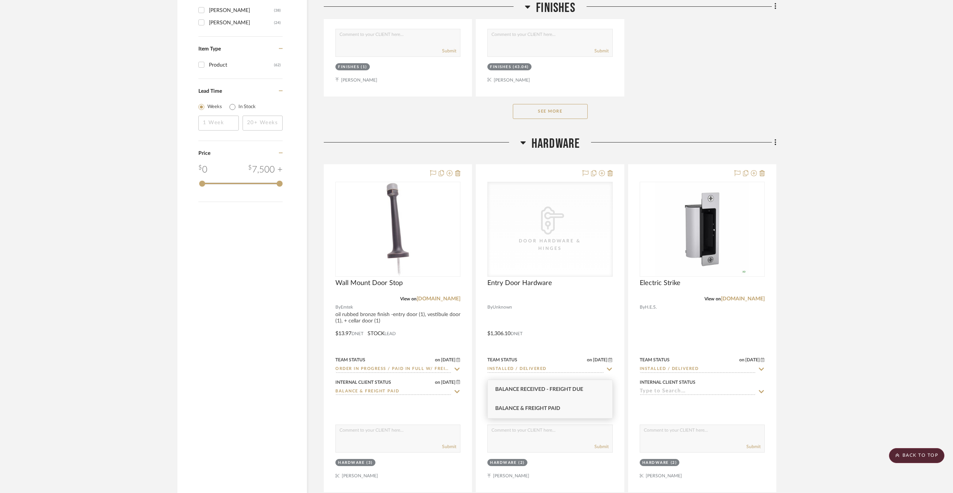
type input "balance"
click at [507, 404] on div "Balance & Freight Paid" at bounding box center [550, 408] width 125 height 19
type input "[DATE]"
type input "Balance & Freight Paid"
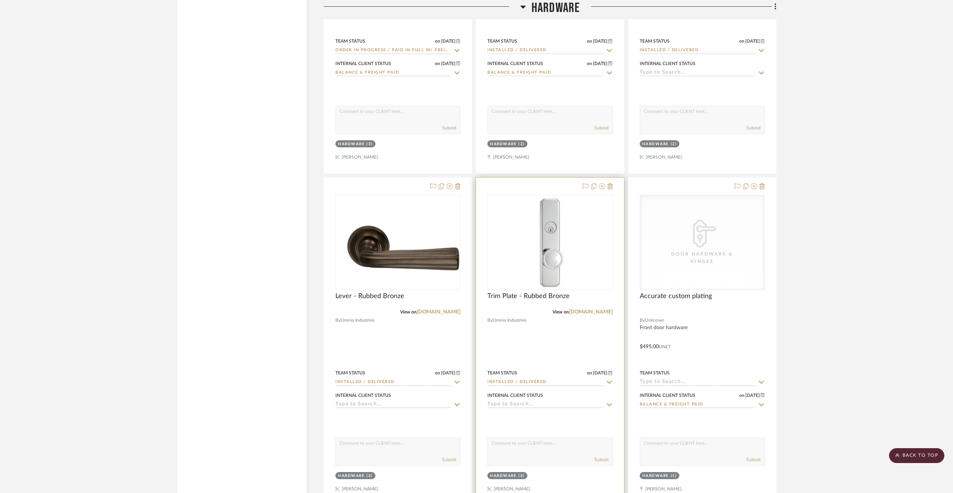
scroll to position [1484, 0]
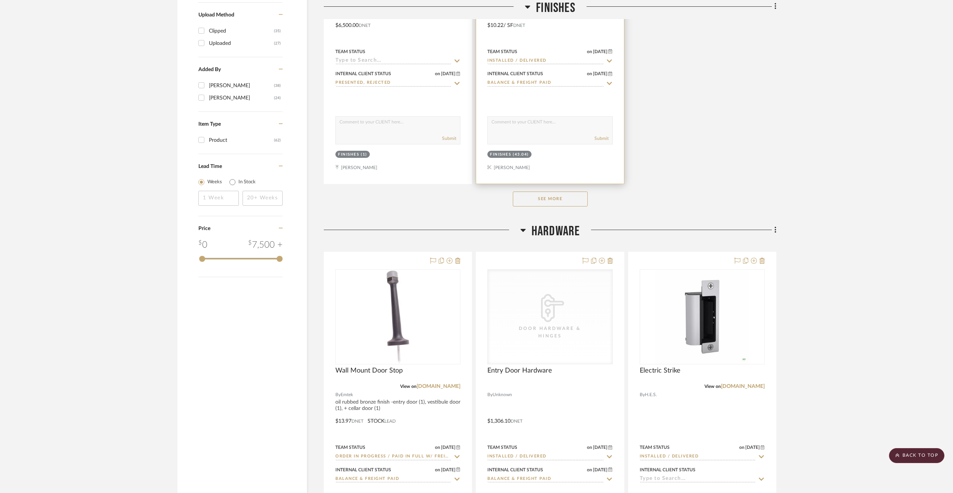
click at [570, 223] on span "Hardware" at bounding box center [555, 231] width 49 height 16
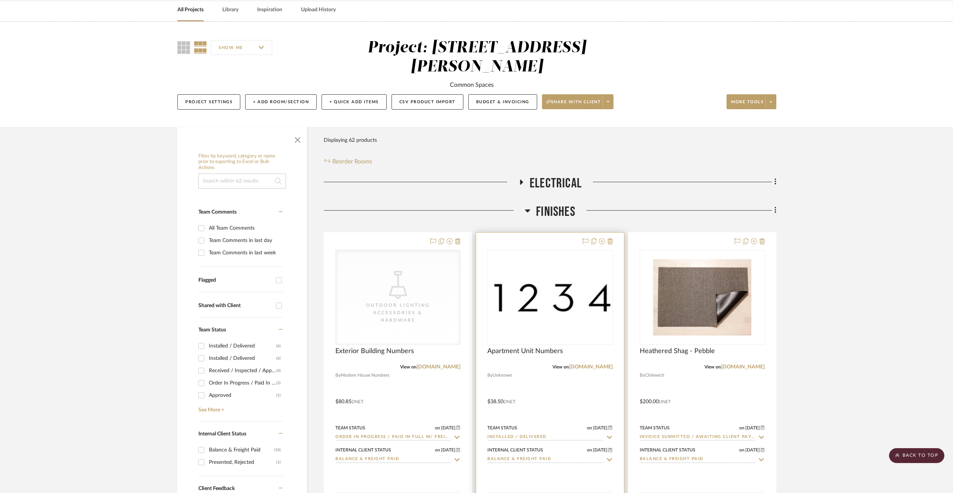
scroll to position [0, 0]
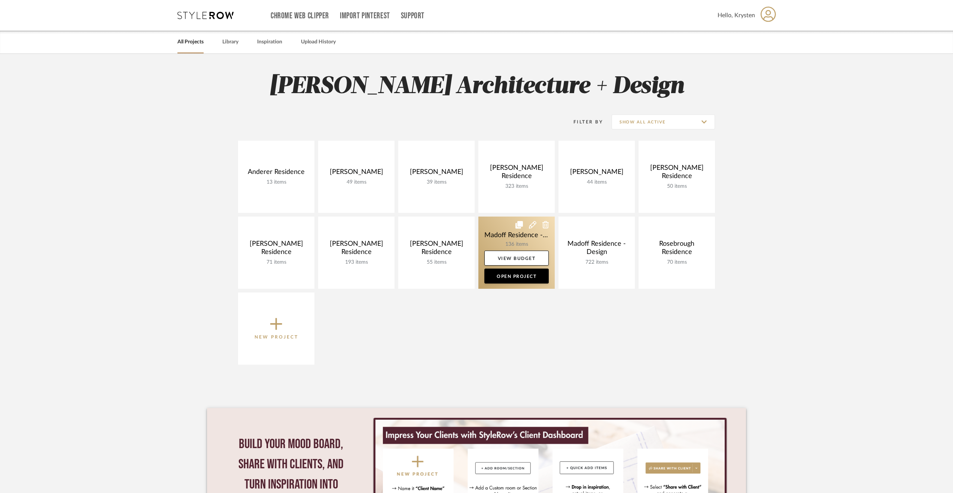
click at [497, 228] on link at bounding box center [516, 253] width 76 height 72
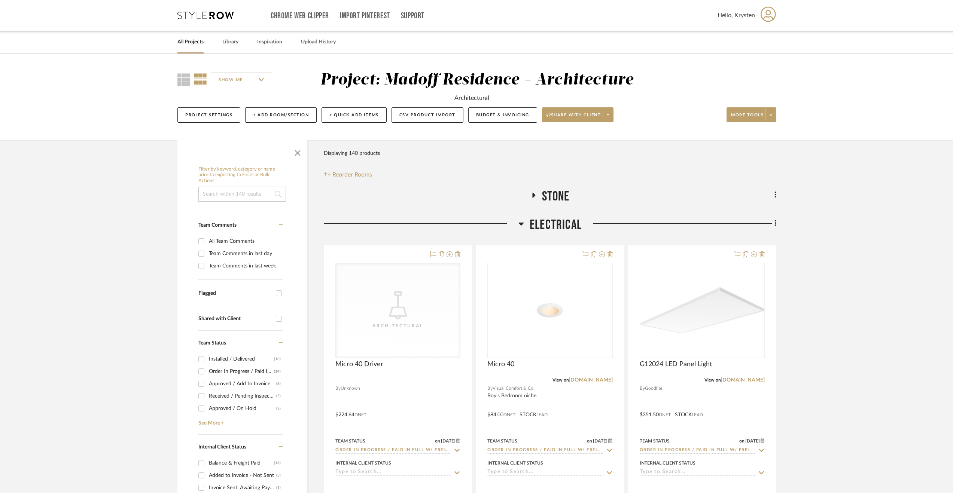
drag, startPoint x: 532, startPoint y: 227, endPoint x: 531, endPoint y: 231, distance: 4.4
click at [532, 226] on span "Electrical" at bounding box center [555, 225] width 52 height 16
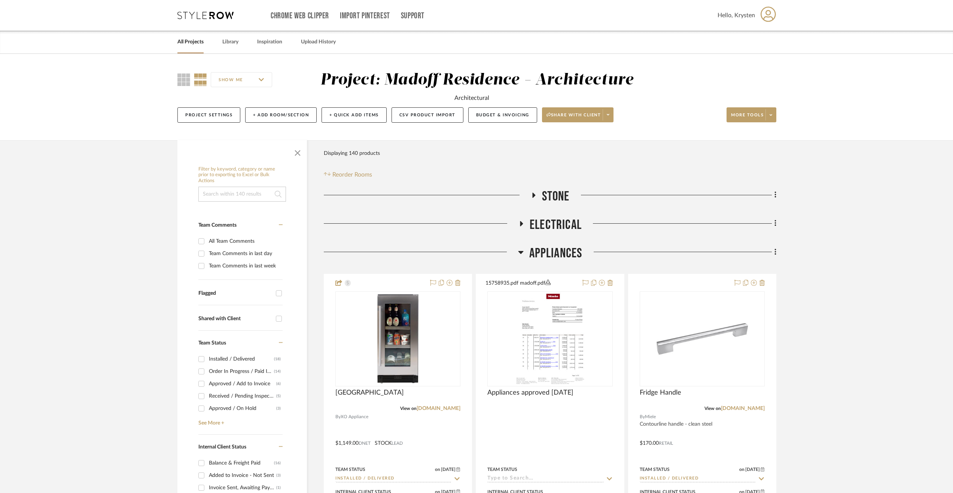
click at [566, 258] on span "Appliances" at bounding box center [555, 253] width 53 height 16
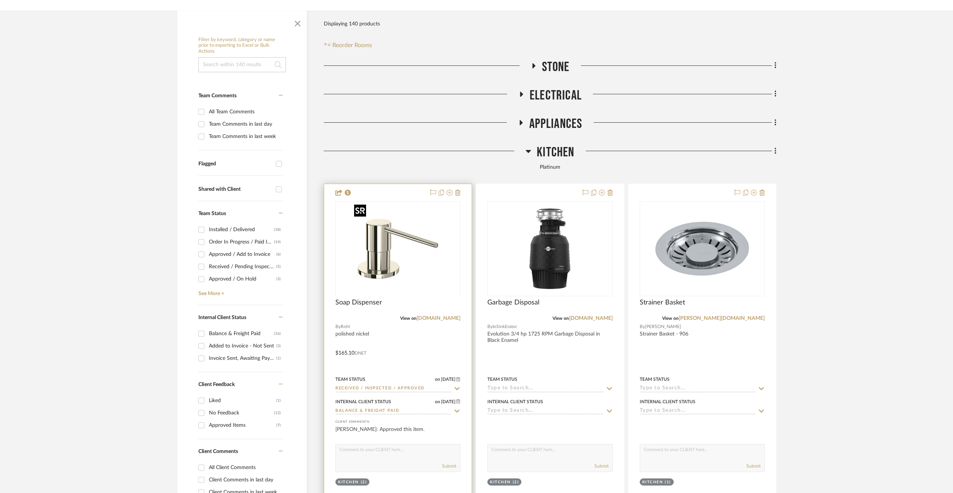
scroll to position [187, 0]
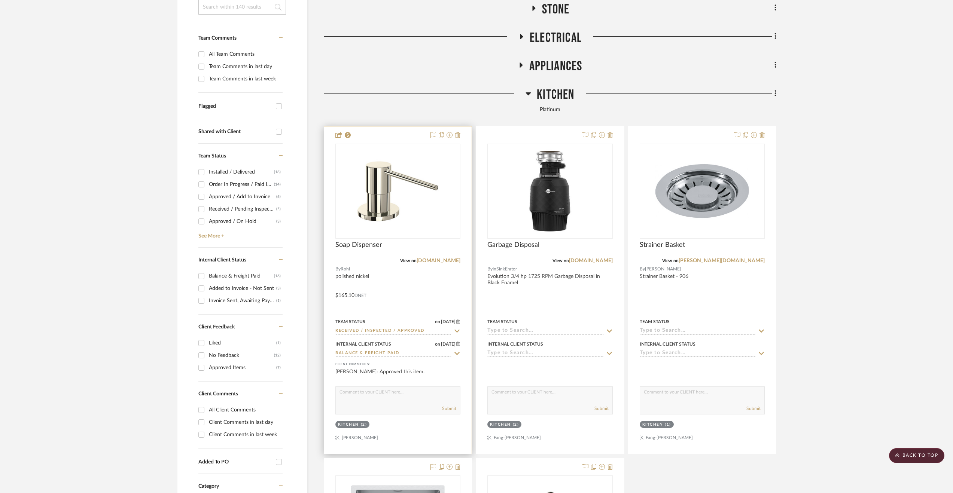
click at [447, 282] on div at bounding box center [397, 289] width 147 height 327
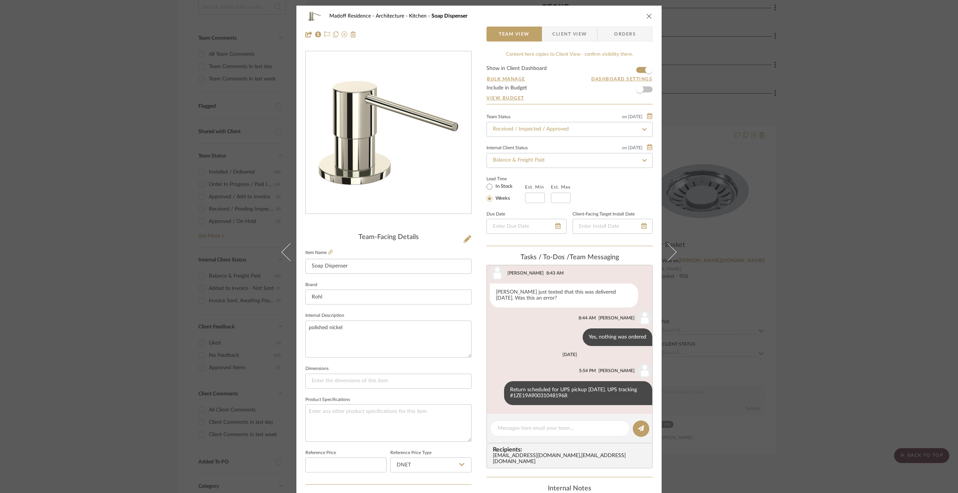
scroll to position [123, 0]
drag, startPoint x: 562, startPoint y: 398, endPoint x: 506, endPoint y: 395, distance: 56.2
click at [506, 395] on div "Return scheduled for UPS pickup 8.21.25. UPS tracking #1ZE19A900310481968" at bounding box center [578, 393] width 148 height 24
copy div "1ZE19A900310481968"
click at [534, 431] on textarea at bounding box center [560, 429] width 124 height 8
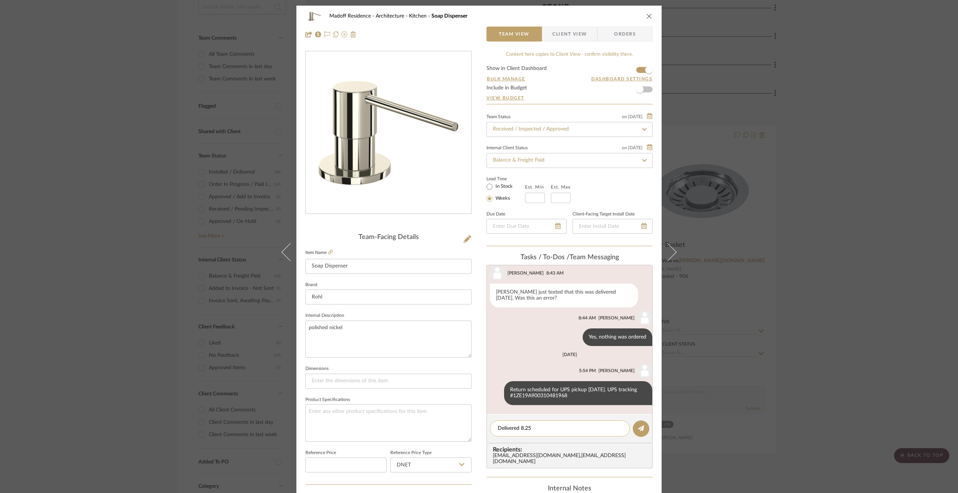
drag, startPoint x: 498, startPoint y: 428, endPoint x: 492, endPoint y: 428, distance: 6.0
click at [492, 428] on div "Delivered 8.25" at bounding box center [560, 429] width 140 height 16
click at [585, 429] on textarea "Return delivered 8.25" at bounding box center [560, 429] width 124 height 8
type textarea "Return delivered 8.25.25"
click at [642, 429] on button at bounding box center [641, 429] width 16 height 16
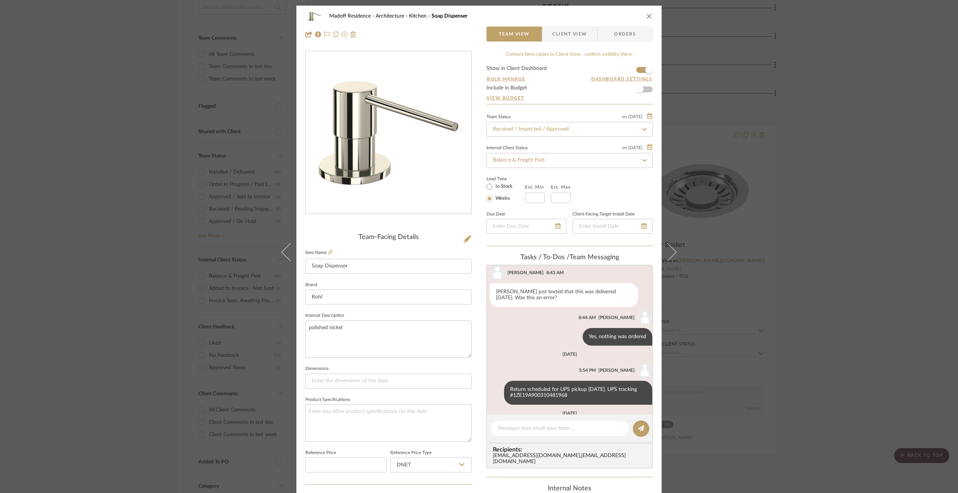
scroll to position [177, 0]
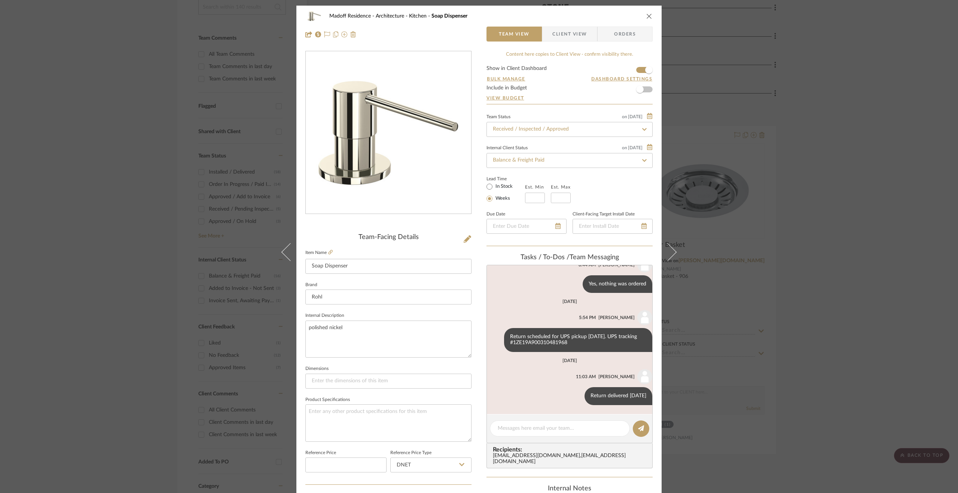
click at [824, 319] on div "Madoff Residence - Architecture Kitchen Soap Dispenser Team View Client View Or…" at bounding box center [479, 246] width 958 height 493
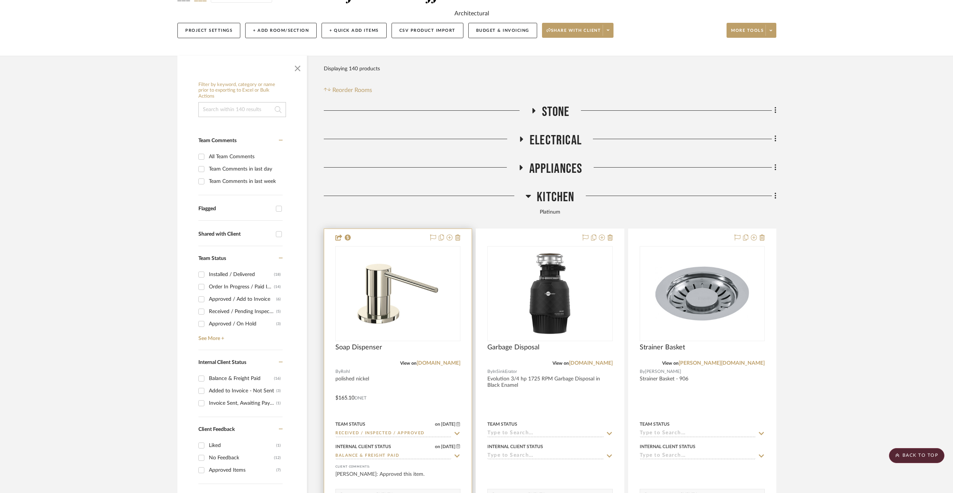
scroll to position [0, 0]
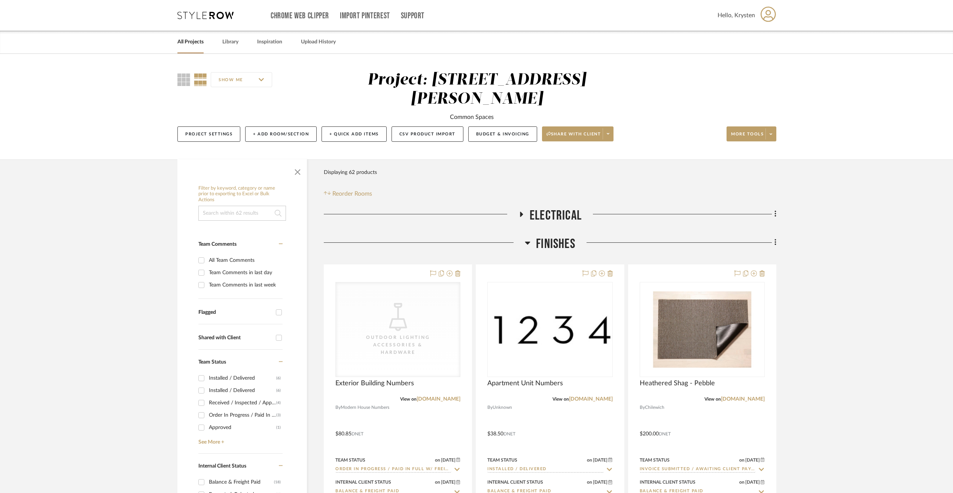
click at [192, 40] on link "All Projects" at bounding box center [190, 42] width 26 height 10
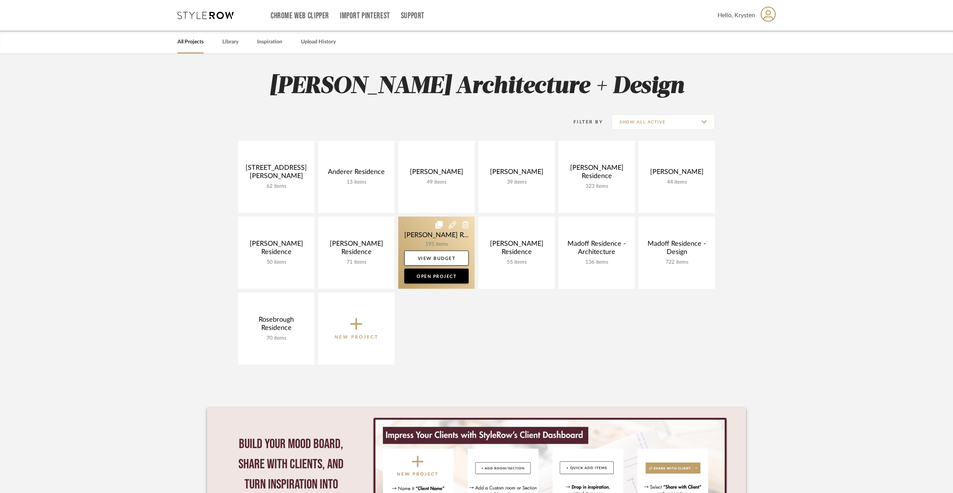
click at [419, 230] on link at bounding box center [436, 253] width 76 height 72
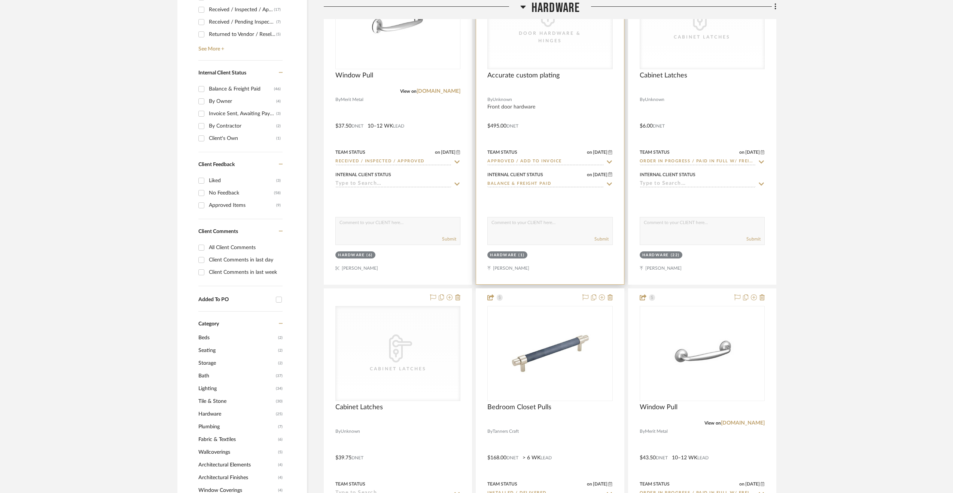
scroll to position [412, 0]
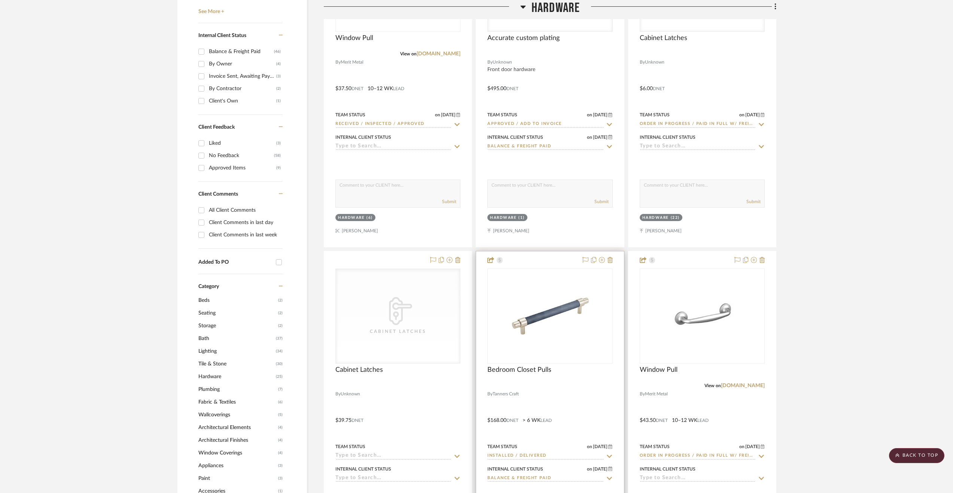
click at [572, 413] on div at bounding box center [549, 414] width 147 height 327
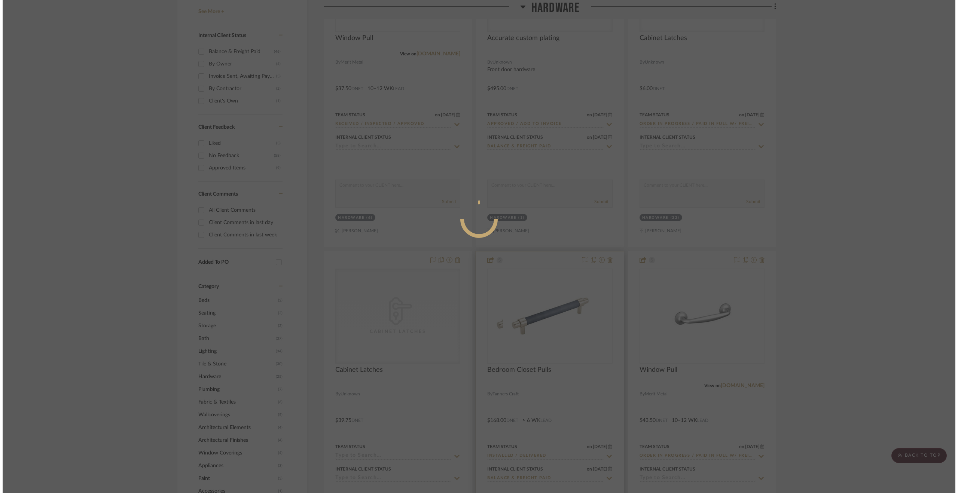
scroll to position [0, 0]
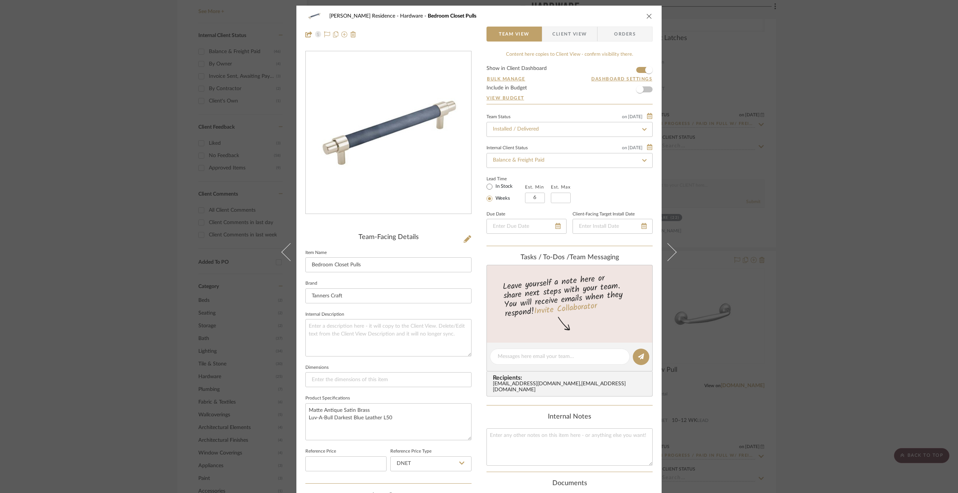
click at [79, 249] on div "Kiely Residence Hardware Bedroom Closet Pulls Team View Client View Orders Team…" at bounding box center [479, 246] width 958 height 493
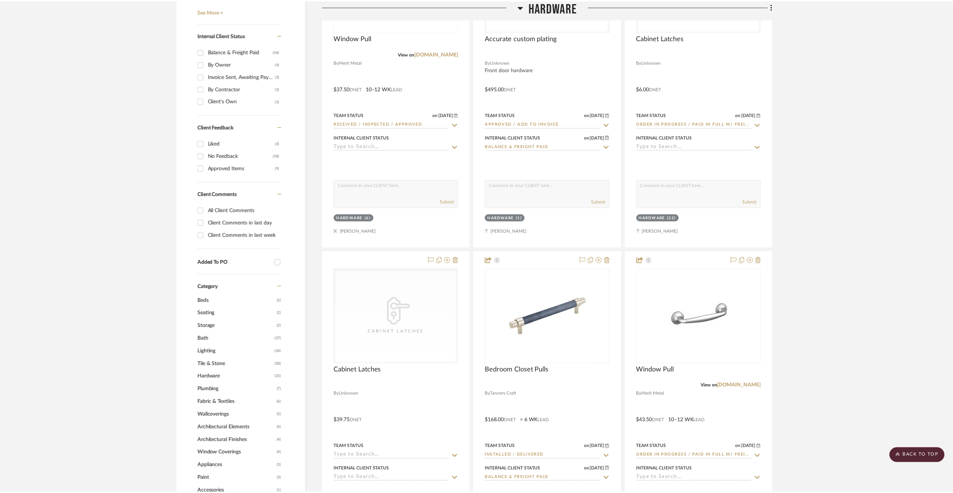
scroll to position [412, 0]
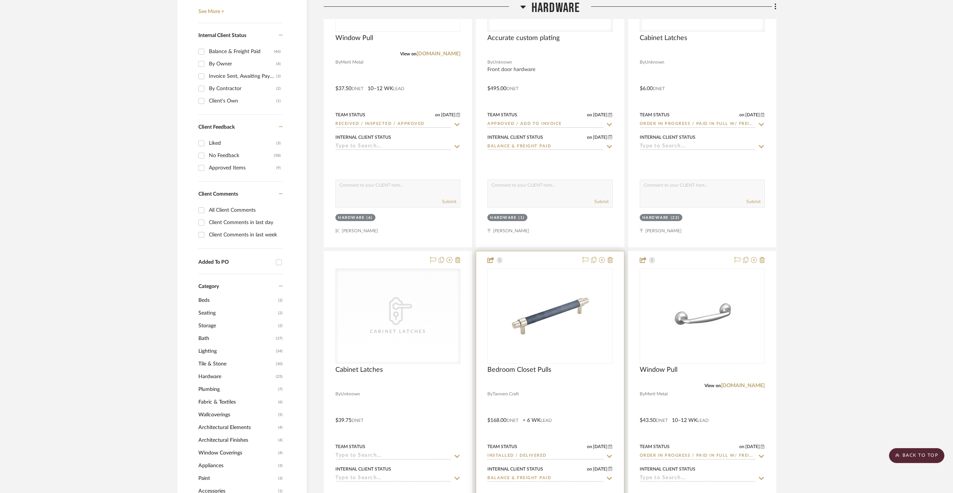
click at [612, 385] on div at bounding box center [549, 385] width 125 height 7
click at [586, 388] on div at bounding box center [549, 385] width 125 height 7
click at [522, 404] on div at bounding box center [549, 414] width 147 height 327
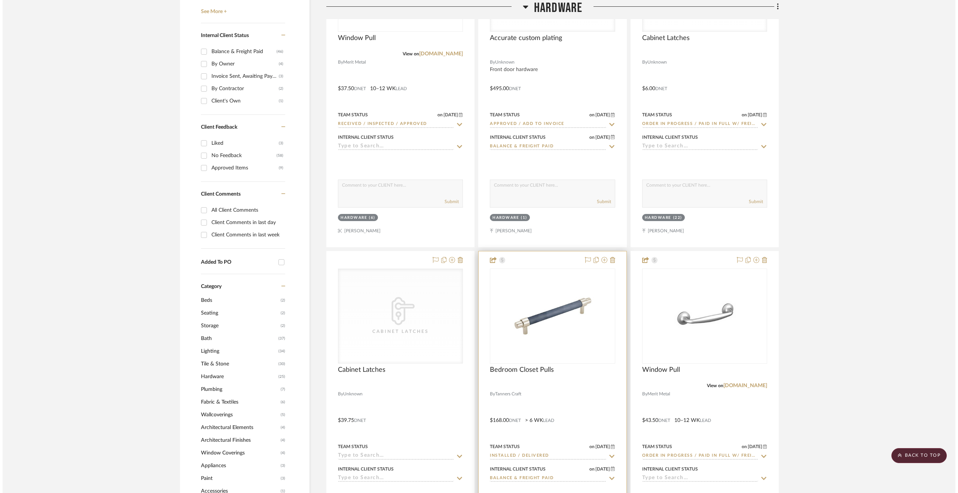
scroll to position [0, 0]
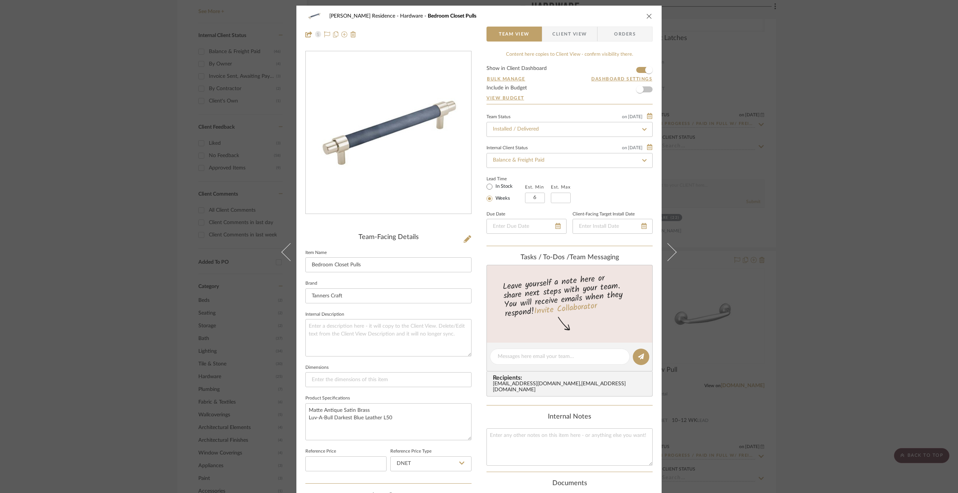
click at [795, 367] on div "Kiely Residence Hardware Bedroom Closet Pulls Team View Client View Orders Team…" at bounding box center [479, 246] width 958 height 493
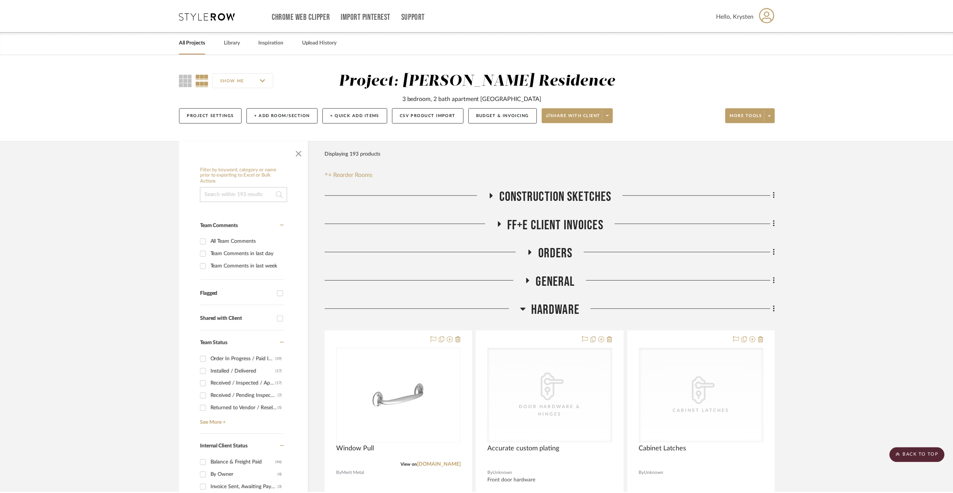
scroll to position [412, 0]
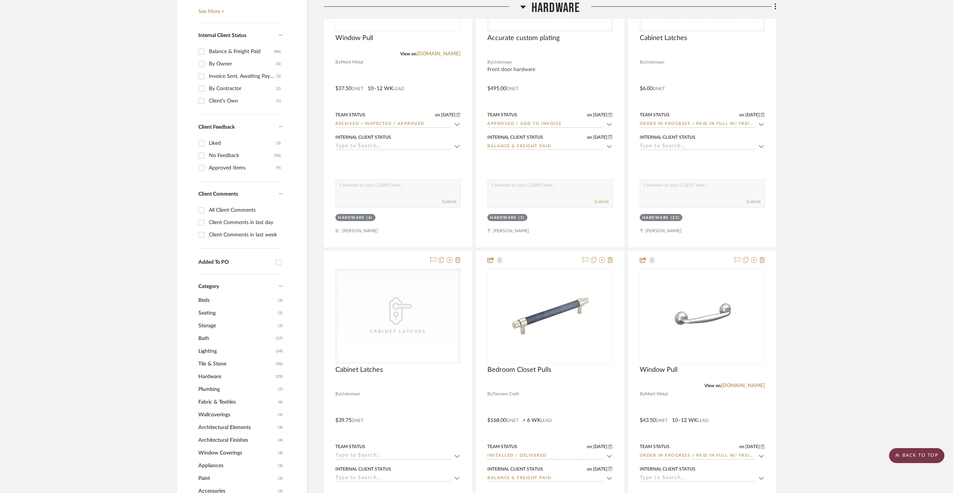
click at [913, 449] on scroll-to-top-button "BACK TO TOP" at bounding box center [916, 455] width 55 height 15
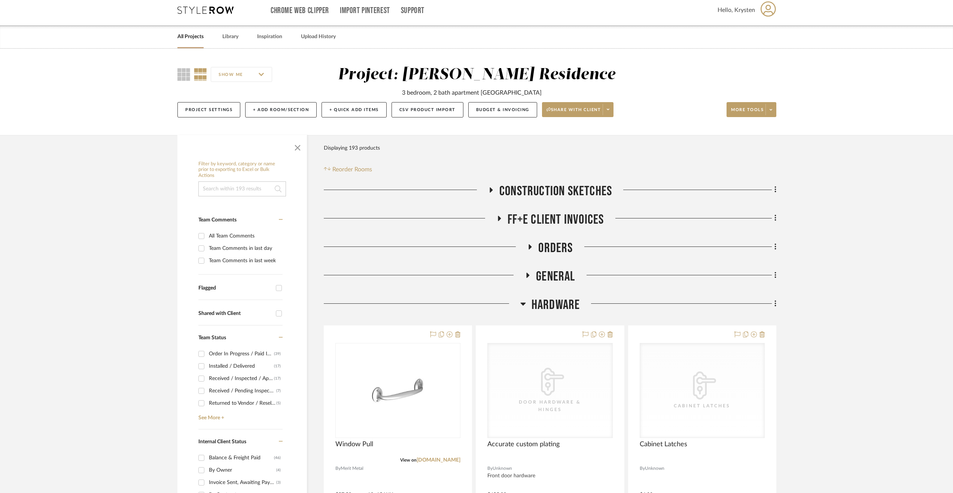
scroll to position [0, 0]
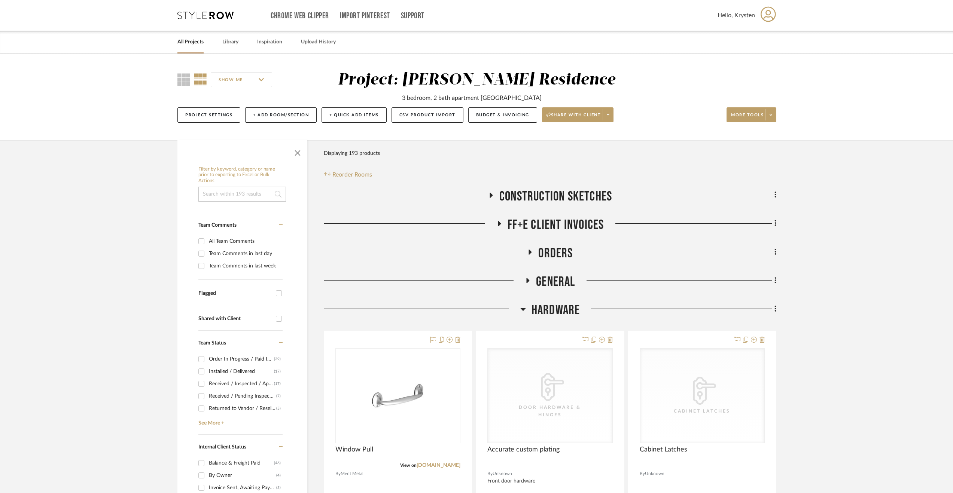
click at [187, 41] on link "All Projects" at bounding box center [190, 42] width 26 height 10
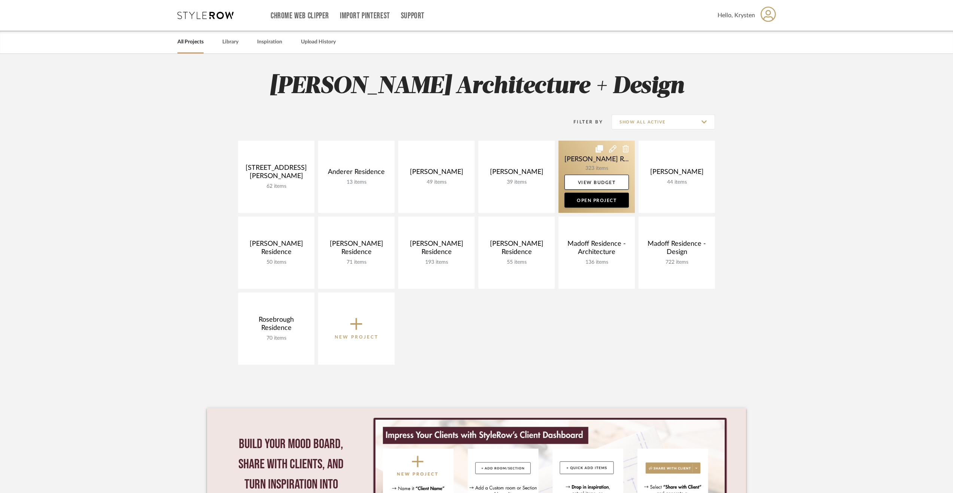
click at [578, 160] on link at bounding box center [596, 177] width 76 height 72
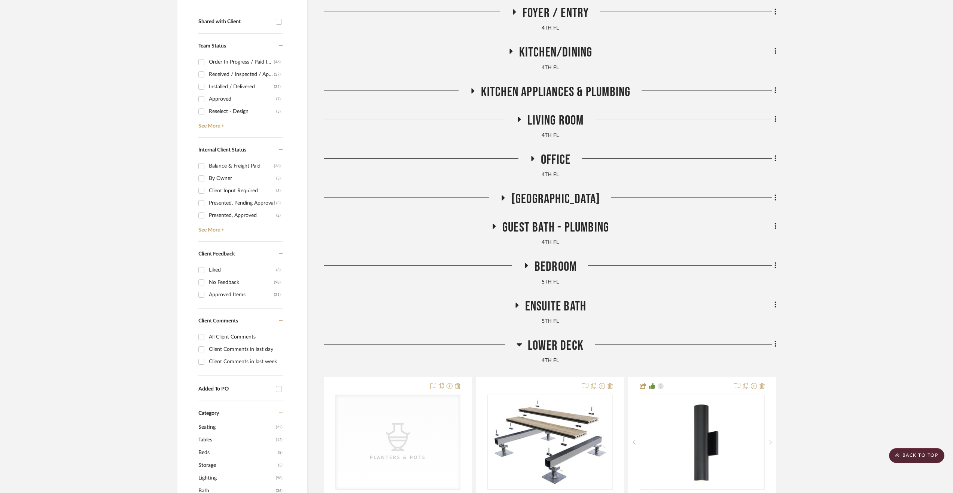
scroll to position [299, 0]
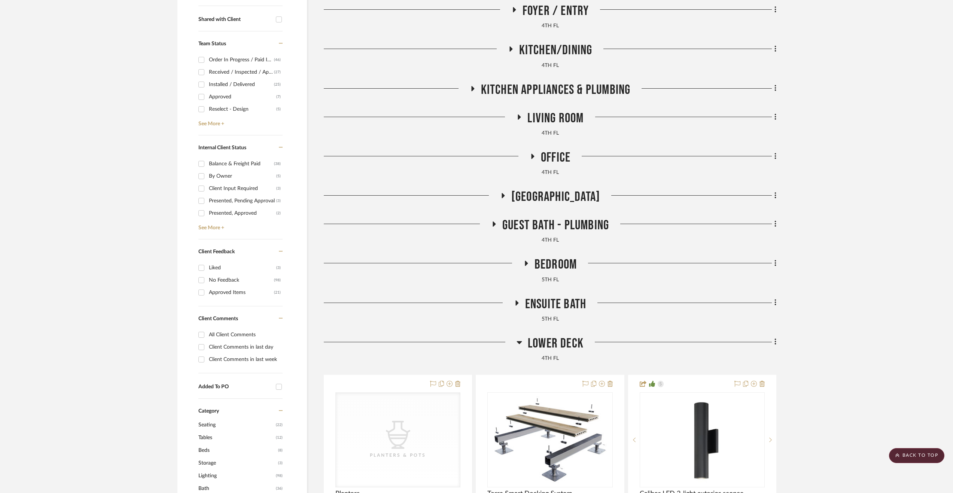
click at [551, 345] on span "Lower Deck" at bounding box center [556, 344] width 56 height 16
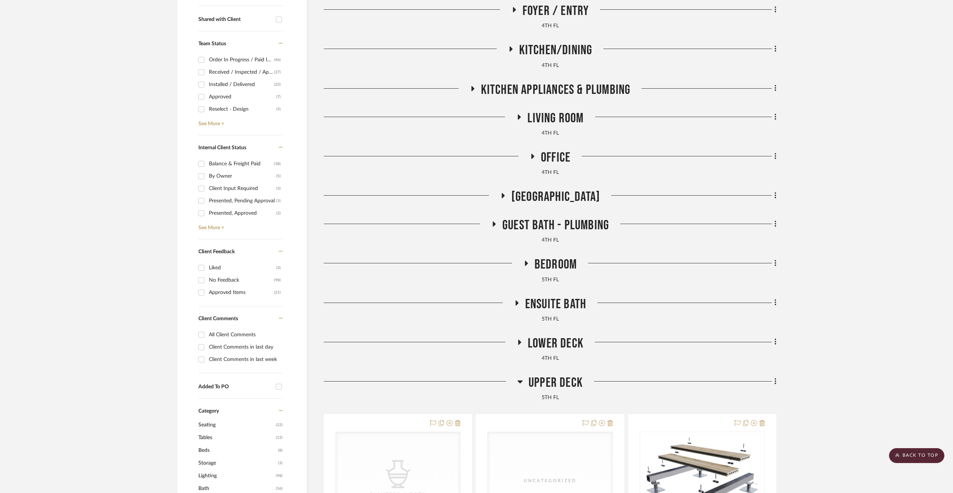
click at [556, 374] on div "Look & Feel General 4th Floor Hall Door Hardware Foyer / Entry 4TH FL Kitchen/D…" at bounding box center [550, 501] width 452 height 1225
click at [555, 376] on span "Upper Deck" at bounding box center [555, 383] width 54 height 16
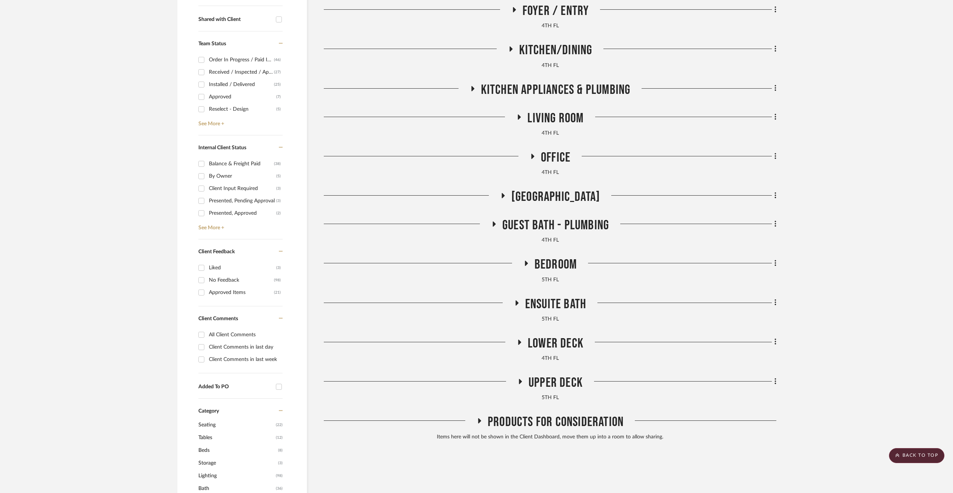
click at [529, 302] on span "Ensuite Bath" at bounding box center [555, 304] width 61 height 16
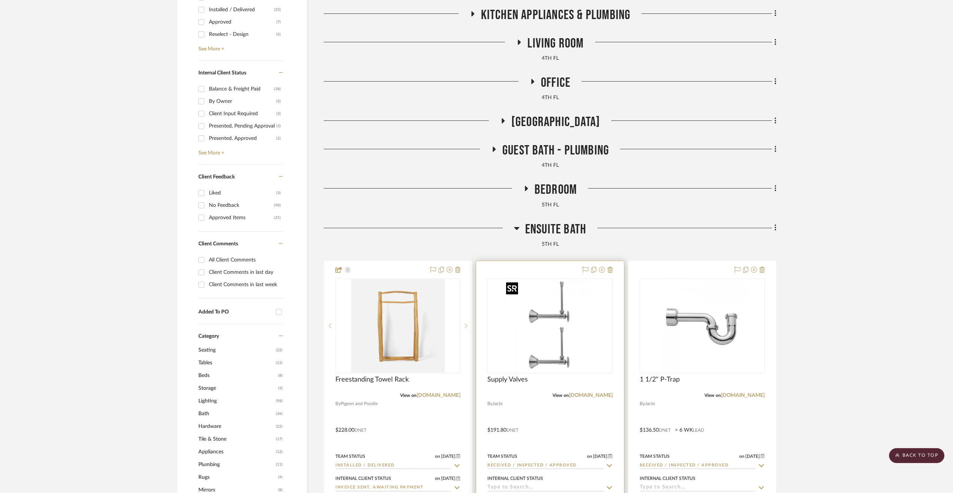
scroll to position [262, 0]
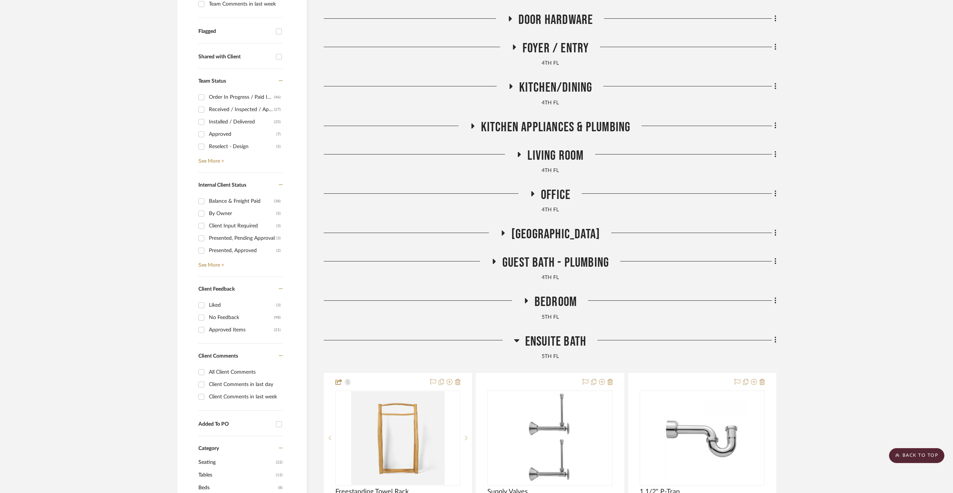
click at [544, 344] on span "Ensuite Bath" at bounding box center [555, 342] width 61 height 16
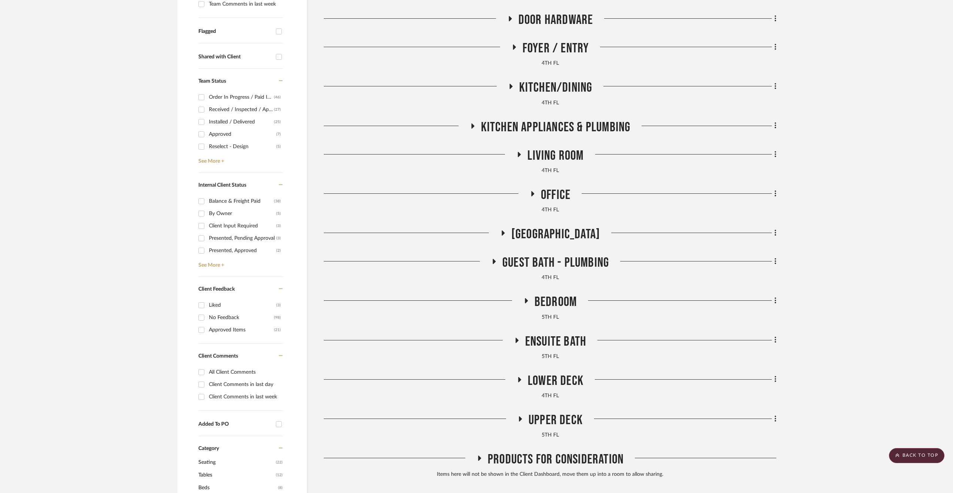
click at [554, 305] on span "Bedroom" at bounding box center [555, 302] width 42 height 16
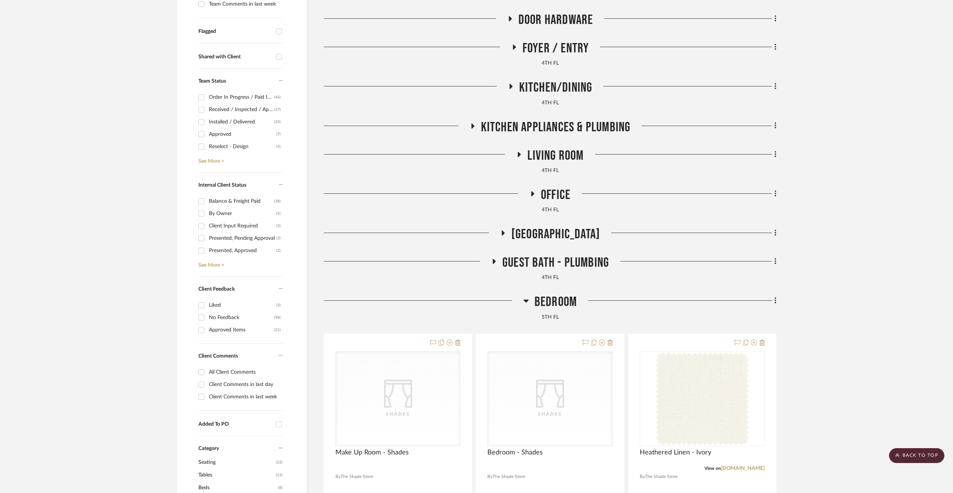
click at [538, 306] on span "Bedroom" at bounding box center [555, 302] width 42 height 16
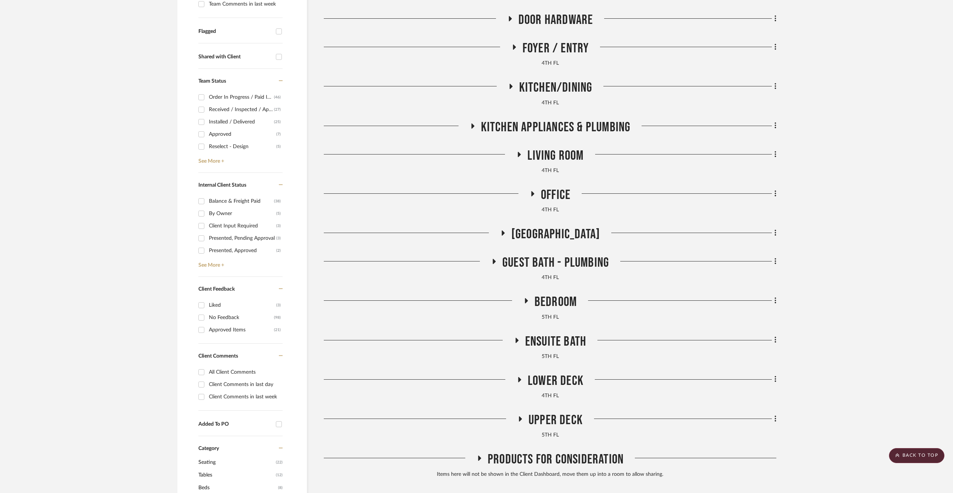
click at [541, 260] on span "Guest Bath - Plumbing" at bounding box center [555, 263] width 107 height 16
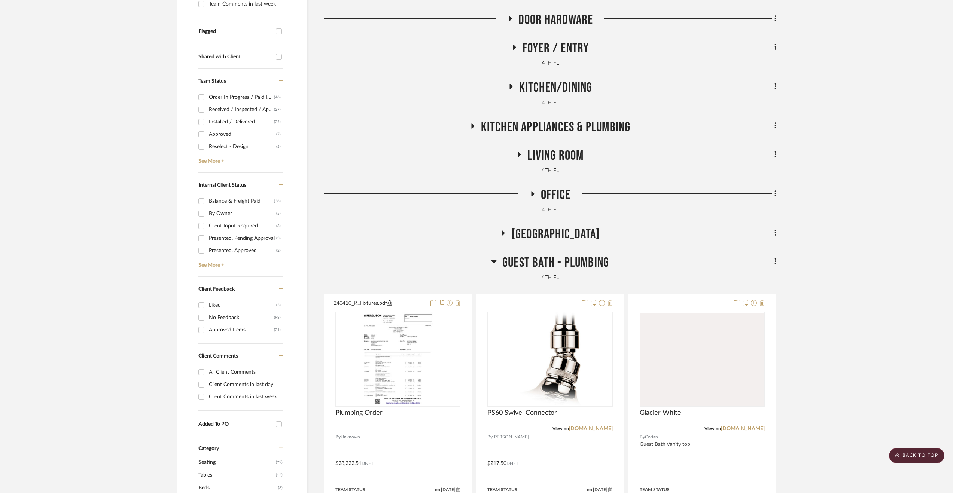
click at [541, 260] on span "Guest Bath - Plumbing" at bounding box center [555, 263] width 107 height 16
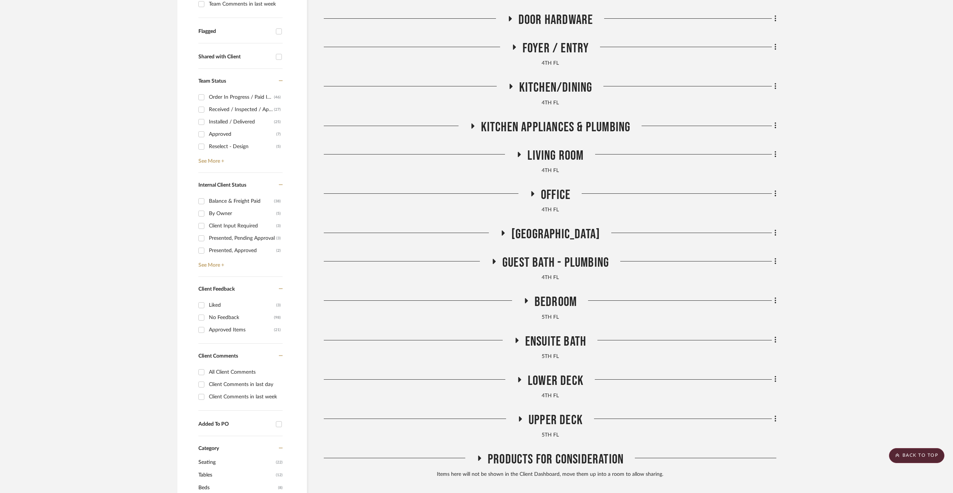
click at [562, 237] on span "Stair Hall" at bounding box center [555, 234] width 89 height 16
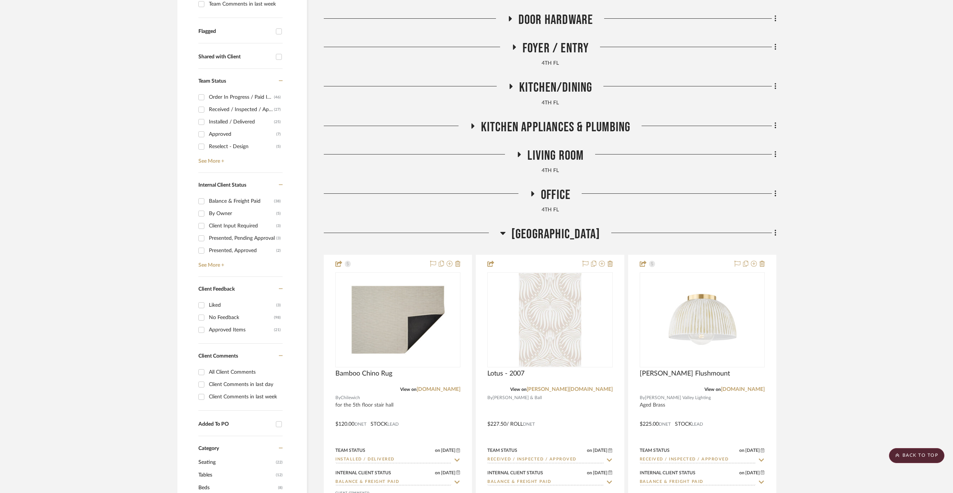
click at [562, 239] on span "Stair Hall" at bounding box center [555, 234] width 89 height 16
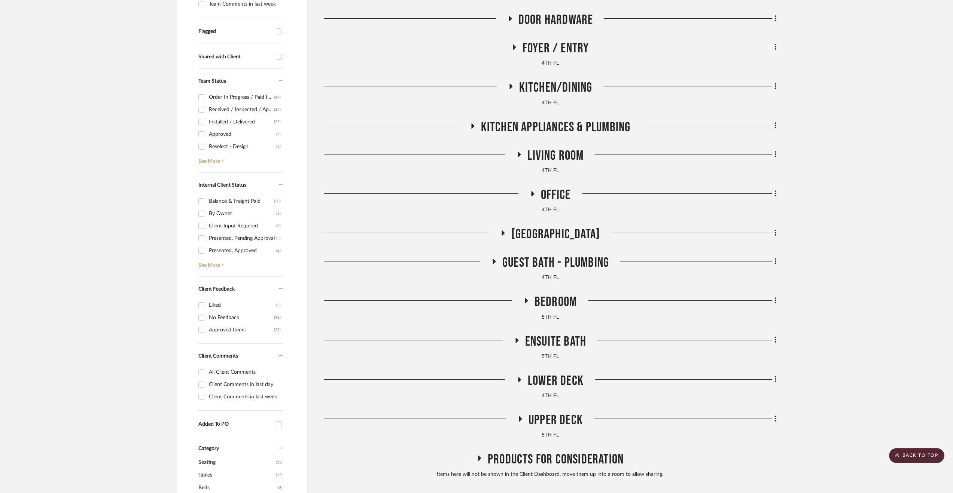
click at [555, 238] on span "Stair Hall" at bounding box center [555, 234] width 89 height 16
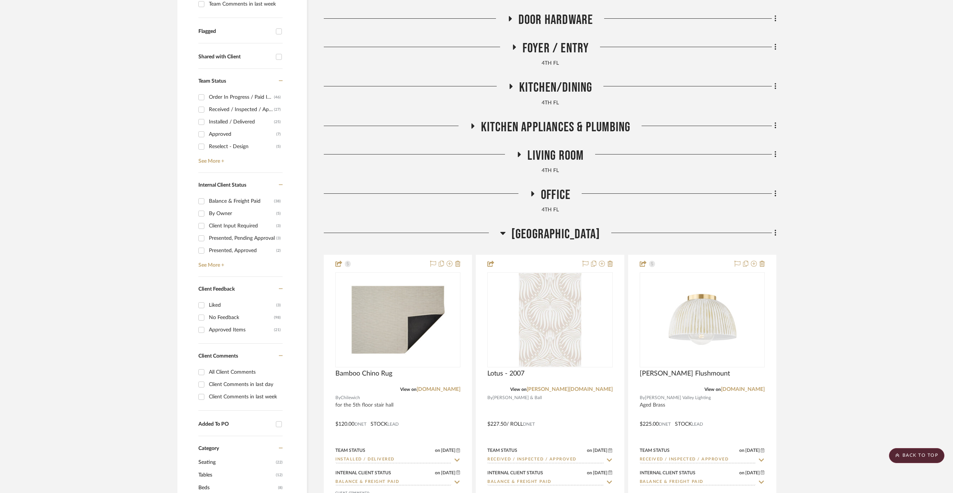
click at [553, 238] on span "Stair Hall" at bounding box center [555, 234] width 89 height 16
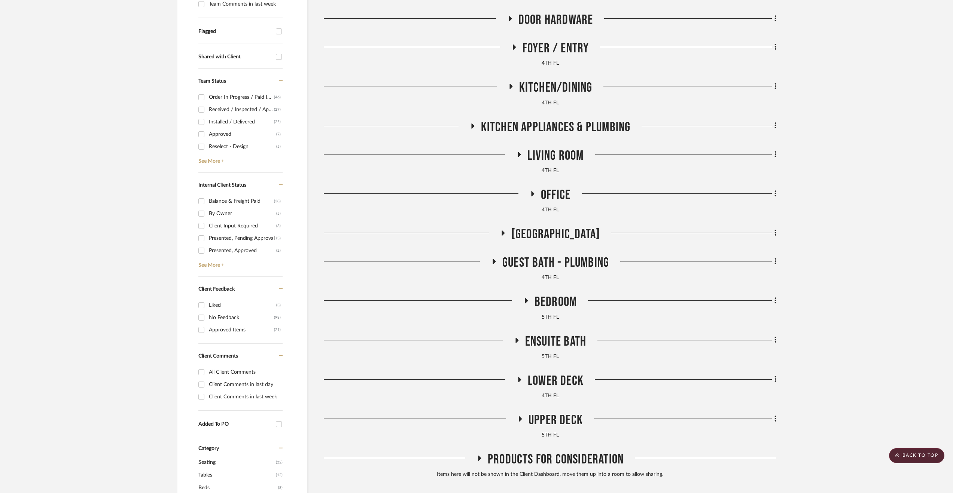
click at [563, 229] on span "Stair Hall" at bounding box center [555, 234] width 89 height 16
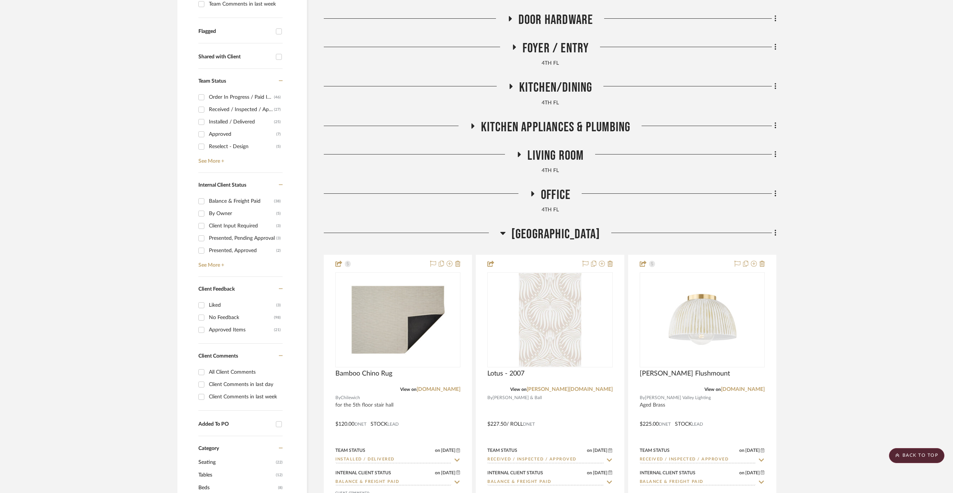
click at [563, 193] on span "Office" at bounding box center [556, 195] width 30 height 16
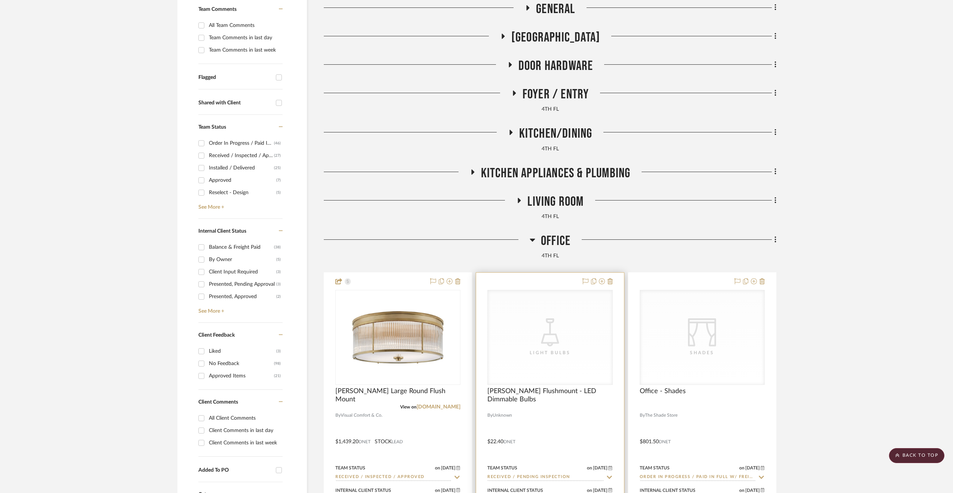
scroll to position [150, 0]
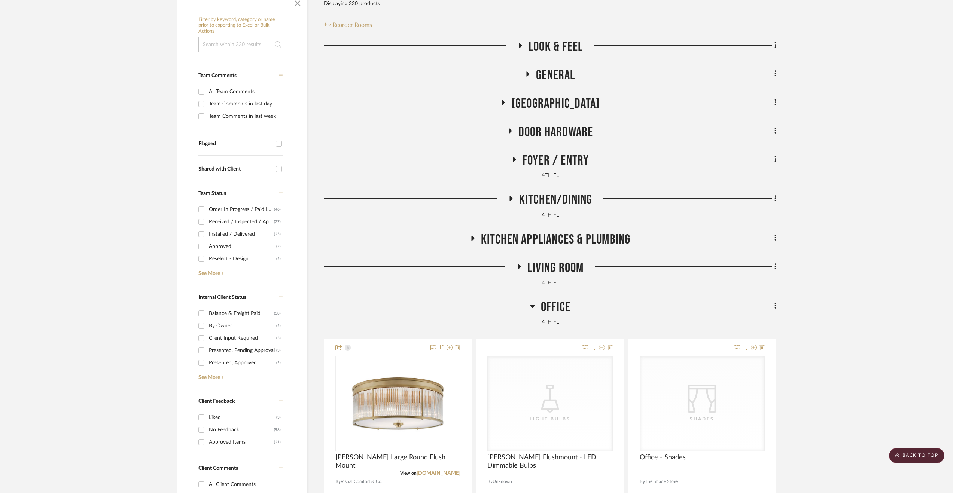
click at [566, 308] on span "Office" at bounding box center [556, 307] width 30 height 16
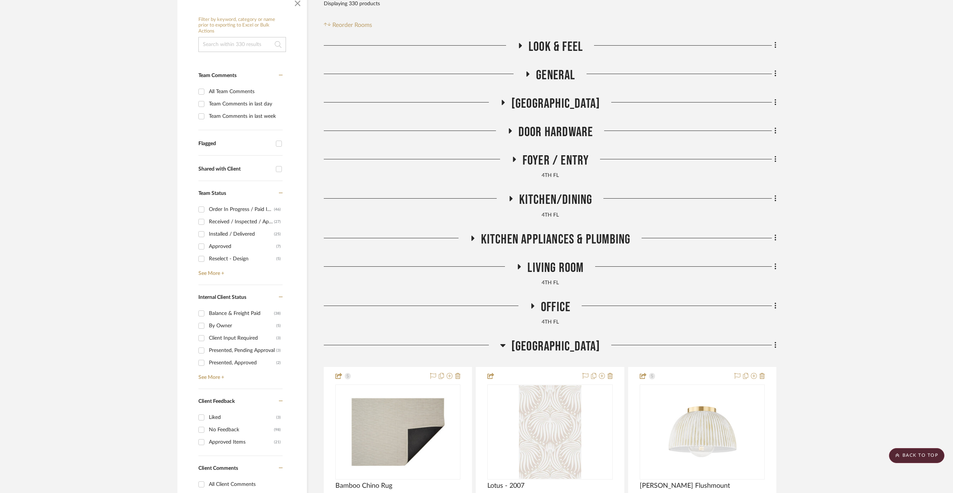
click at [559, 340] on span "Stair Hall" at bounding box center [555, 347] width 89 height 16
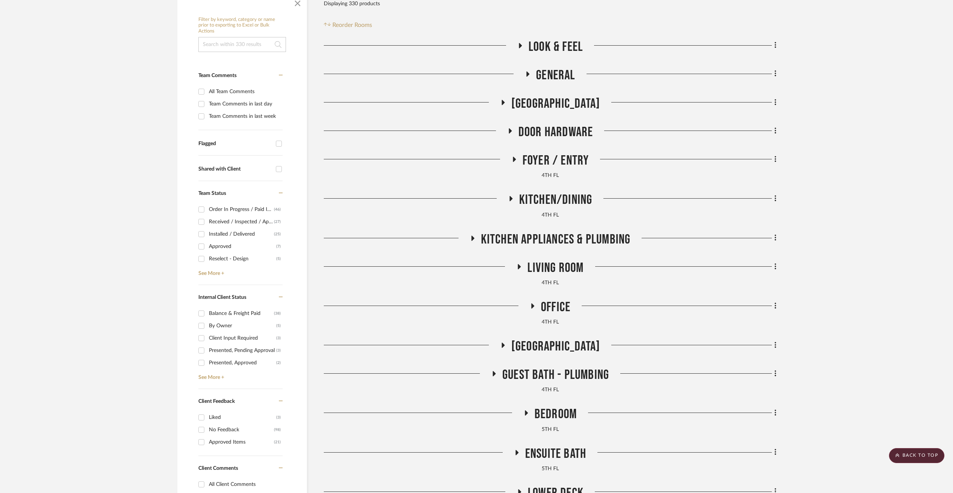
click at [559, 266] on span "Living Room" at bounding box center [555, 268] width 56 height 16
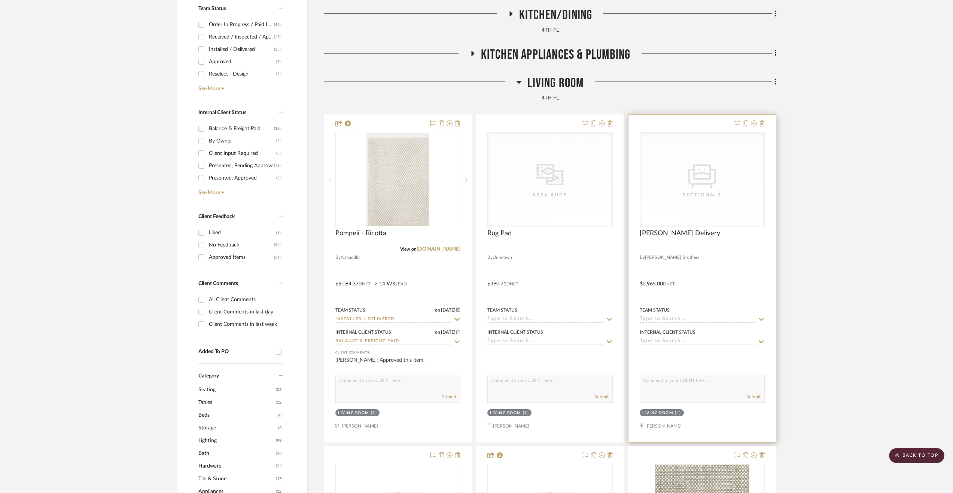
scroll to position [187, 0]
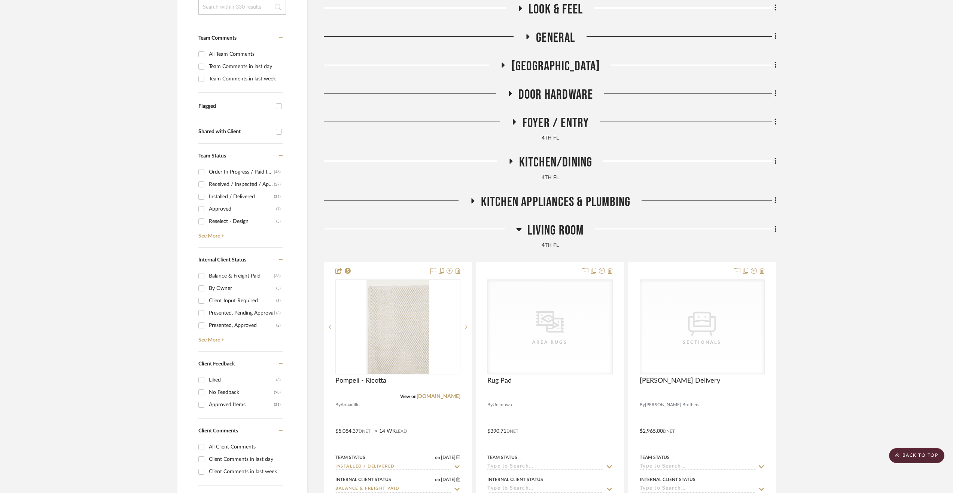
click at [569, 224] on span "Living Room" at bounding box center [555, 231] width 56 height 16
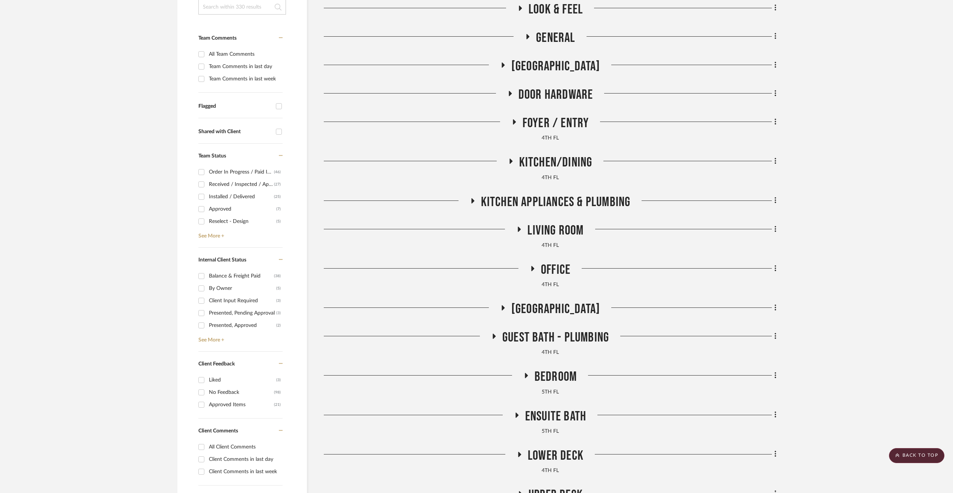
click at [562, 201] on span "Kitchen Appliances & Plumbing" at bounding box center [556, 202] width 150 height 16
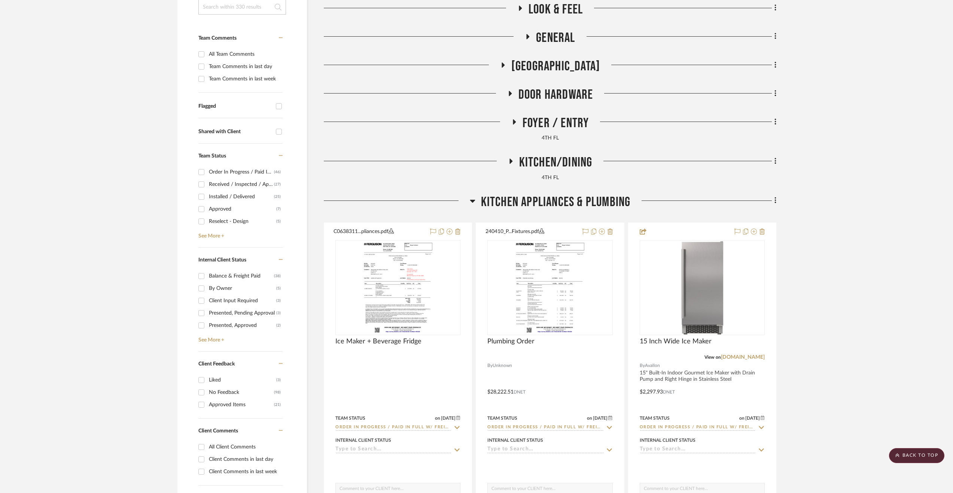
click at [562, 201] on span "Kitchen Appliances & Plumbing" at bounding box center [556, 202] width 150 height 16
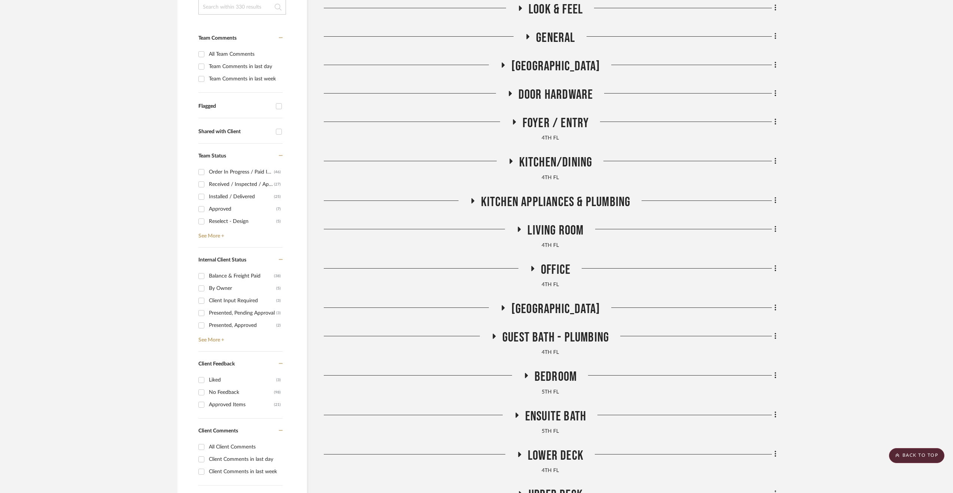
click at [544, 153] on div "Look & Feel General 4th Floor Hall Door Hardware Foyer / Entry 4TH FL Kitchen/D…" at bounding box center [550, 278] width 452 height 555
click at [547, 160] on span "Kitchen/Dining" at bounding box center [555, 163] width 73 height 16
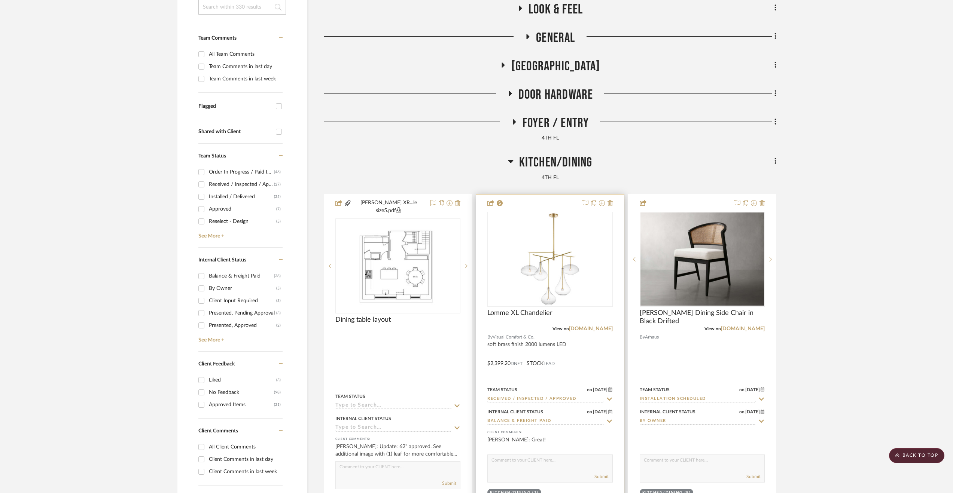
drag, startPoint x: 599, startPoint y: 330, endPoint x: 600, endPoint y: 326, distance: 4.9
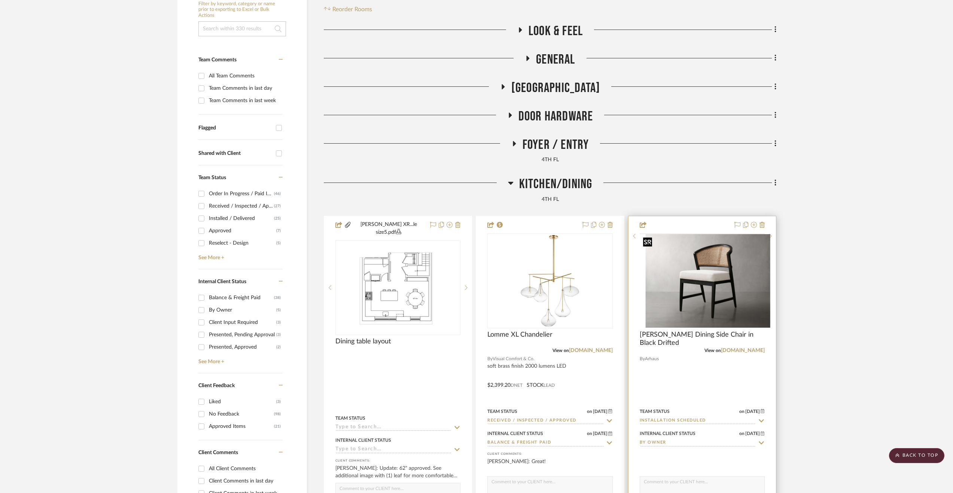
scroll to position [112, 0]
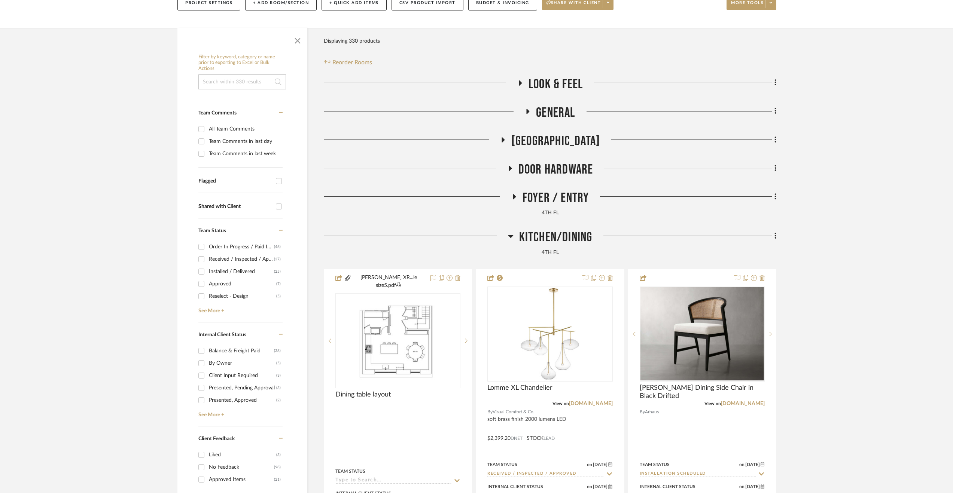
click at [550, 201] on span "Foyer / Entry" at bounding box center [555, 198] width 67 height 16
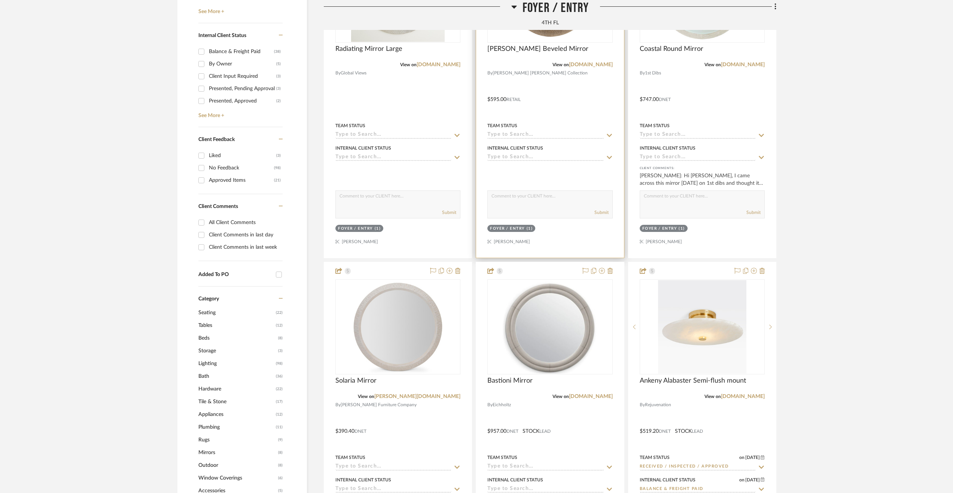
scroll to position [561, 0]
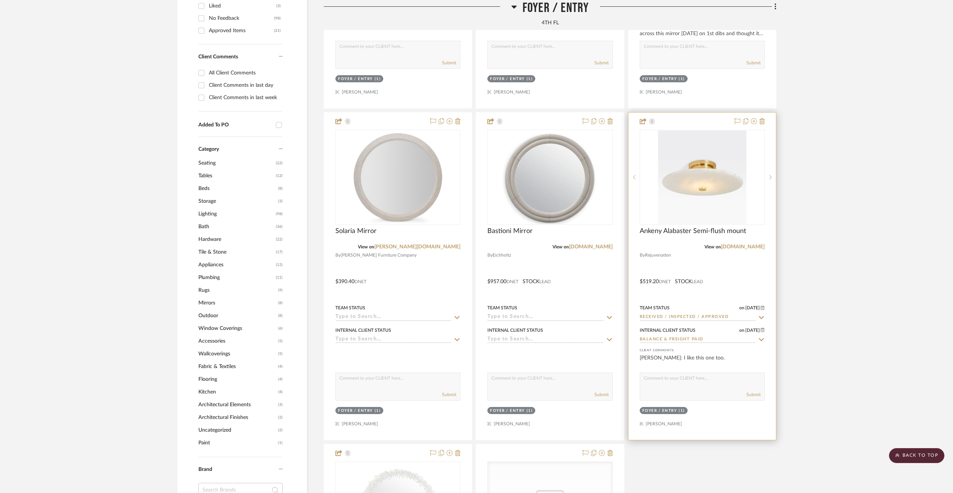
click at [724, 267] on div at bounding box center [701, 276] width 147 height 327
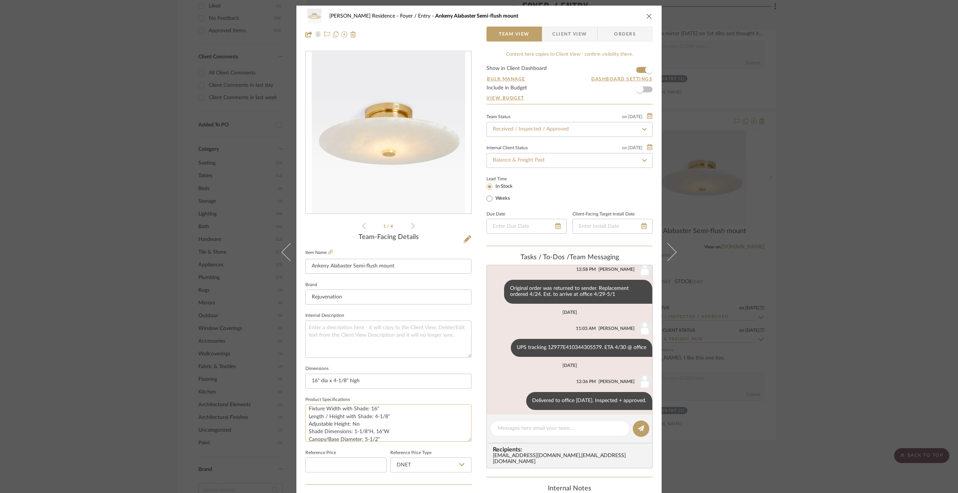
scroll to position [0, 0]
click at [327, 249] on fieldset "Item Name Ankeny Alabaster Semi-flush mount" at bounding box center [388, 261] width 166 height 26
click at [329, 251] on icon at bounding box center [330, 252] width 4 height 4
click at [873, 331] on div "Dever Residence Foyer / Entry Ankeny Alabaster Semi-flush mount Team View Clien…" at bounding box center [479, 246] width 958 height 493
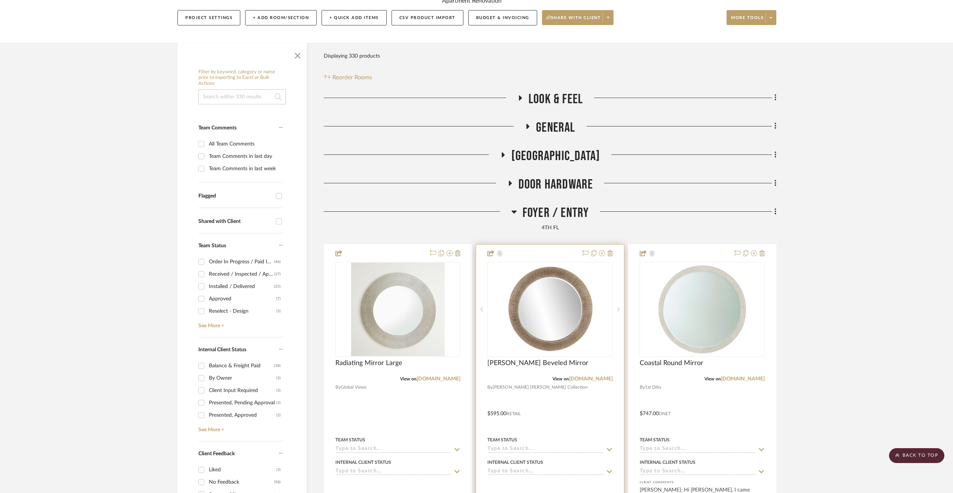
scroll to position [75, 0]
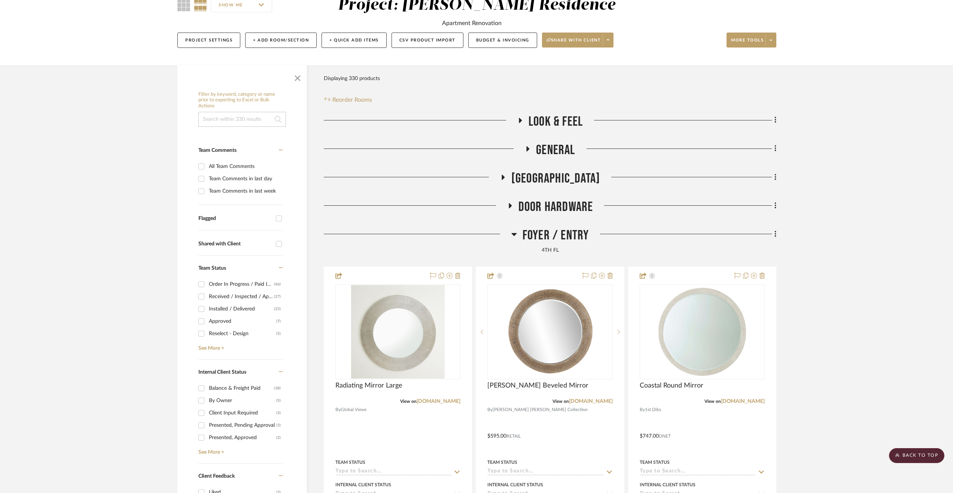
click at [525, 205] on span "Door Hardware" at bounding box center [555, 207] width 75 height 16
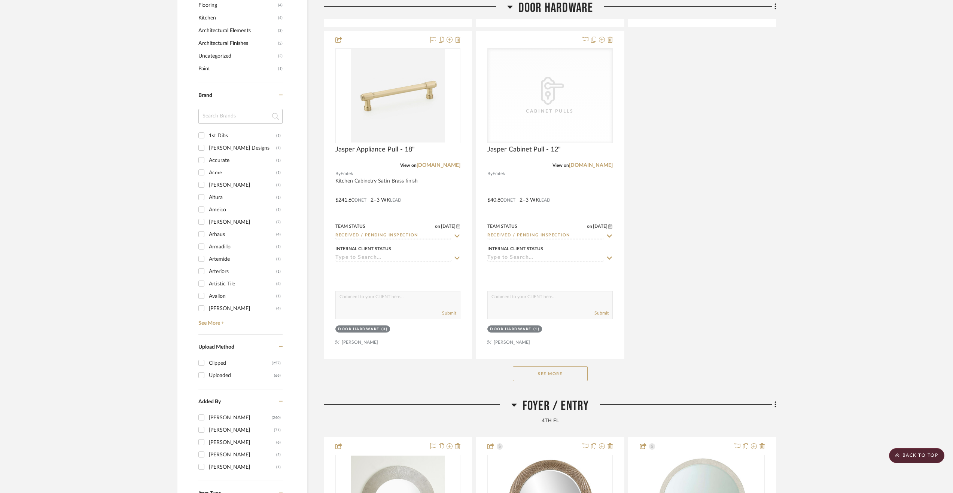
scroll to position [1010, 0]
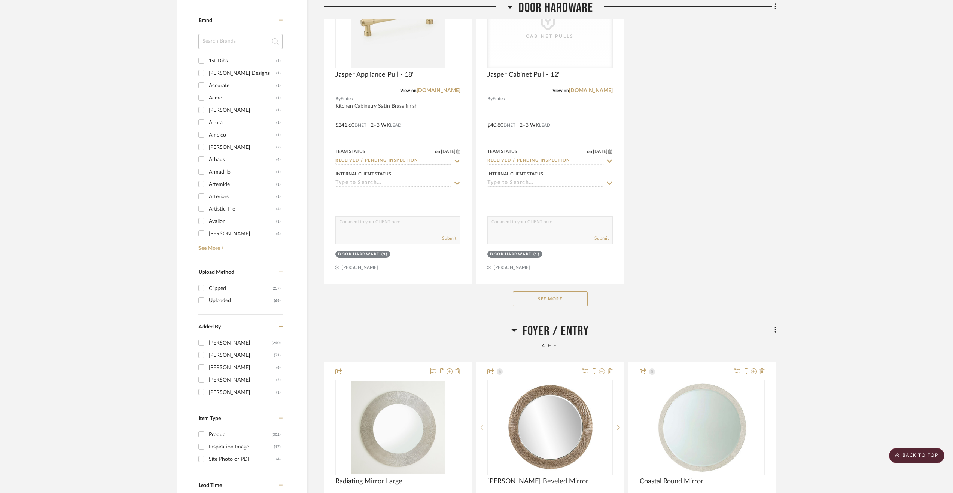
click at [561, 305] on button "See More" at bounding box center [550, 298] width 75 height 15
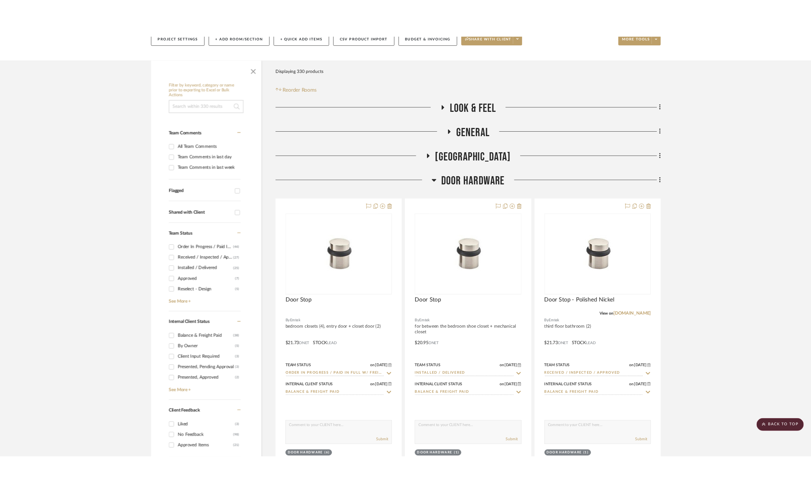
scroll to position [0, 0]
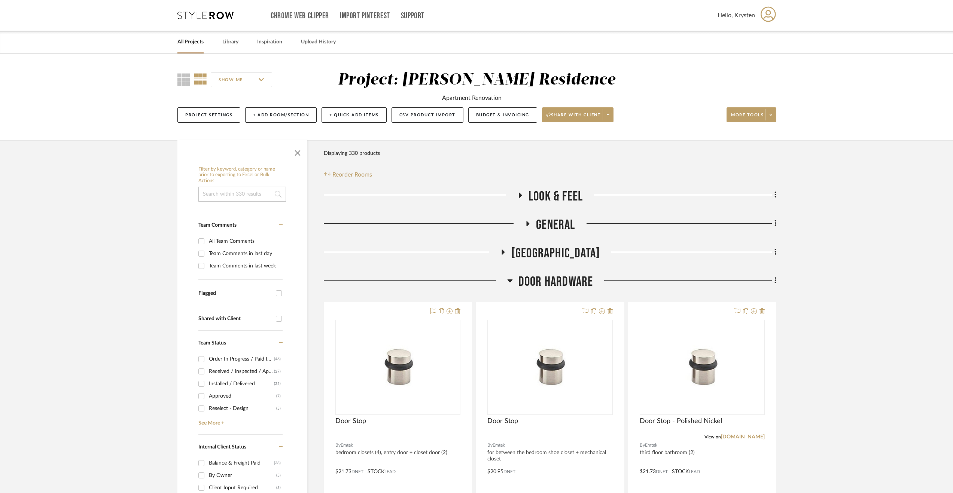
click at [572, 253] on span "4th Floor Hall" at bounding box center [555, 253] width 89 height 16
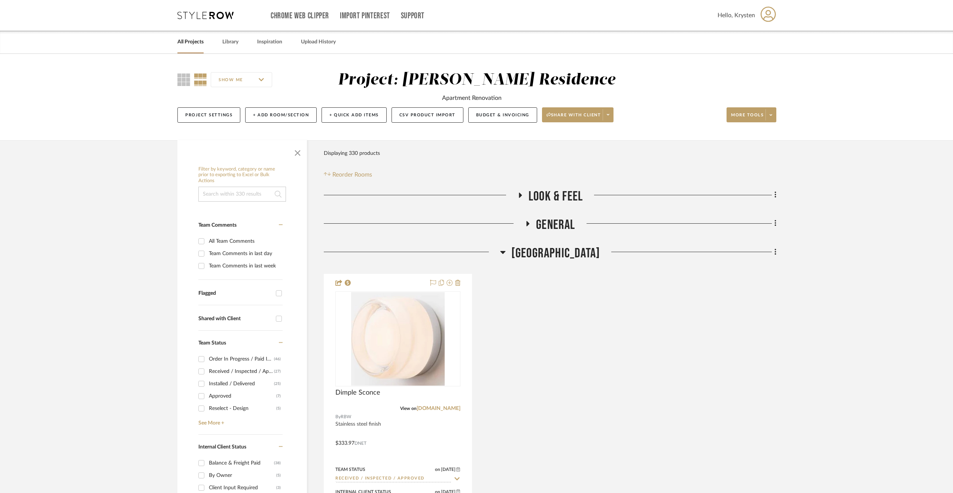
click at [546, 223] on span "General" at bounding box center [555, 225] width 39 height 16
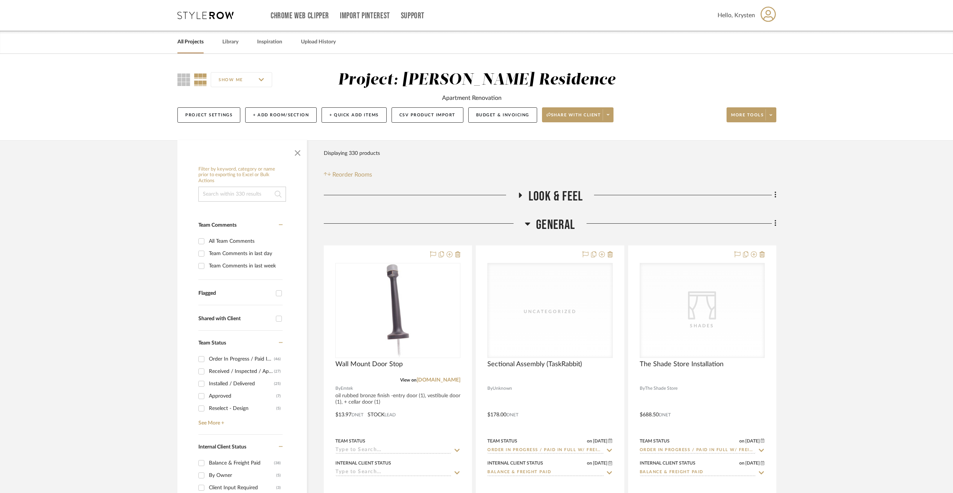
click at [541, 190] on span "Look & Feel" at bounding box center [555, 197] width 54 height 16
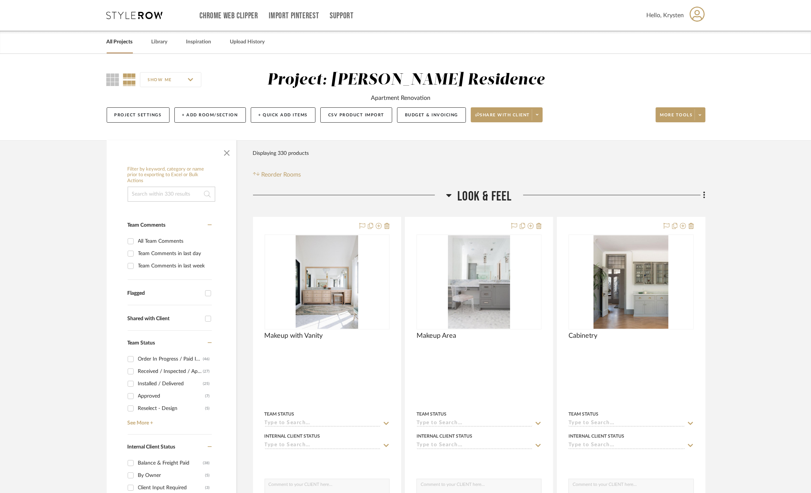
click at [119, 42] on link "All Projects" at bounding box center [120, 42] width 26 height 10
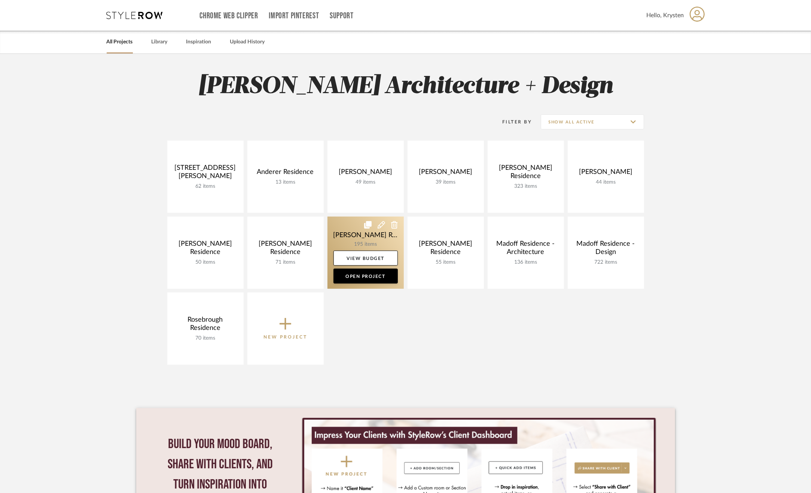
click at [349, 229] on link at bounding box center [365, 253] width 76 height 72
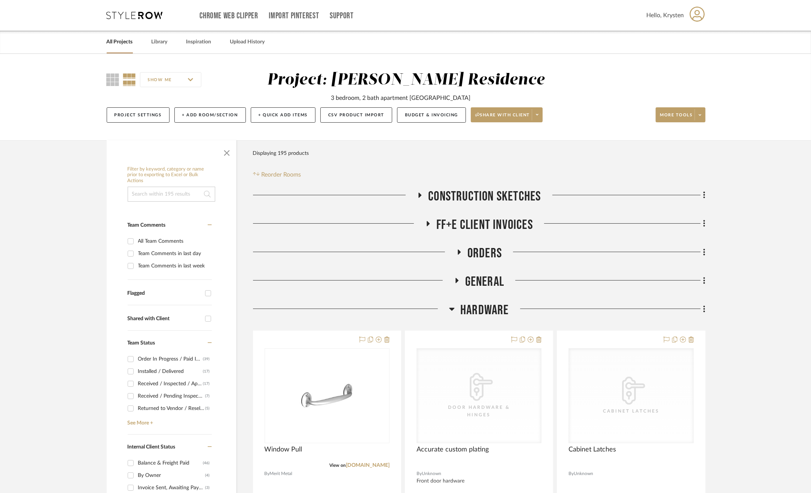
click at [479, 308] on span "Hardware" at bounding box center [484, 310] width 49 height 16
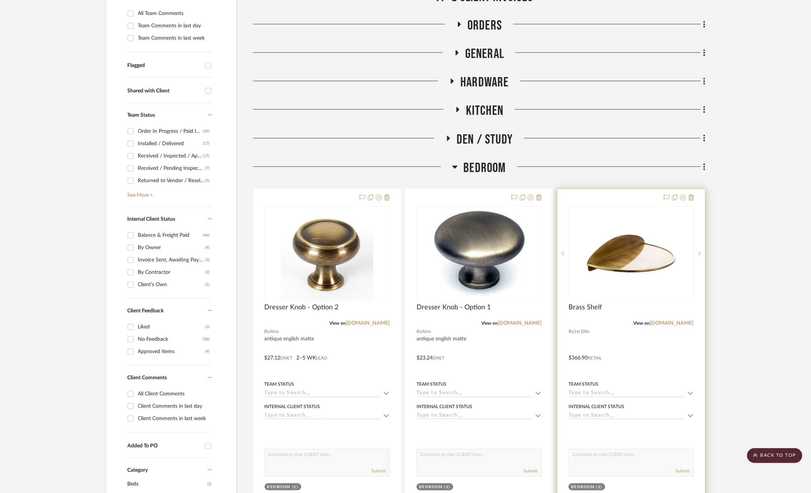
scroll to position [262, 0]
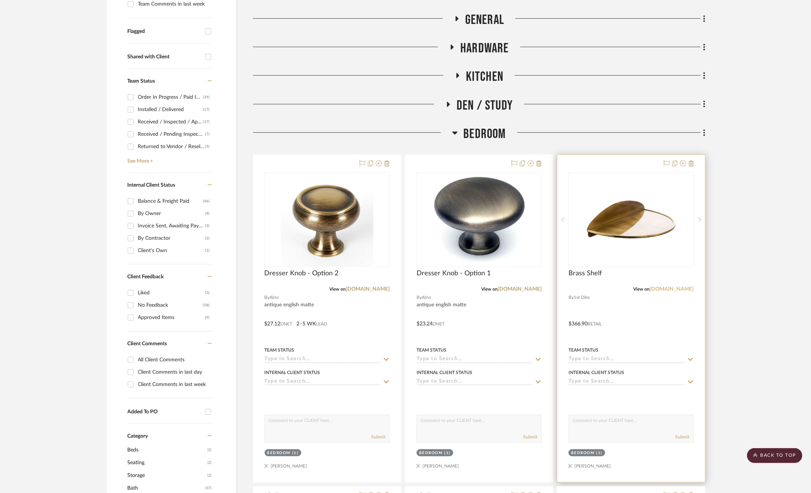
click at [676, 287] on link "[DOMAIN_NAME]" at bounding box center [672, 289] width 44 height 5
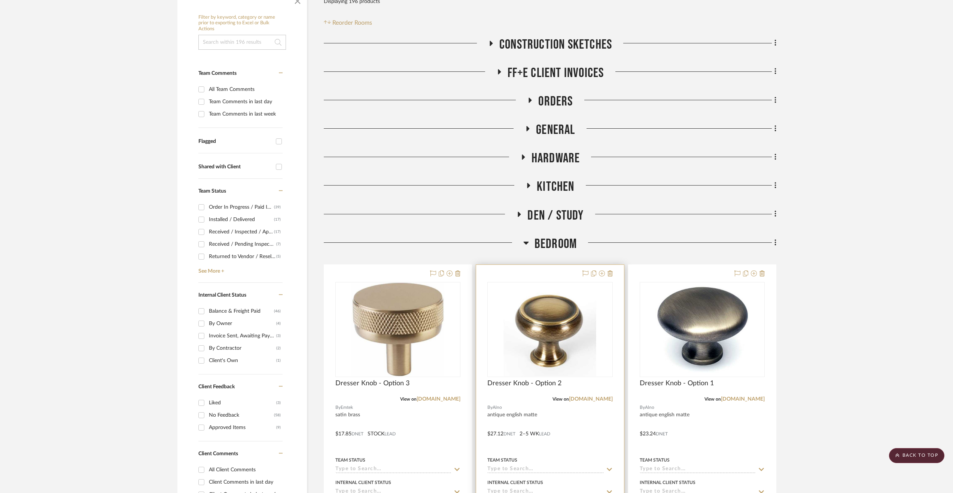
scroll to position [299, 0]
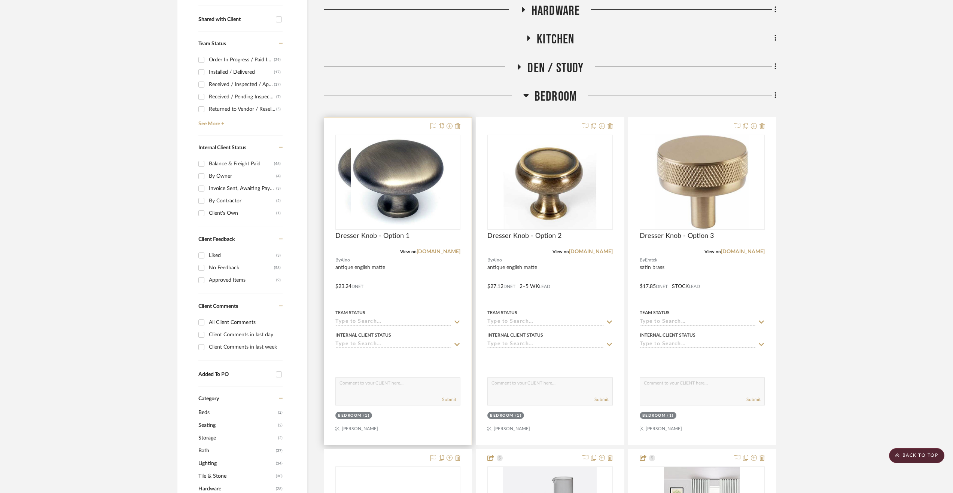
click at [420, 279] on div at bounding box center [397, 280] width 147 height 327
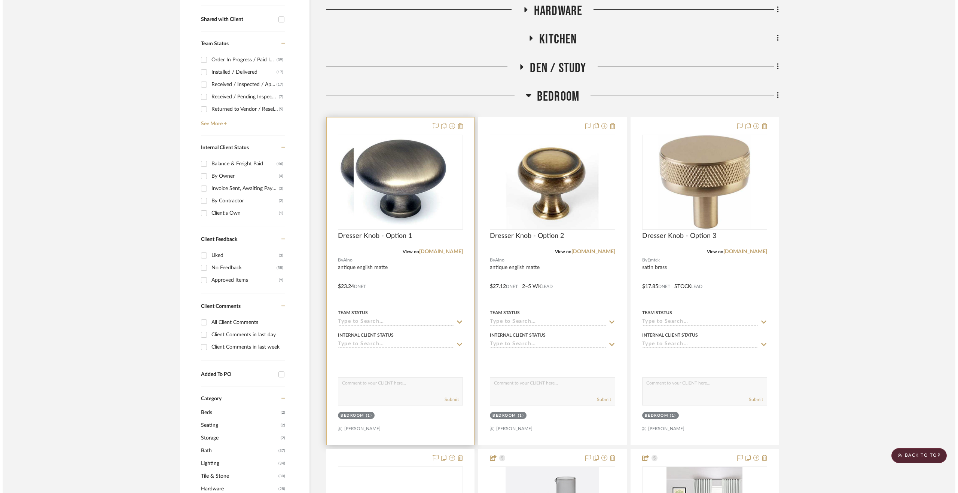
scroll to position [0, 0]
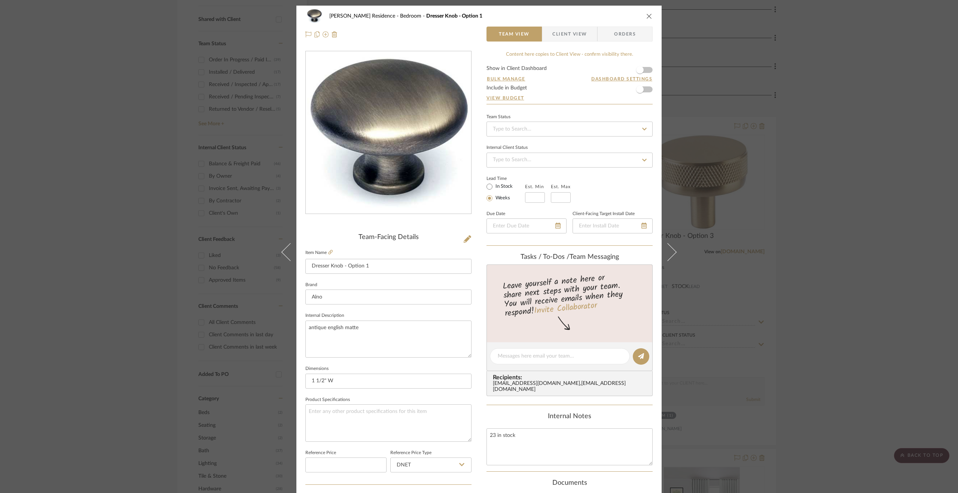
click at [816, 214] on div "[PERSON_NAME] Residence Bedroom Dresser Knob - Option 1 Team View Client View O…" at bounding box center [479, 246] width 958 height 493
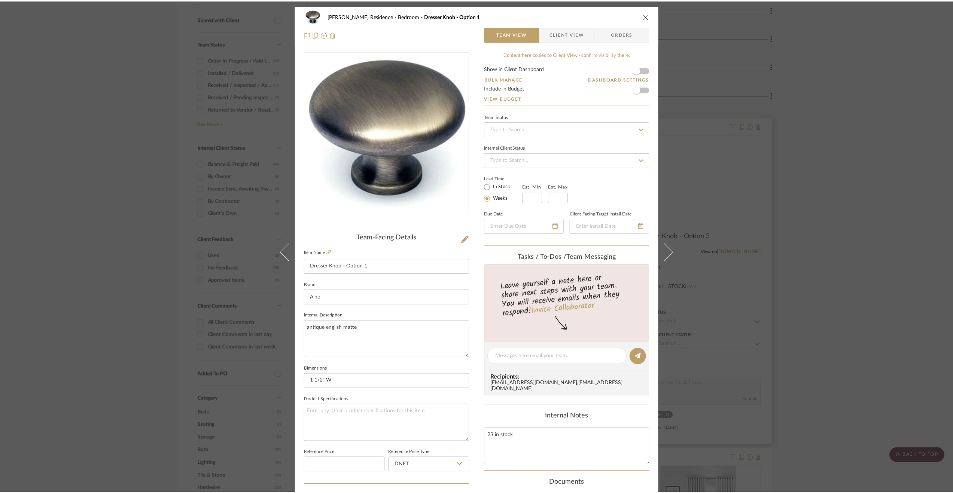
scroll to position [299, 0]
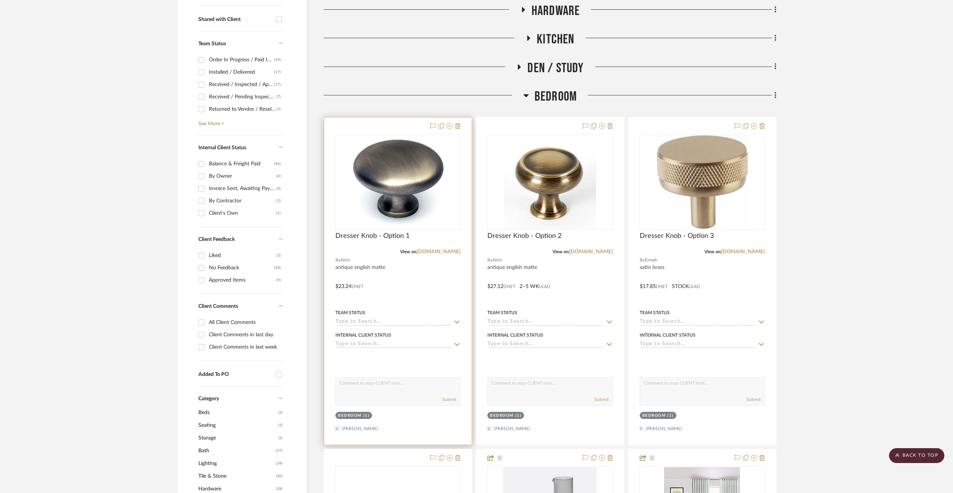
click at [399, 286] on div at bounding box center [397, 280] width 147 height 327
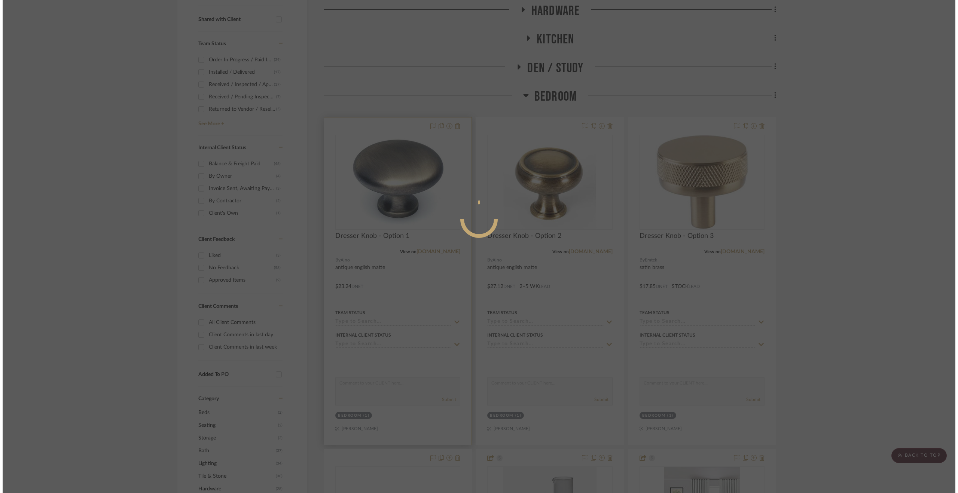
scroll to position [0, 0]
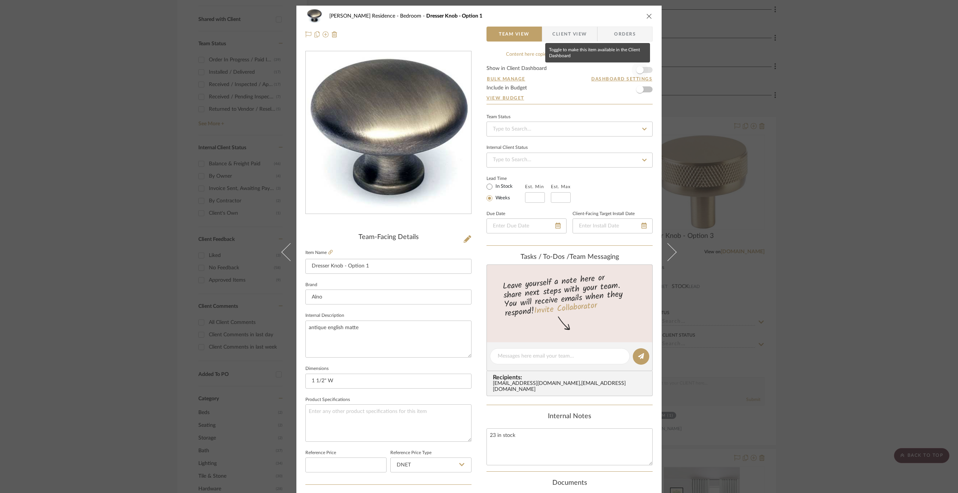
click at [637, 67] on span "button" at bounding box center [639, 69] width 7 height 7
click at [581, 36] on span "Client View" at bounding box center [569, 34] width 34 height 15
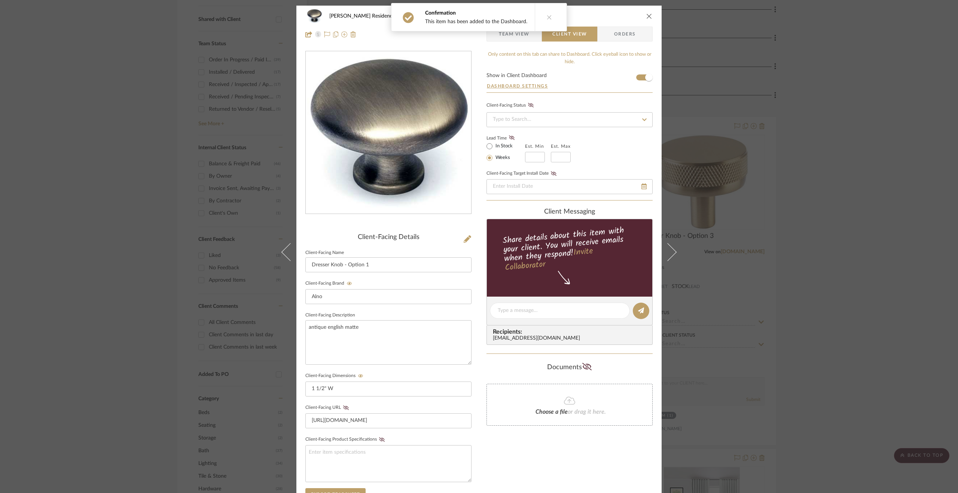
click at [816, 255] on div "[PERSON_NAME] Residence Bedroom Dresser Knob - Option 1 Team View Client View O…" at bounding box center [479, 246] width 958 height 493
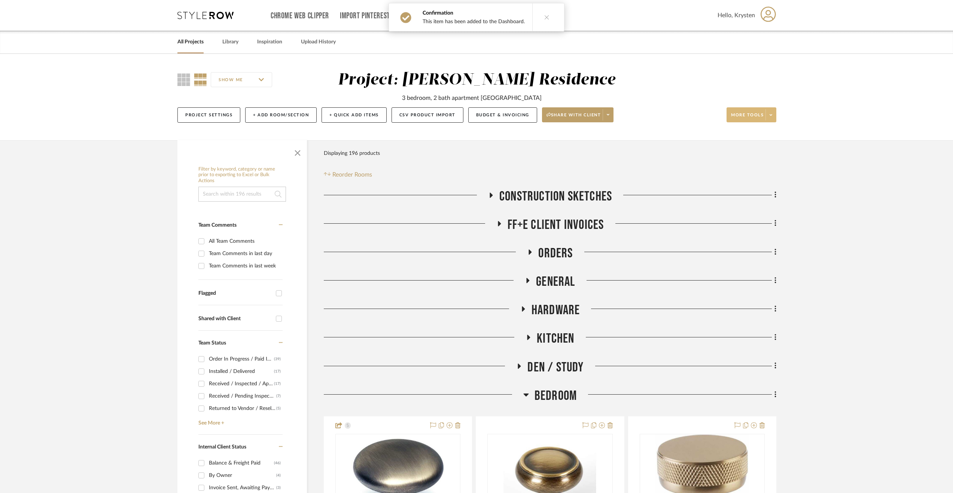
click at [766, 118] on span at bounding box center [770, 114] width 10 height 11
click at [766, 186] on button "Bulk Actions" at bounding box center [758, 190] width 63 height 18
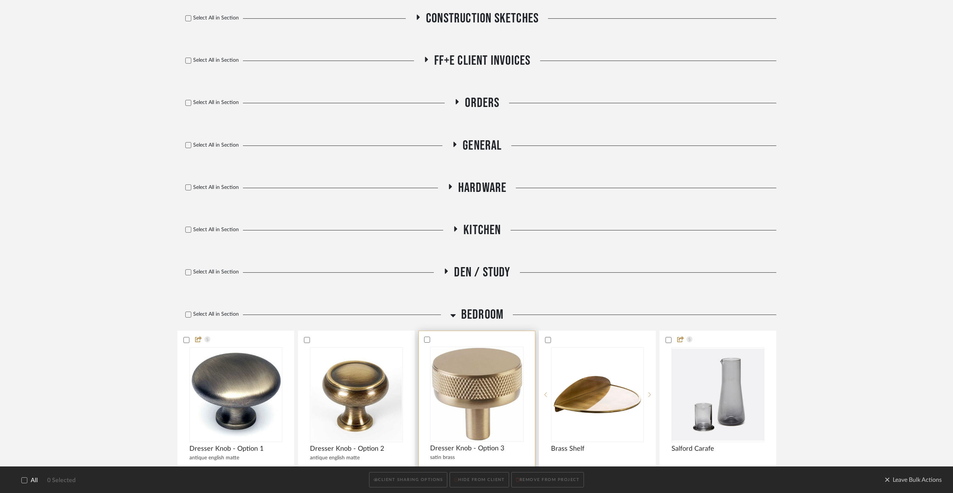
scroll to position [299, 0]
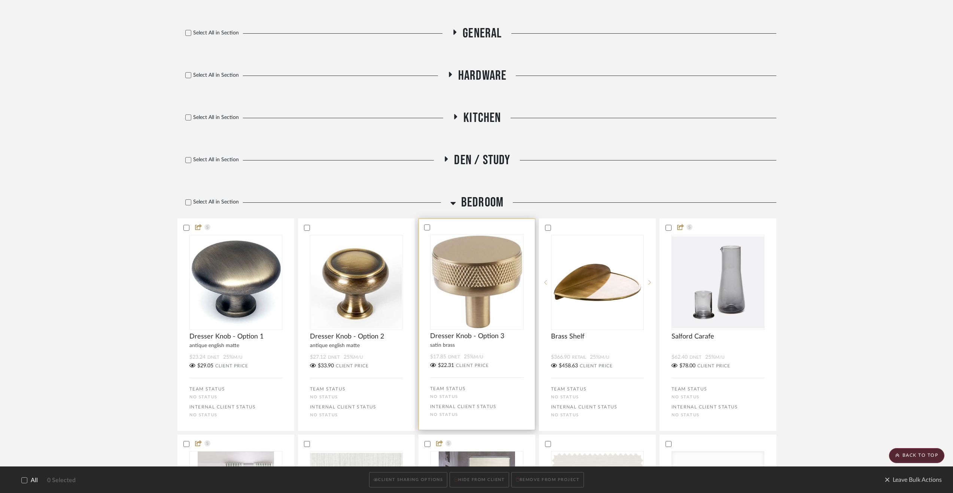
click at [505, 356] on div "$17.85 DNET 25% M/U" at bounding box center [477, 357] width 94 height 7
click at [397, 345] on div "antique english matte" at bounding box center [356, 344] width 116 height 9
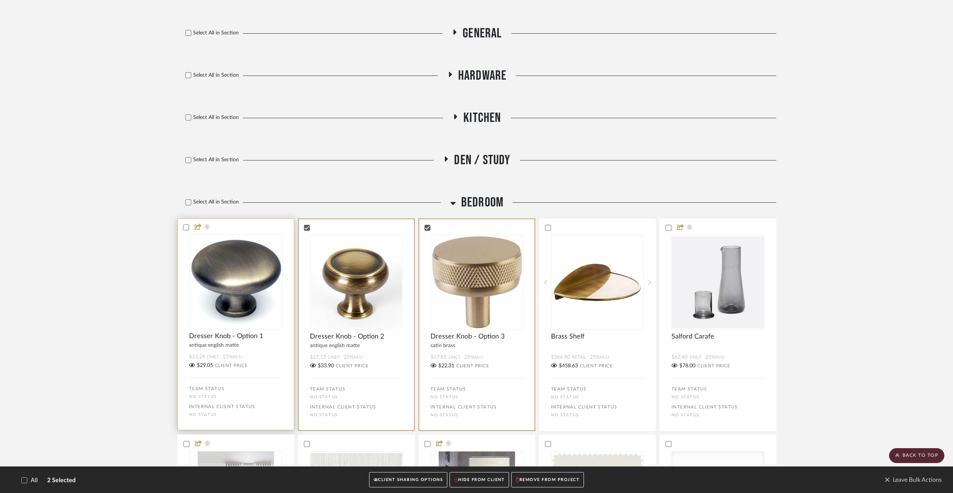
click at [249, 362] on div "$23.24 DNET 25% M/U $29.05 CLIENT PRICE" at bounding box center [236, 362] width 116 height 17
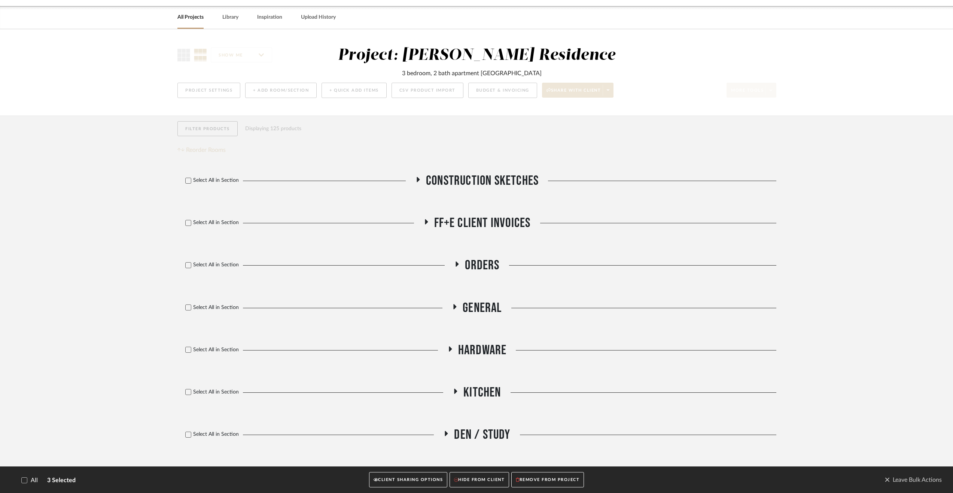
scroll to position [0, 0]
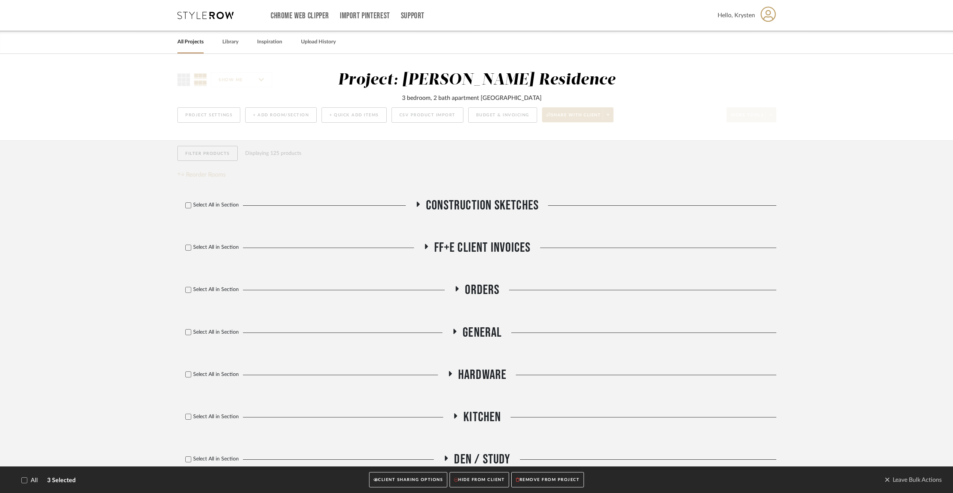
click at [410, 486] on button "CLIENT SHARING OPTIONS" at bounding box center [408, 480] width 78 height 15
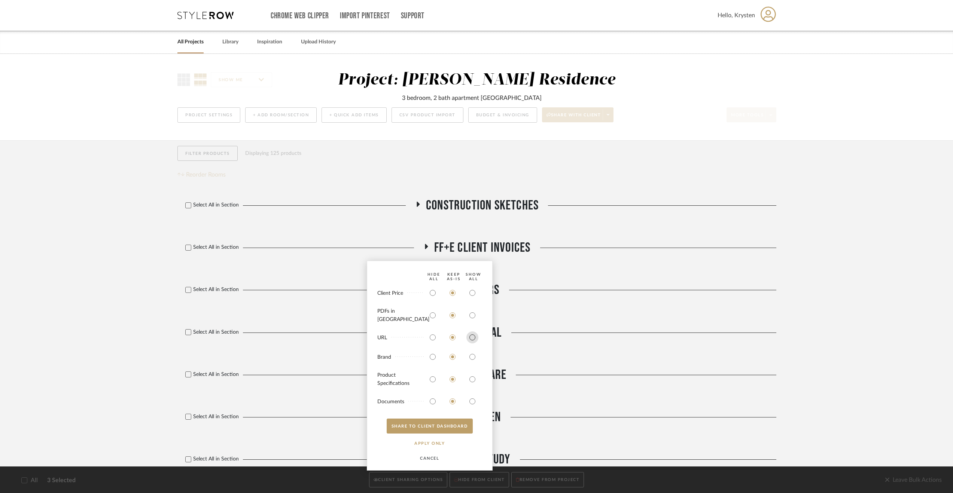
click at [473, 337] on input "radio" at bounding box center [472, 337] width 12 height 12
radio input "true"
click at [452, 338] on input "radio" at bounding box center [452, 337] width 12 height 12
radio input "true"
click at [468, 299] on input "radio" at bounding box center [472, 293] width 12 height 12
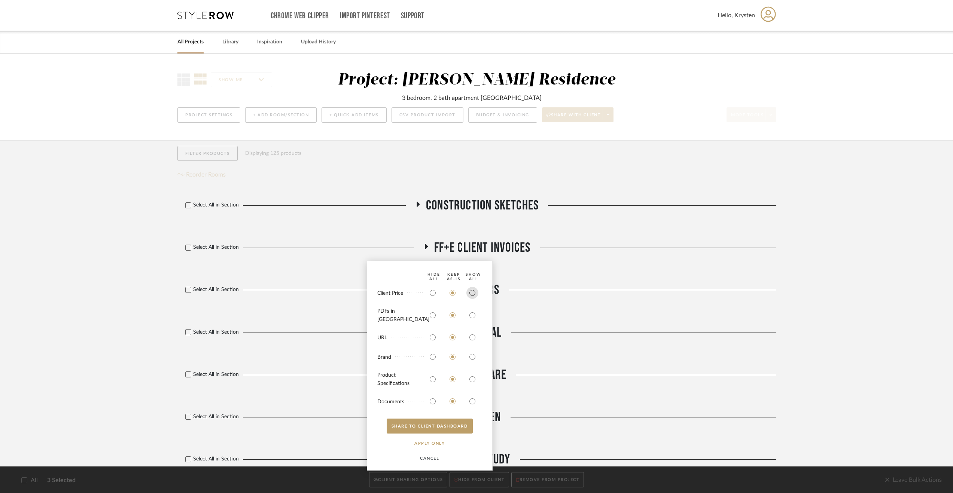
radio input "true"
click at [474, 359] on input "radio" at bounding box center [472, 357] width 12 height 12
radio input "true"
click at [474, 383] on input "radio" at bounding box center [472, 379] width 12 height 12
radio input "true"
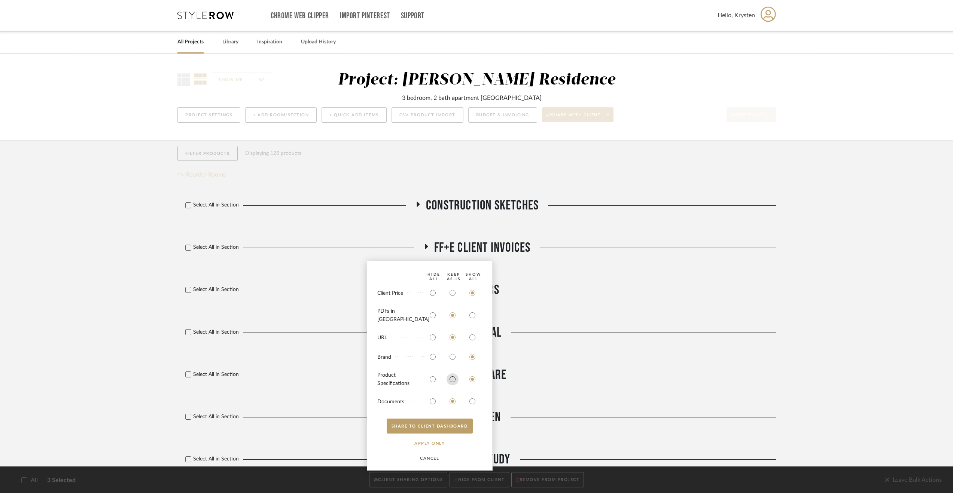
click at [453, 378] on input "radio" at bounding box center [452, 379] width 12 height 12
radio input "true"
click at [438, 424] on button "SHARE TO CLIENT Dashboard" at bounding box center [429, 426] width 86 height 15
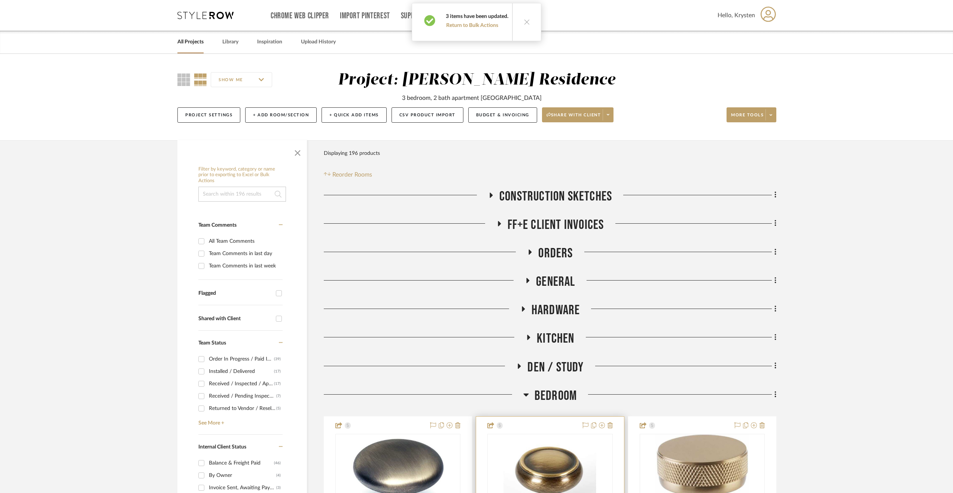
scroll to position [262, 0]
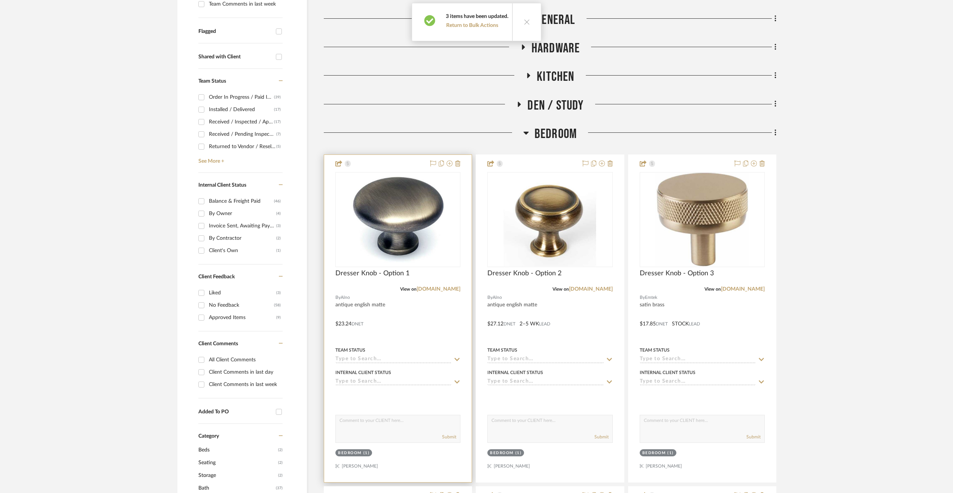
click at [428, 331] on div at bounding box center [397, 318] width 147 height 327
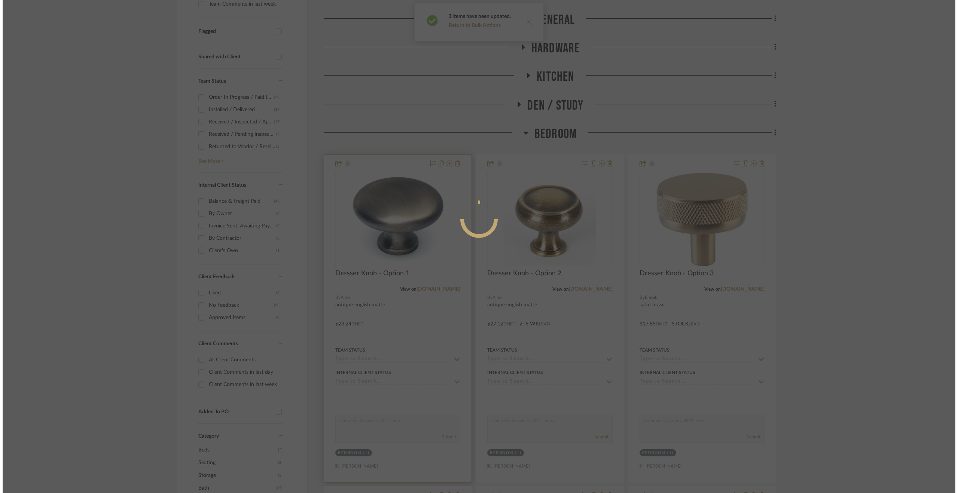
scroll to position [0, 0]
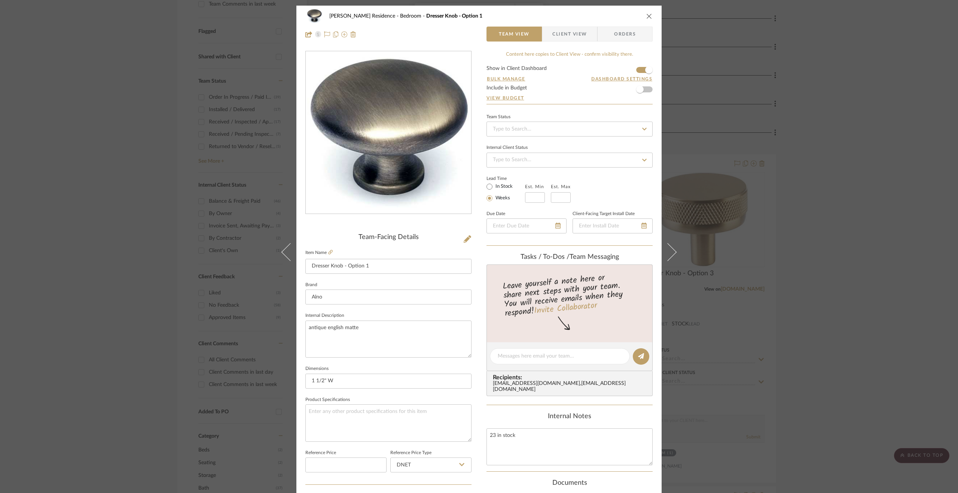
click at [573, 31] on span "Client View" at bounding box center [569, 34] width 34 height 15
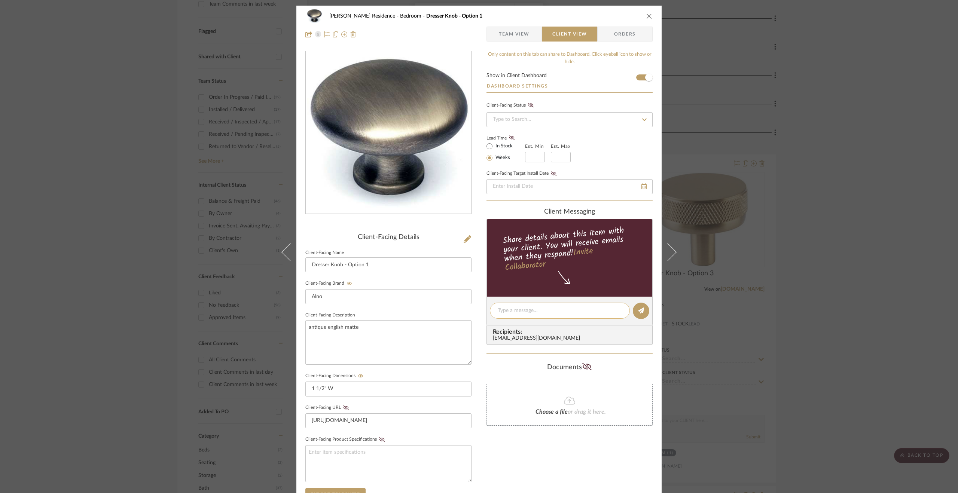
click at [535, 314] on div at bounding box center [560, 311] width 140 height 16
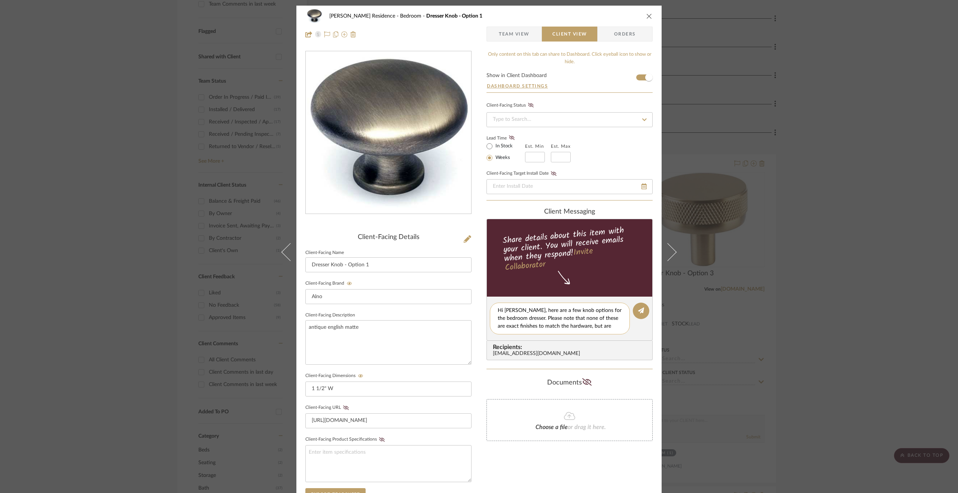
drag, startPoint x: 606, startPoint y: 318, endPoint x: 575, endPoint y: 317, distance: 30.7
click at [575, 317] on textarea "Hi [PERSON_NAME], here are a few knob options for the bedroom dresser. Please n…" at bounding box center [560, 319] width 124 height 24
click at [617, 319] on textarea "Hi [PERSON_NAME], here are a few knob options for the bedroom dresser. Please n…" at bounding box center [560, 319] width 124 height 24
drag, startPoint x: 547, startPoint y: 328, endPoint x: 524, endPoint y: 326, distance: 23.3
click at [524, 326] on textarea "Hi [PERSON_NAME], here are a few knob options for the bedroom dresser. Please n…" at bounding box center [560, 322] width 124 height 31
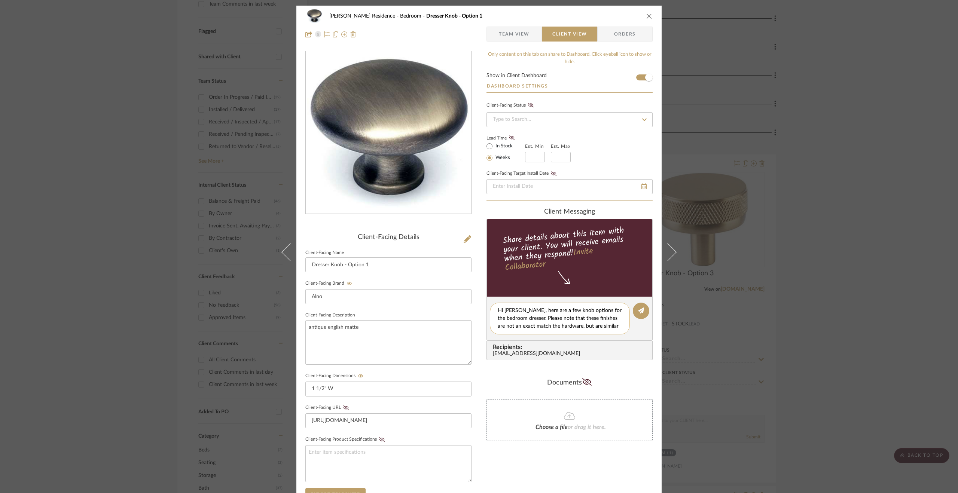
click at [612, 328] on textarea "Hi [PERSON_NAME], here are a few knob options for the bedroom dresser. Please n…" at bounding box center [560, 319] width 124 height 24
type textarea "Hi [PERSON_NAME], here are a few knob options for the bedroom dresser. Please n…"
click at [642, 312] on button at bounding box center [641, 311] width 16 height 16
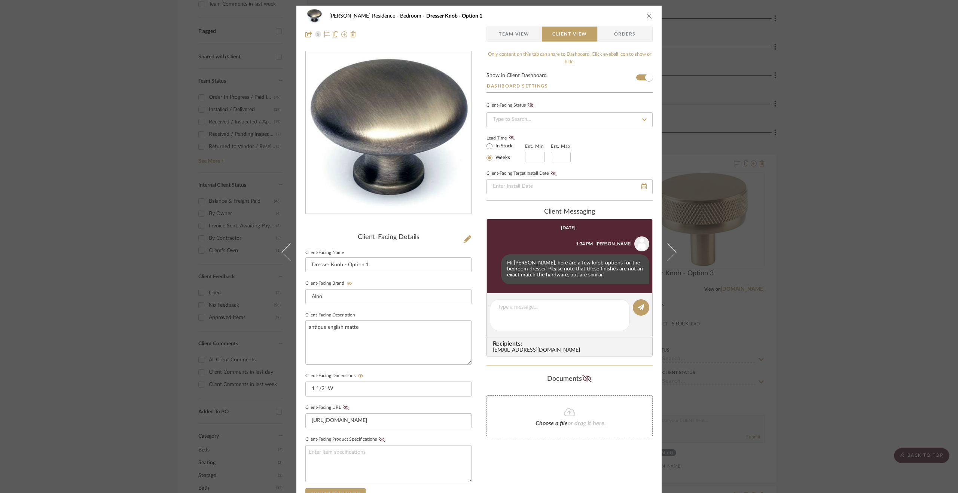
click at [816, 339] on div "[PERSON_NAME] Residence Bedroom Dresser Knob - Option 1 Team View Client View O…" at bounding box center [479, 246] width 958 height 493
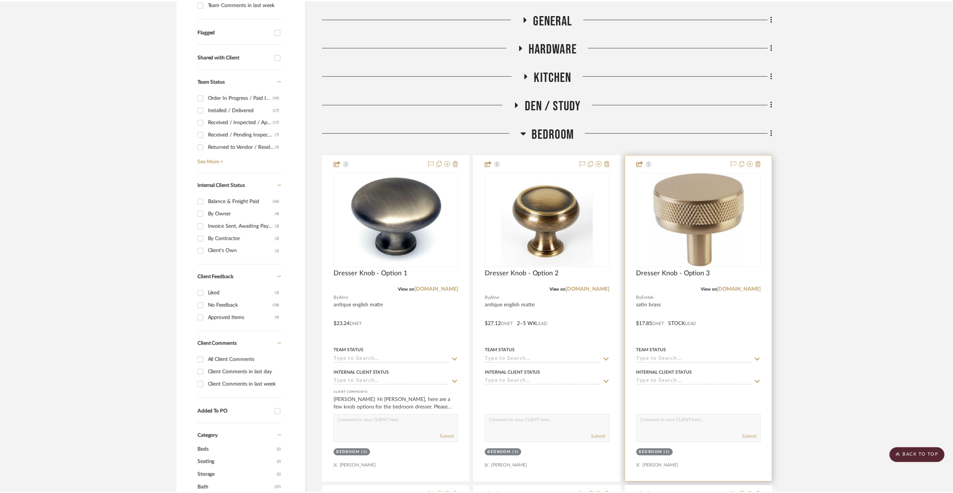
scroll to position [262, 0]
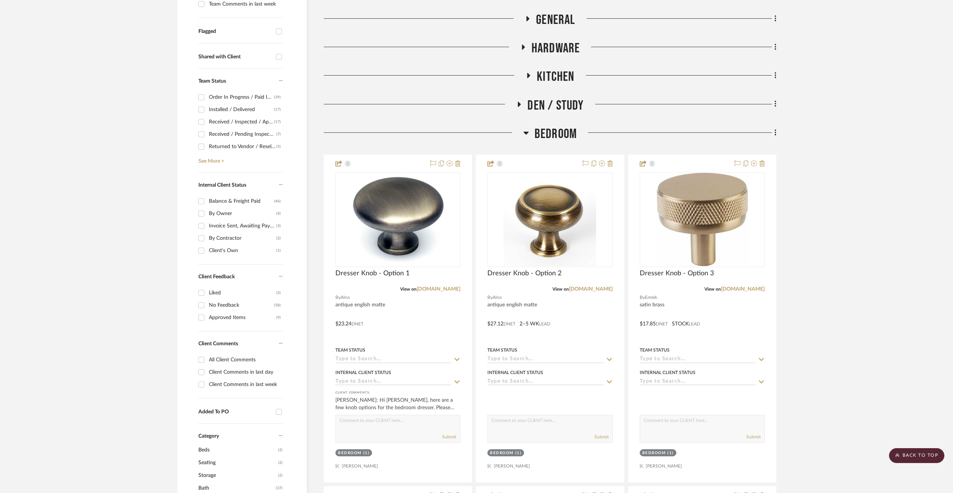
click at [551, 134] on span "Bedroom" at bounding box center [555, 134] width 42 height 16
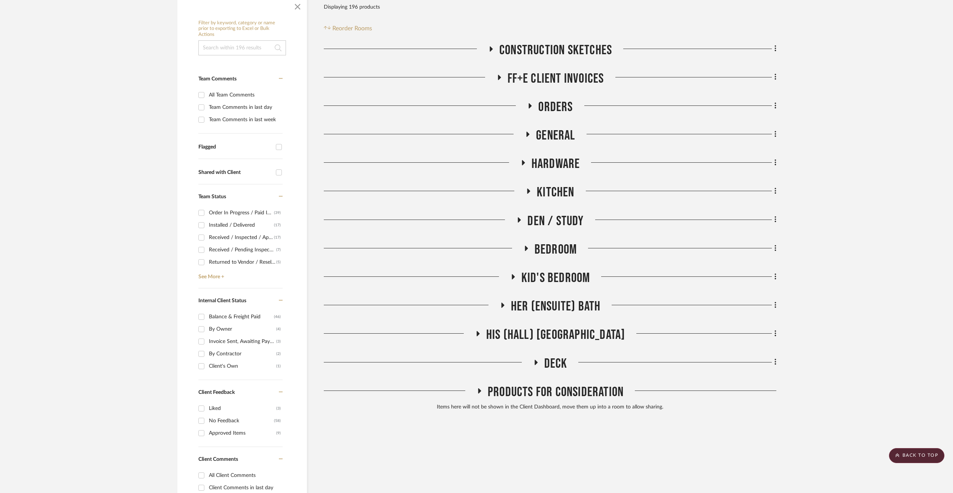
scroll to position [0, 0]
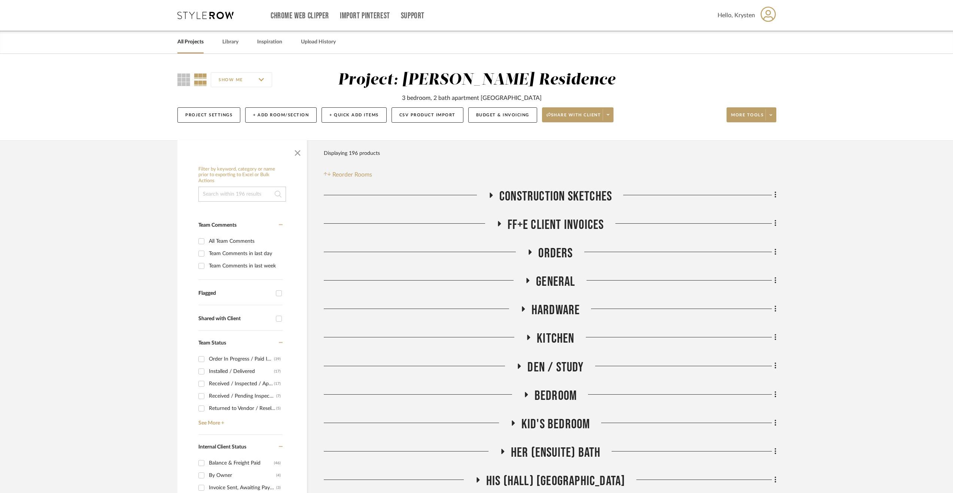
click at [198, 43] on link "All Projects" at bounding box center [190, 42] width 26 height 10
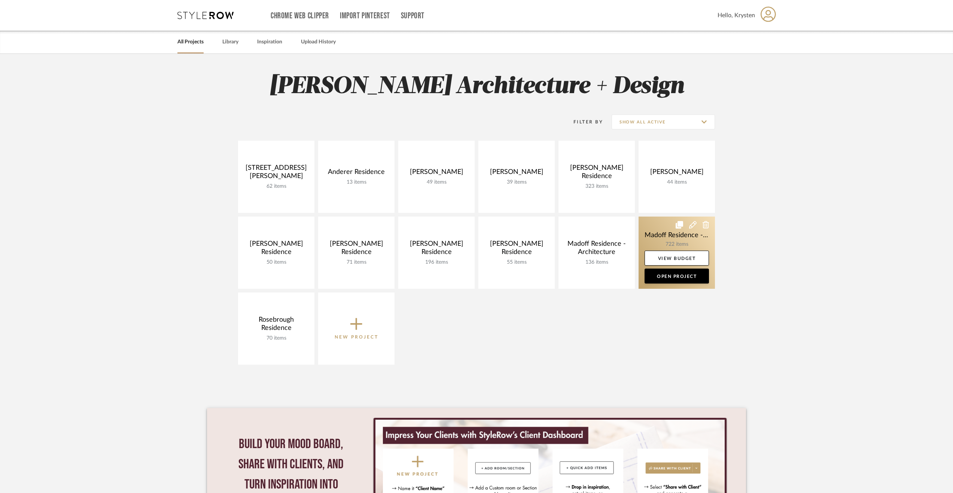
click at [669, 238] on link at bounding box center [676, 253] width 76 height 72
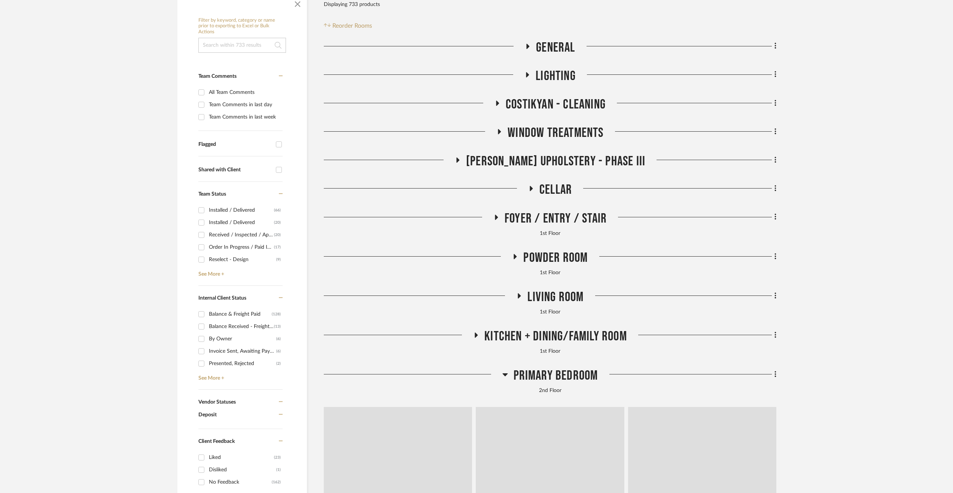
scroll to position [150, 0]
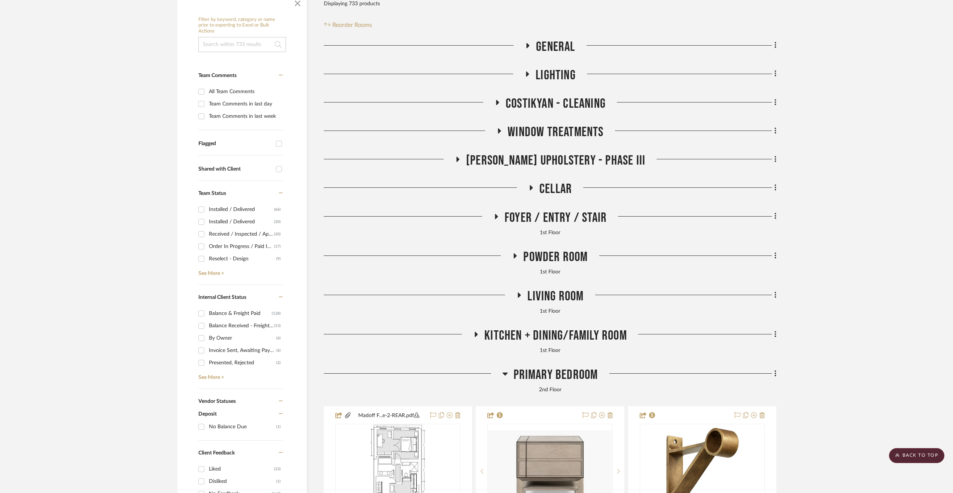
click at [601, 372] on div at bounding box center [687, 376] width 178 height 19
click at [562, 373] on span "Primary Bedroom" at bounding box center [555, 375] width 85 height 16
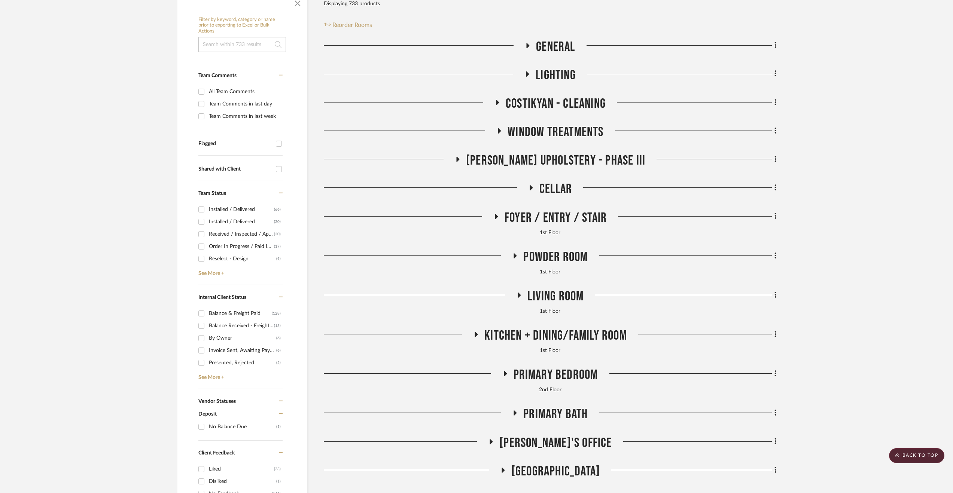
click at [544, 295] on span "Living Room" at bounding box center [555, 296] width 56 height 16
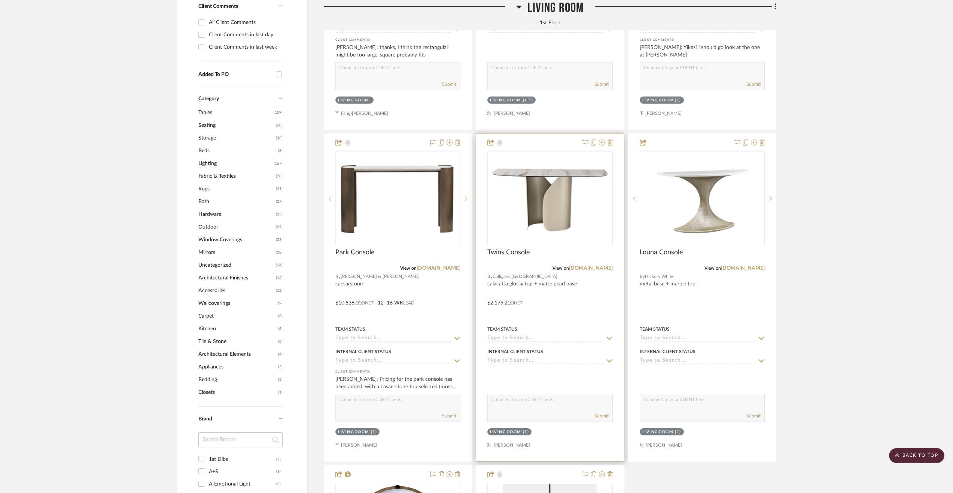
scroll to position [711, 0]
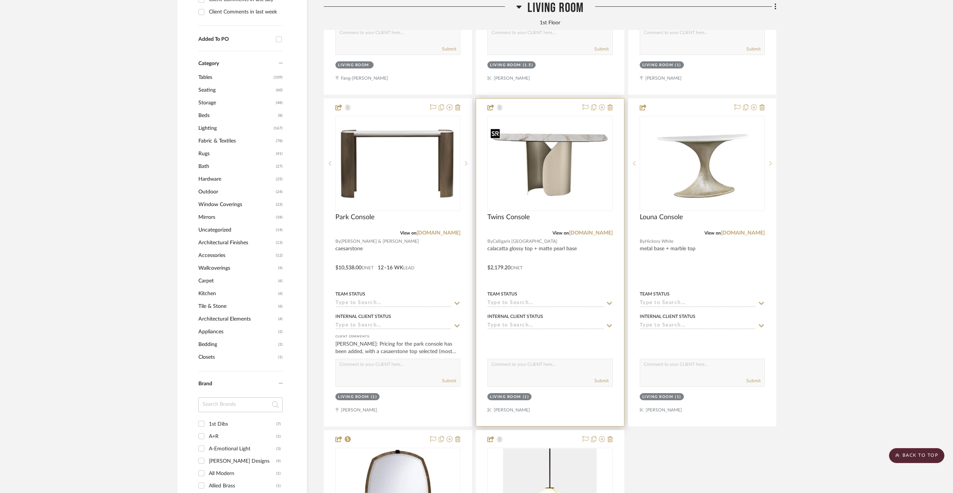
click at [535, 170] on img "0" at bounding box center [549, 164] width 123 height 76
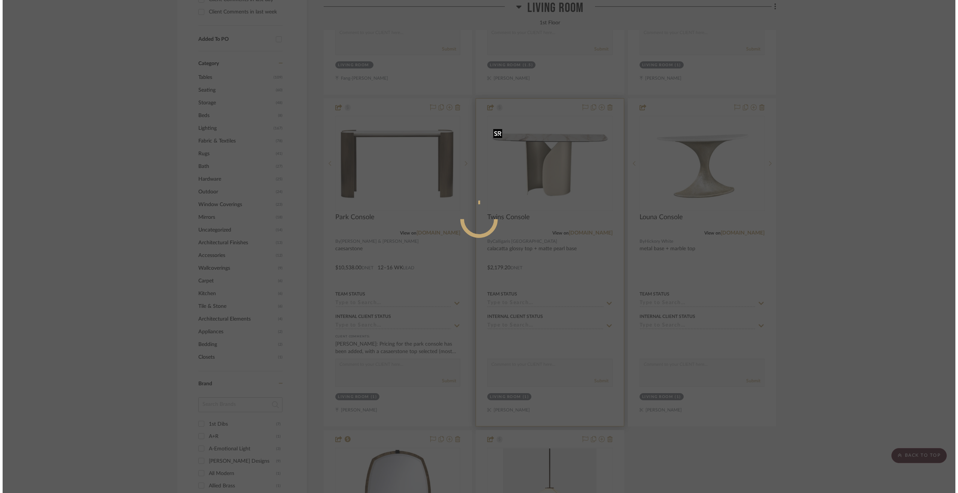
scroll to position [0, 0]
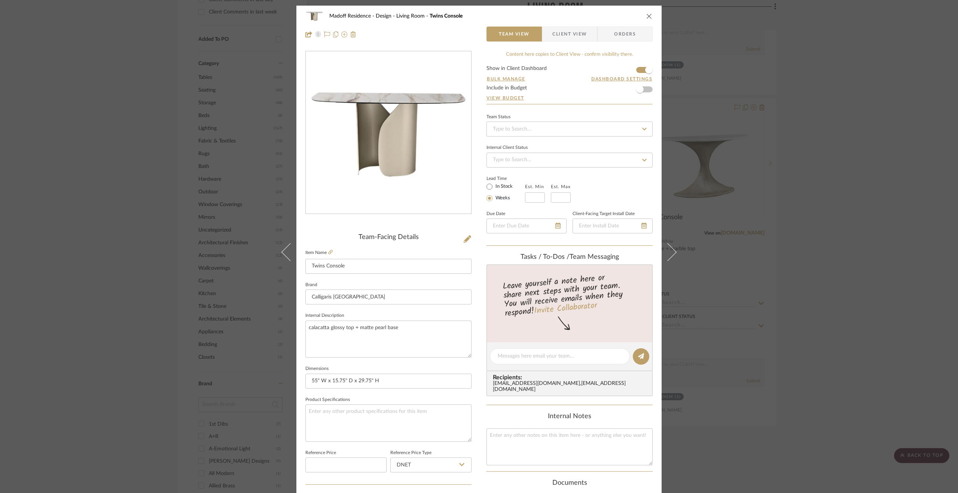
click at [816, 227] on div "Madoff Residence - Design Living Room Twins Console Team View Client View Order…" at bounding box center [479, 246] width 958 height 493
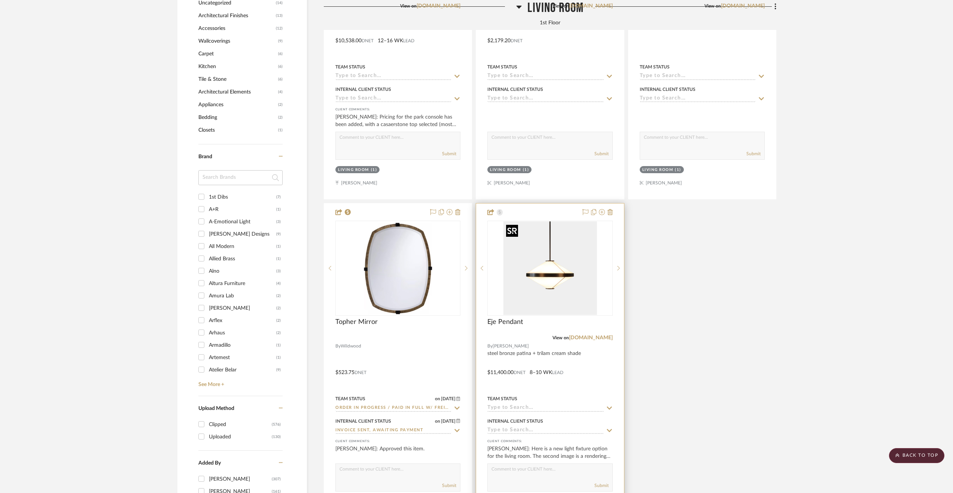
scroll to position [973, 0]
